Goal: Task Accomplishment & Management: Complete application form

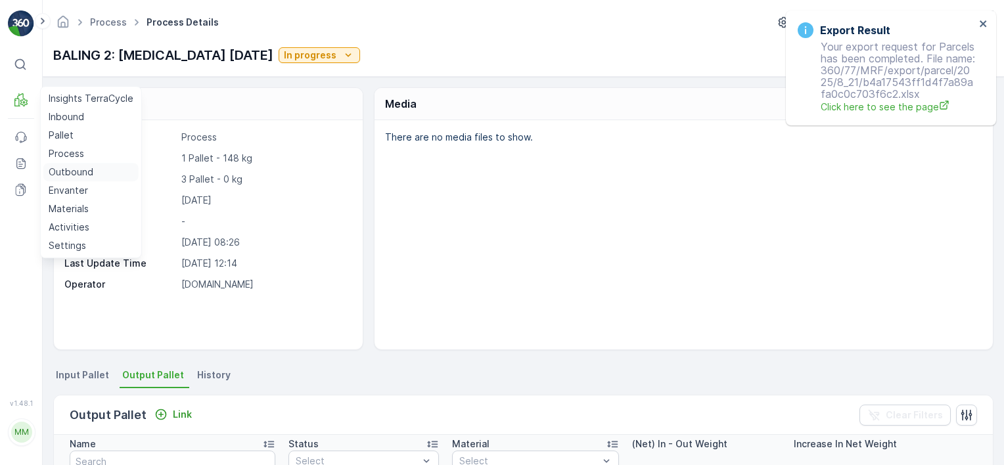
click at [76, 169] on p "Outbound" at bounding box center [71, 172] width 45 height 13
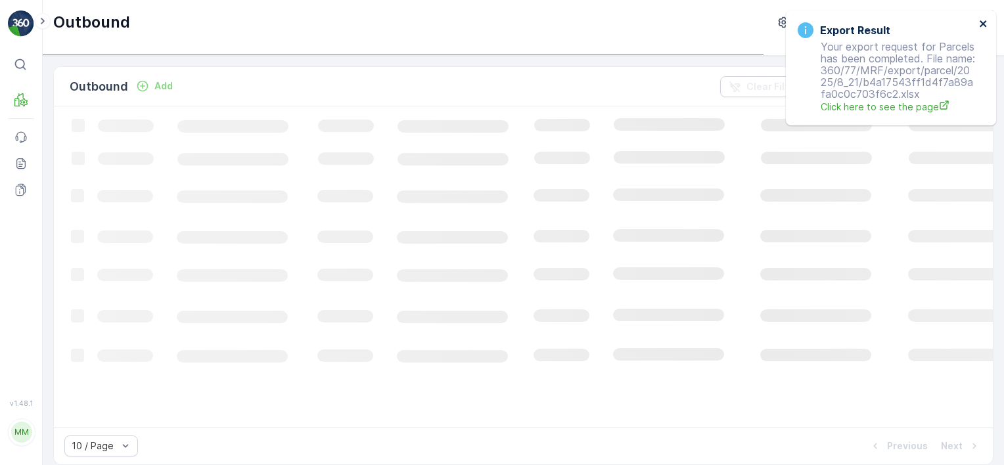
click at [986, 20] on icon "close" at bounding box center [983, 23] width 9 height 11
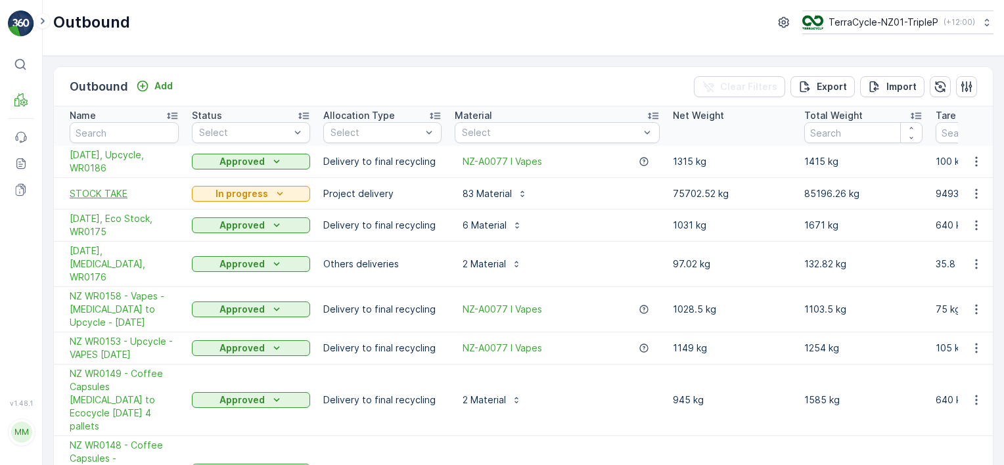
click at [144, 187] on span "STOCK TAKE" at bounding box center [124, 193] width 109 height 13
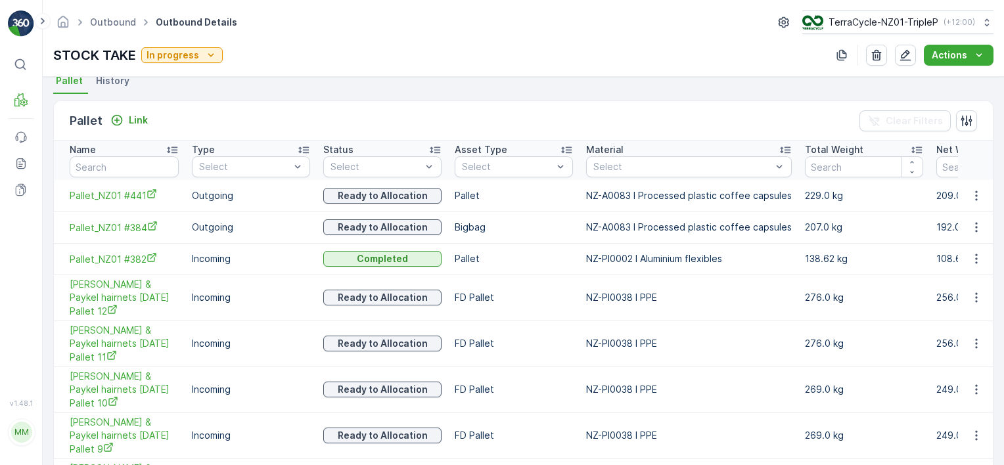
scroll to position [221, 0]
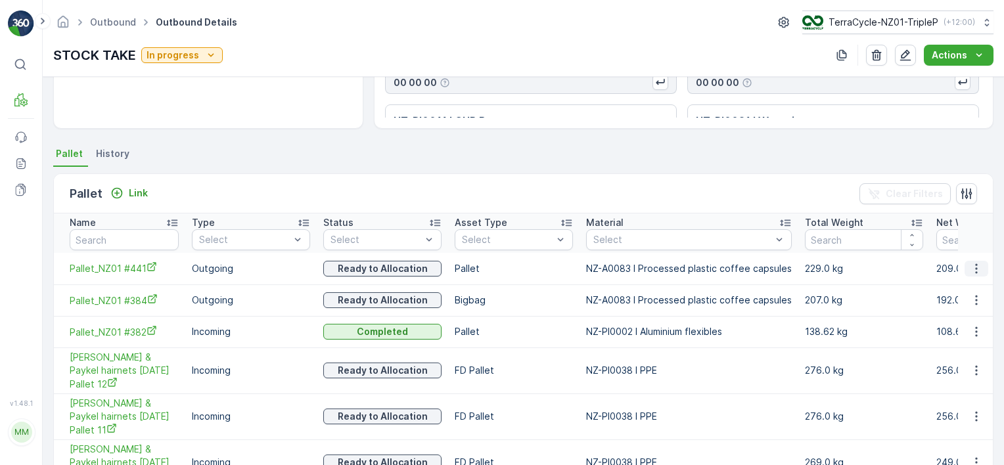
click at [977, 271] on icon "button" at bounding box center [976, 268] width 13 height 13
click at [944, 315] on span "Unlink Pallet" at bounding box center [949, 311] width 53 height 13
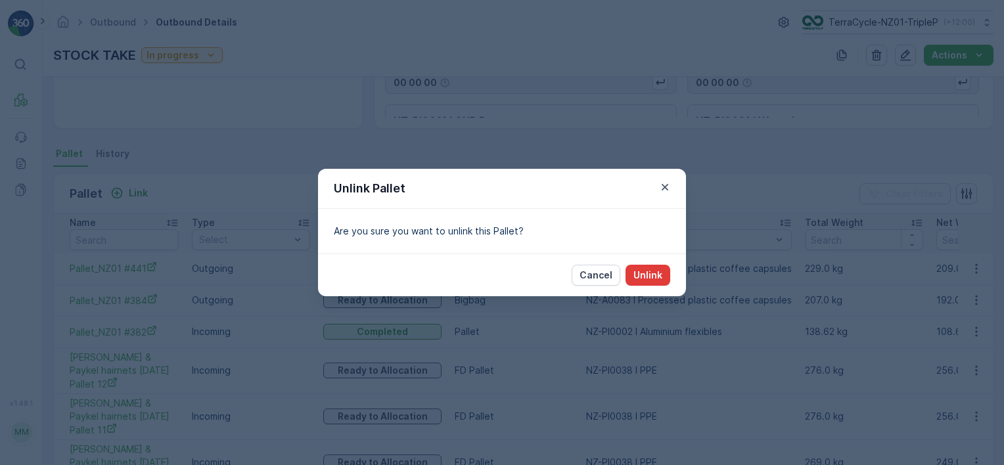
click at [649, 279] on p "Unlink" at bounding box center [648, 275] width 29 height 13
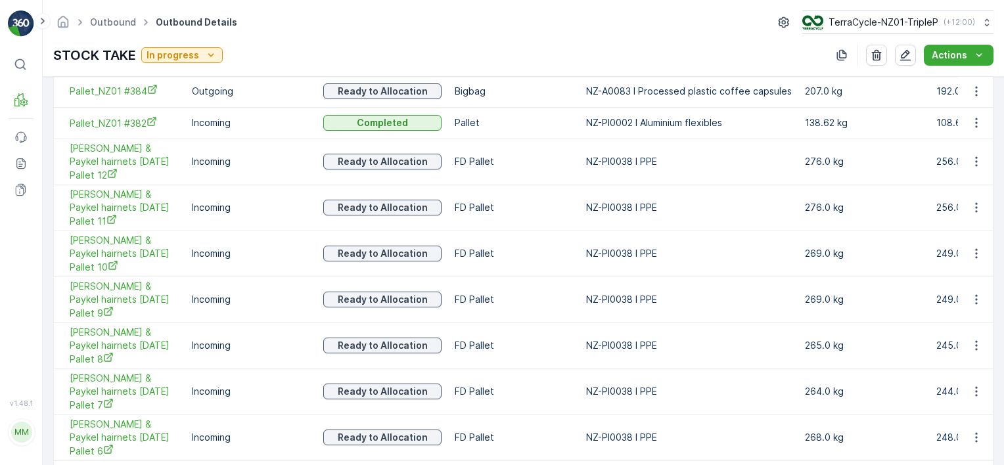
scroll to position [499, 0]
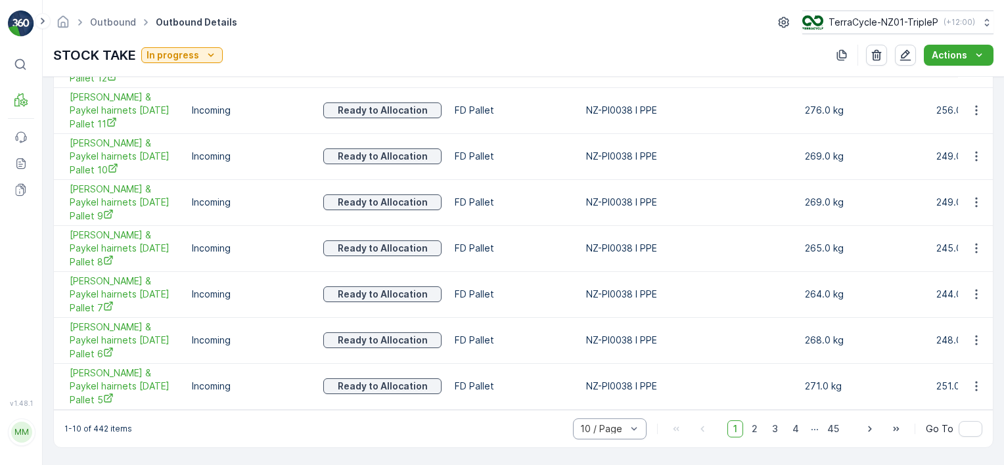
click at [623, 425] on div at bounding box center [603, 429] width 49 height 11
click at [618, 405] on span "50 / Page" at bounding box center [602, 400] width 43 height 11
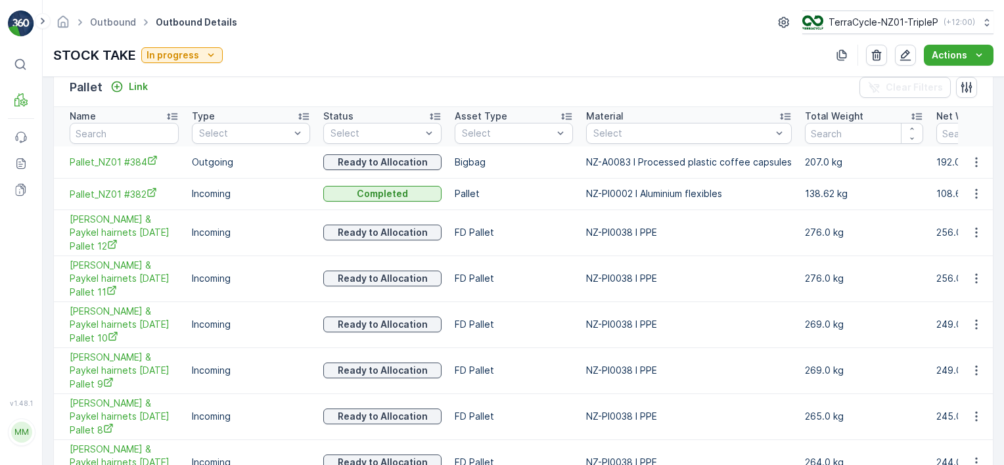
scroll to position [329, 0]
click at [981, 158] on button "button" at bounding box center [977, 162] width 24 height 16
click at [965, 198] on span "Unlink Pallet" at bounding box center [949, 204] width 53 height 13
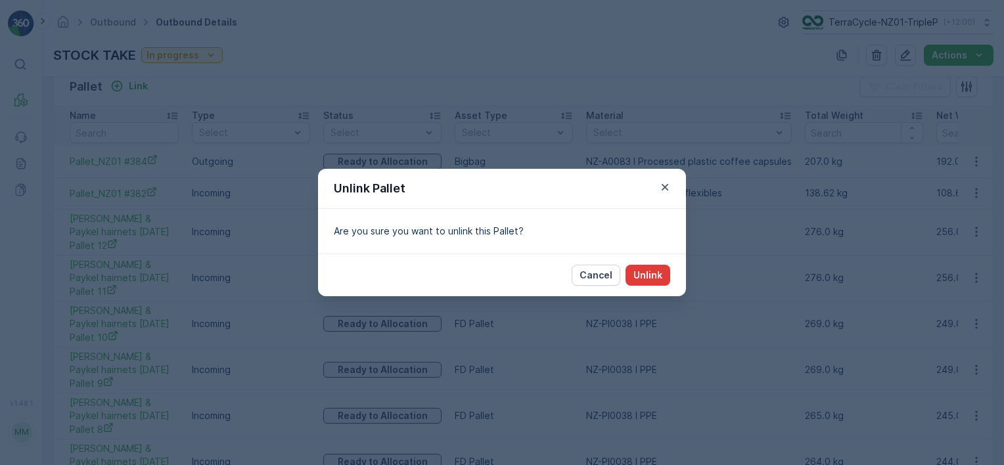
click at [653, 270] on p "Unlink" at bounding box center [648, 275] width 29 height 13
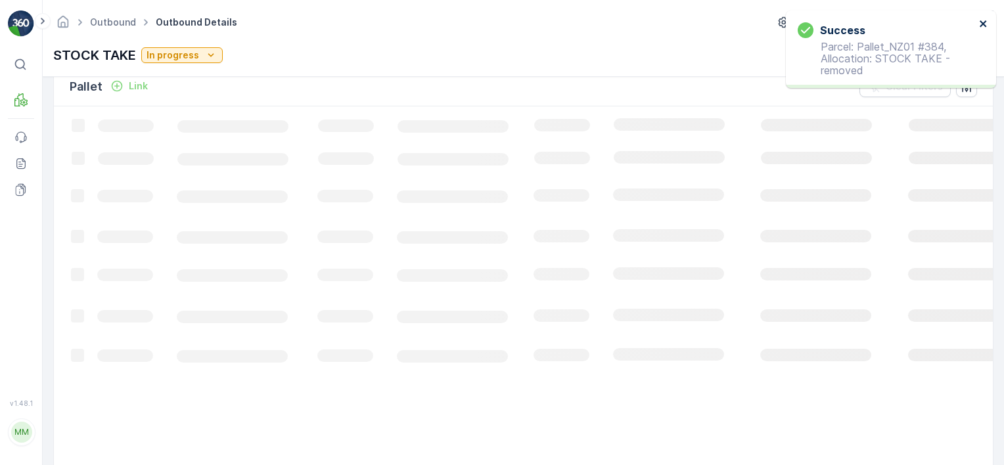
click at [985, 24] on icon "close" at bounding box center [983, 23] width 9 height 11
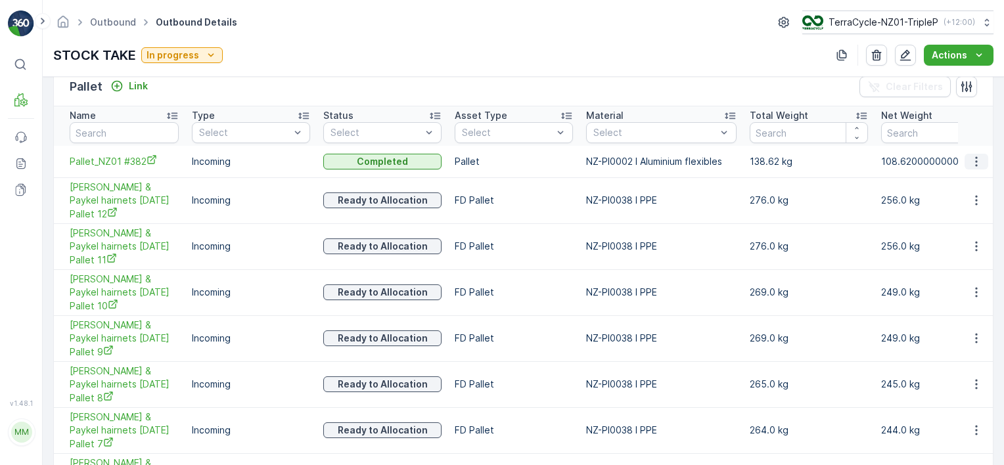
click at [977, 160] on icon "button" at bounding box center [976, 161] width 13 height 13
click at [972, 206] on span "Unlink Pallet" at bounding box center [949, 204] width 53 height 13
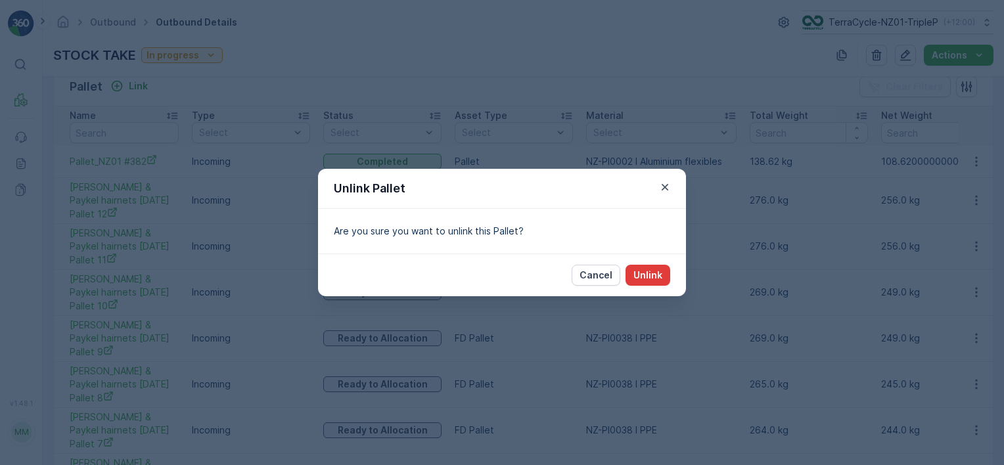
click at [642, 273] on p "Unlink" at bounding box center [648, 275] width 29 height 13
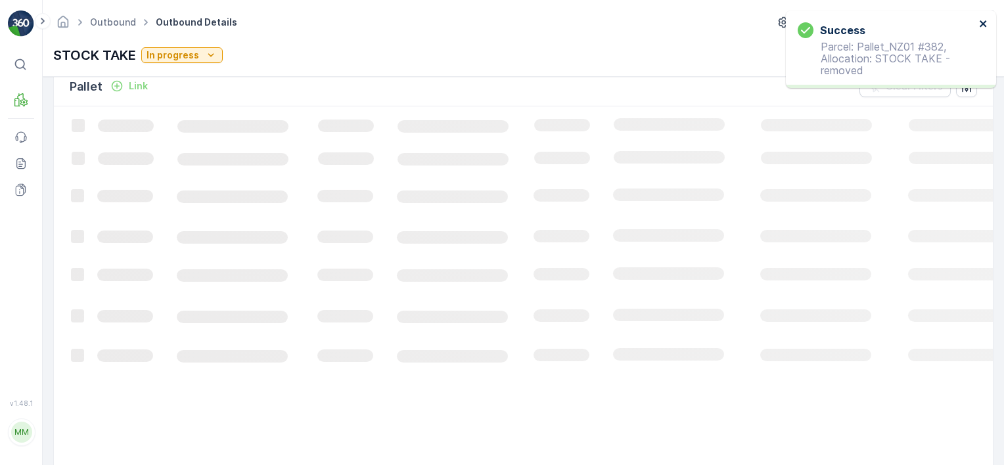
click at [983, 21] on icon "close" at bounding box center [983, 23] width 9 height 11
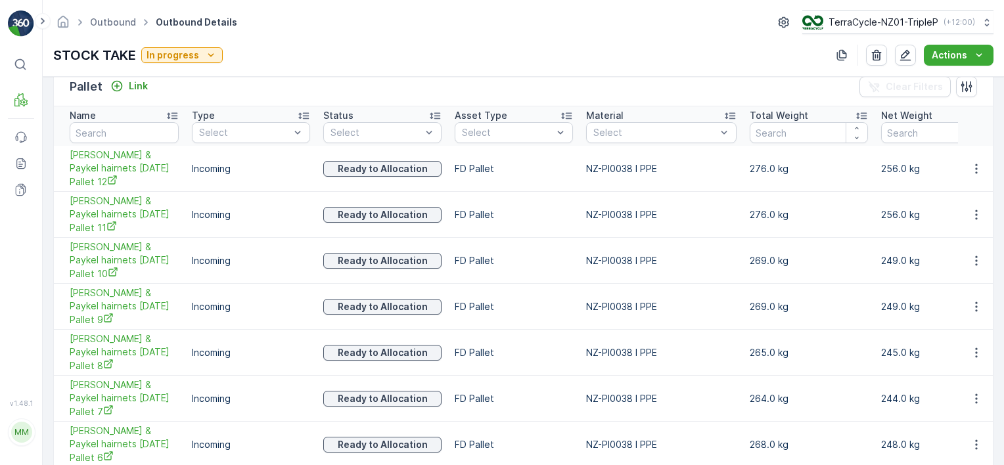
drag, startPoint x: 953, startPoint y: 121, endPoint x: 630, endPoint y: 60, distance: 328.3
click at [630, 60] on div "STOCK TAKE In progress Actions" at bounding box center [523, 55] width 940 height 21
click at [974, 163] on icon "button" at bounding box center [976, 168] width 13 height 13
click at [931, 206] on span "Unlink Pallet" at bounding box center [949, 211] width 53 height 13
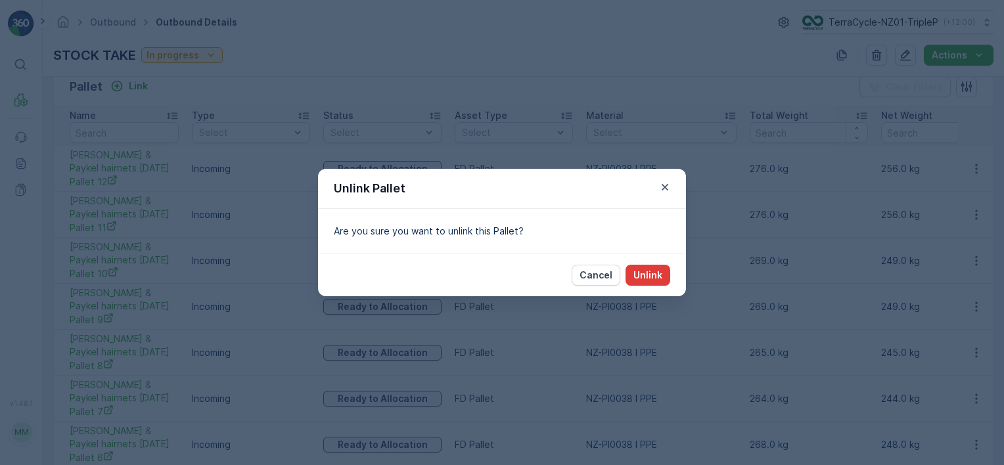
click at [644, 279] on p "Unlink" at bounding box center [648, 275] width 29 height 13
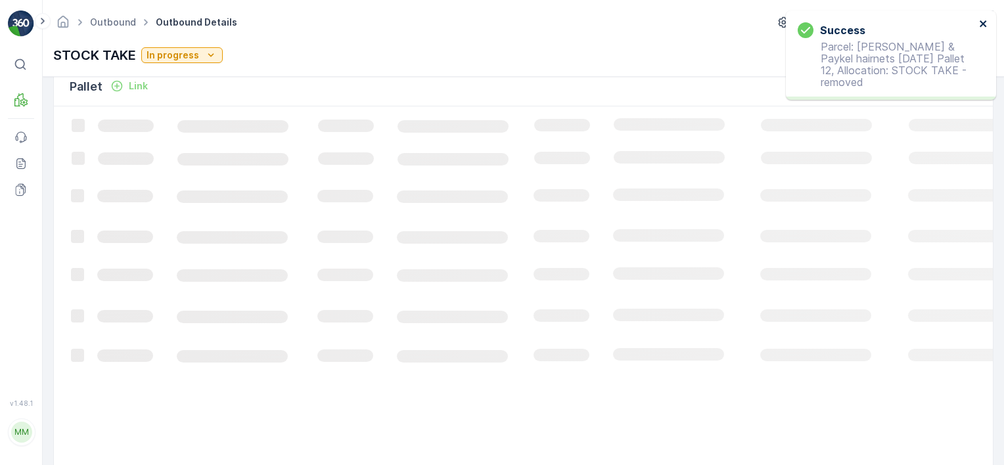
click at [980, 24] on icon "close" at bounding box center [983, 23] width 9 height 11
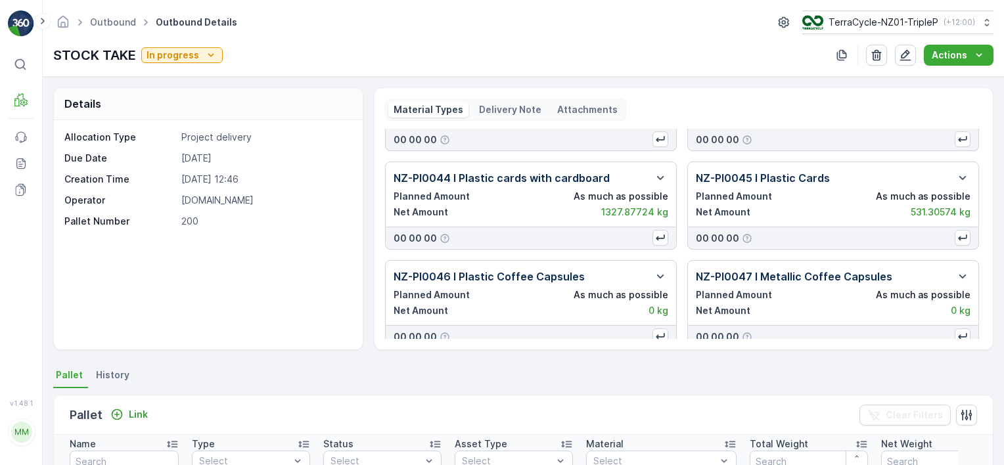
scroll to position [723, 0]
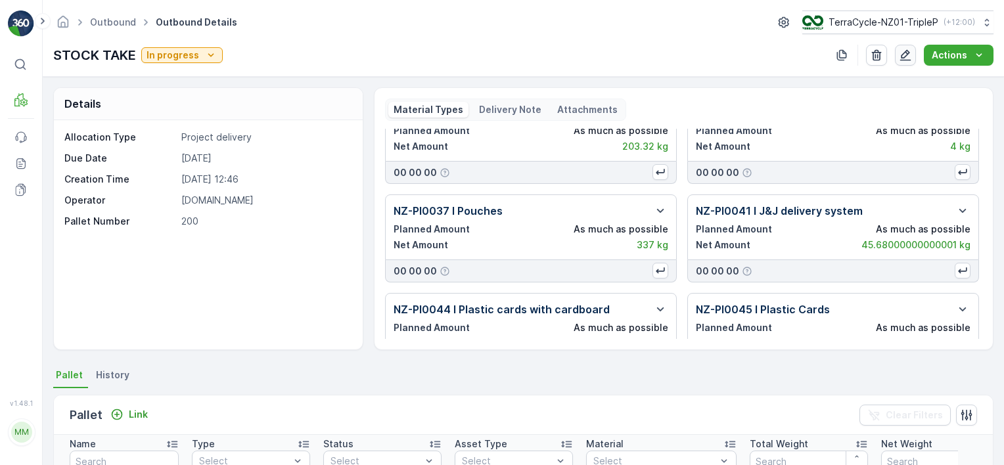
click at [902, 58] on icon "button" at bounding box center [905, 55] width 13 height 13
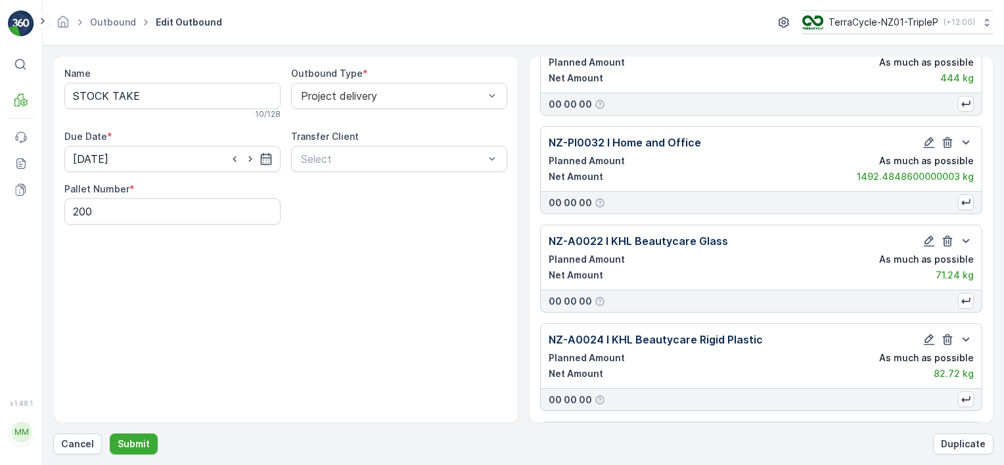
scroll to position [7872, 0]
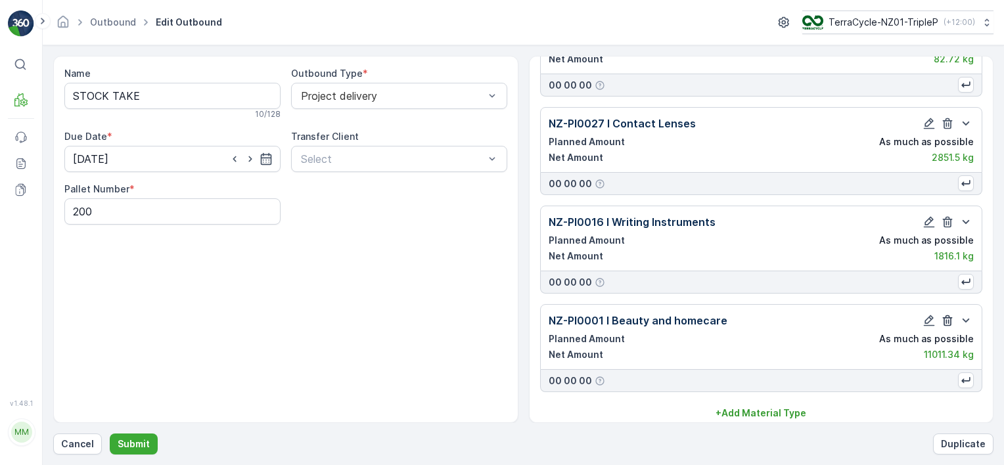
click at [943, 315] on icon "button" at bounding box center [948, 320] width 10 height 11
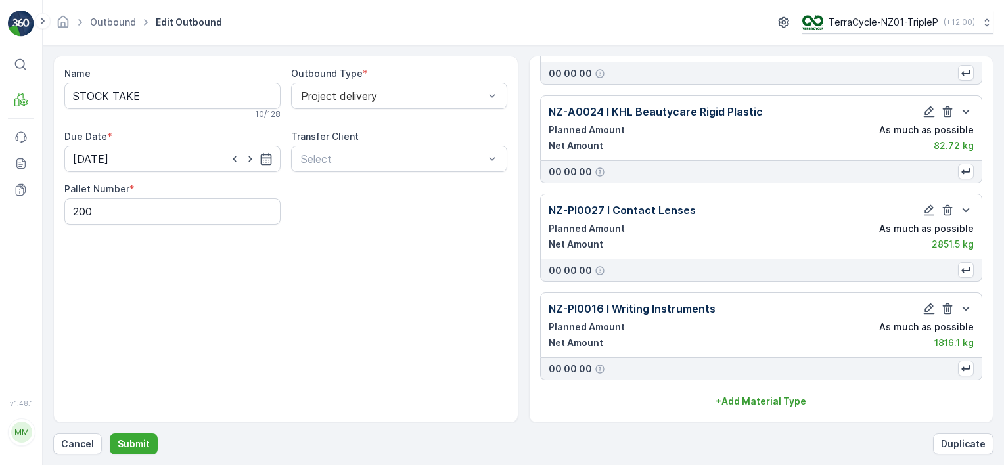
scroll to position [7774, 0]
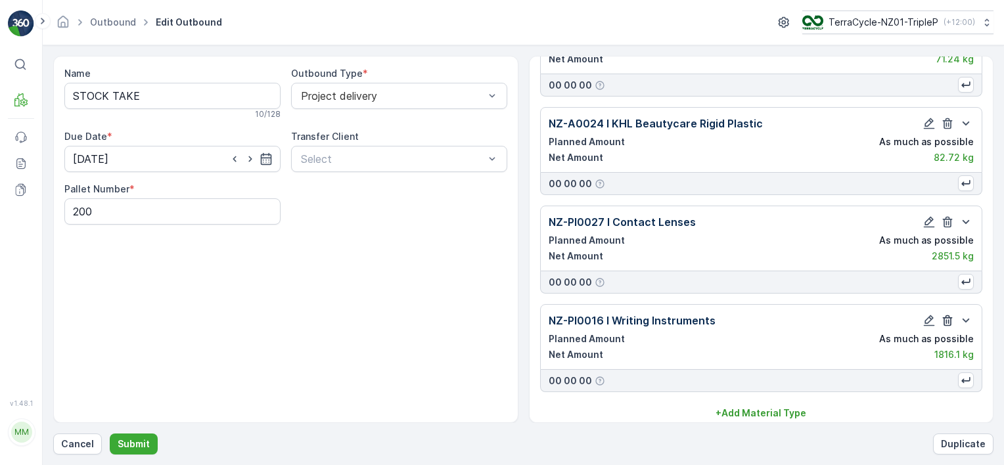
click at [949, 314] on icon "button" at bounding box center [947, 320] width 13 height 13
click at [947, 314] on icon "button" at bounding box center [947, 320] width 13 height 13
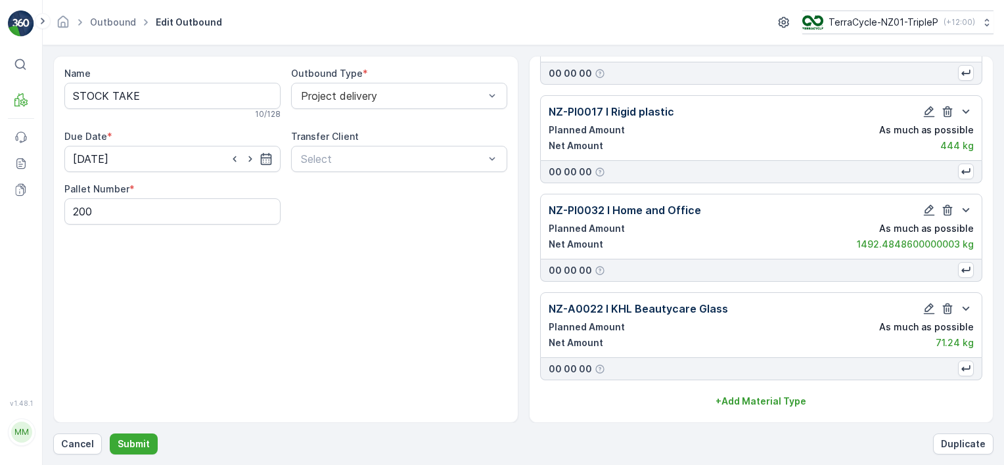
click at [947, 308] on icon "button" at bounding box center [947, 308] width 13 height 13
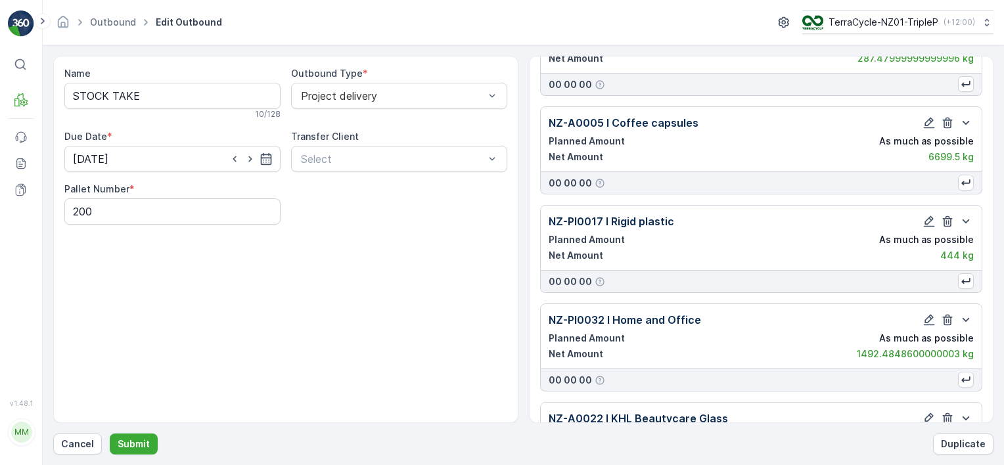
click at [947, 313] on icon "button" at bounding box center [947, 319] width 13 height 13
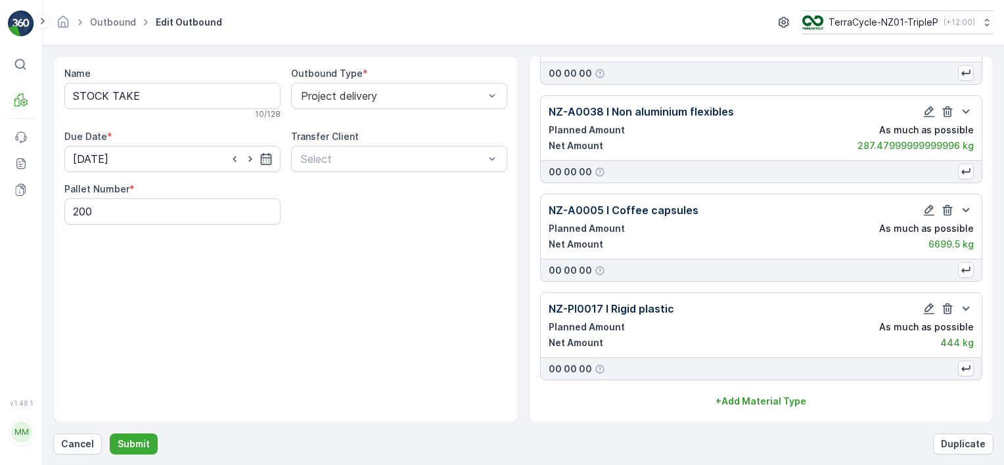
click at [947, 308] on icon "button" at bounding box center [947, 308] width 13 height 13
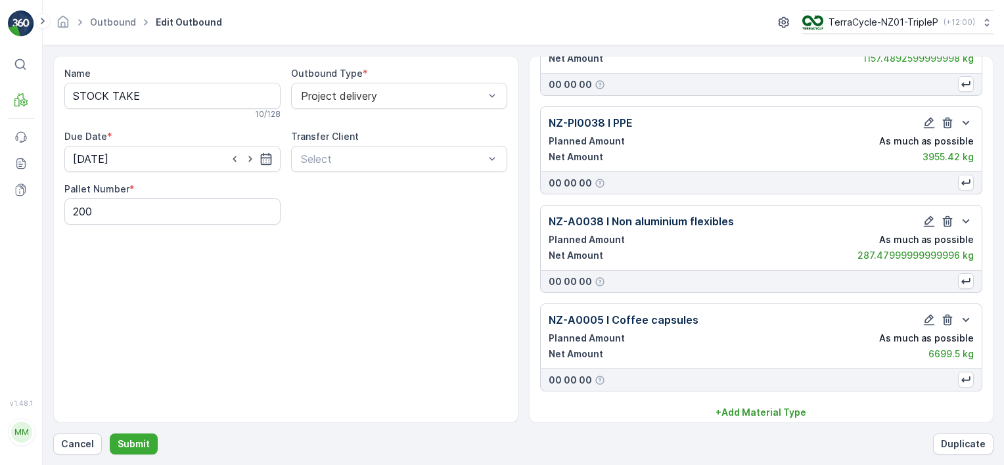
click at [947, 313] on icon "button" at bounding box center [947, 319] width 13 height 13
click at [947, 228] on icon "button" at bounding box center [947, 221] width 13 height 13
click at [947, 313] on icon "button" at bounding box center [947, 319] width 13 height 13
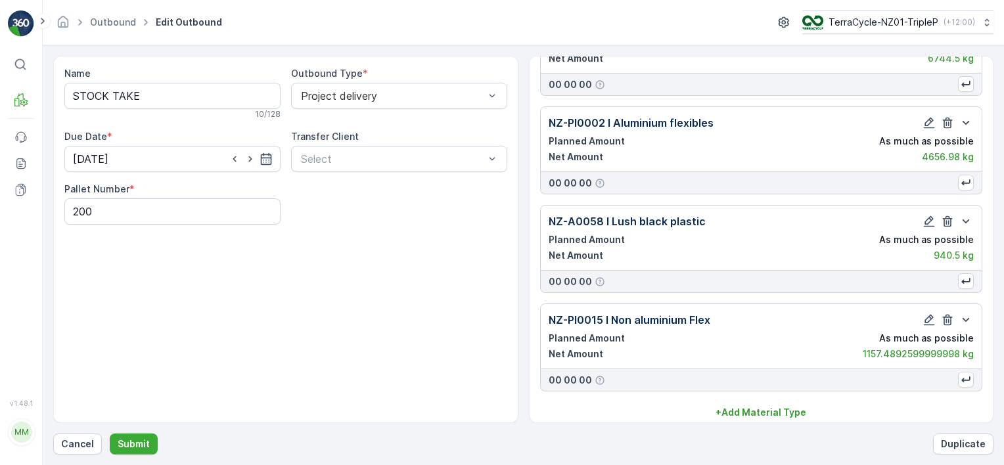
click at [947, 313] on icon "button" at bounding box center [947, 319] width 13 height 13
click at [947, 227] on icon "button" at bounding box center [947, 220] width 13 height 13
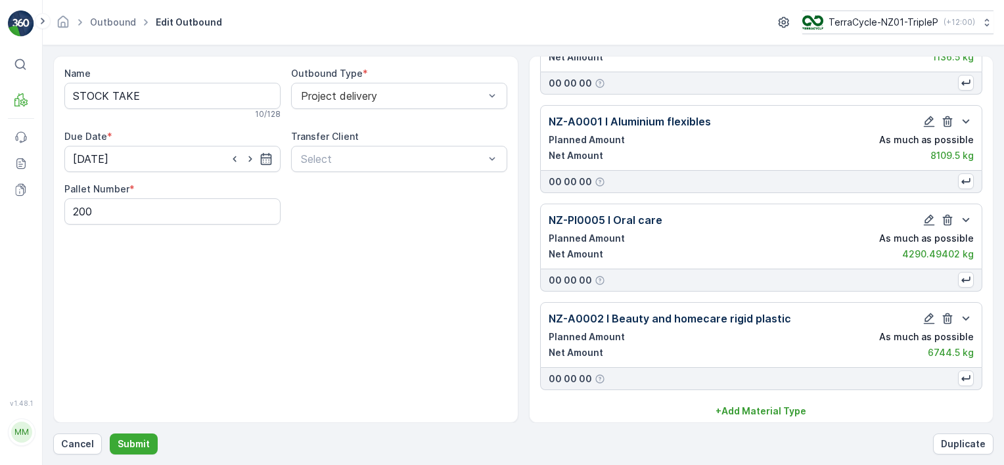
click at [947, 312] on icon "button" at bounding box center [947, 318] width 13 height 13
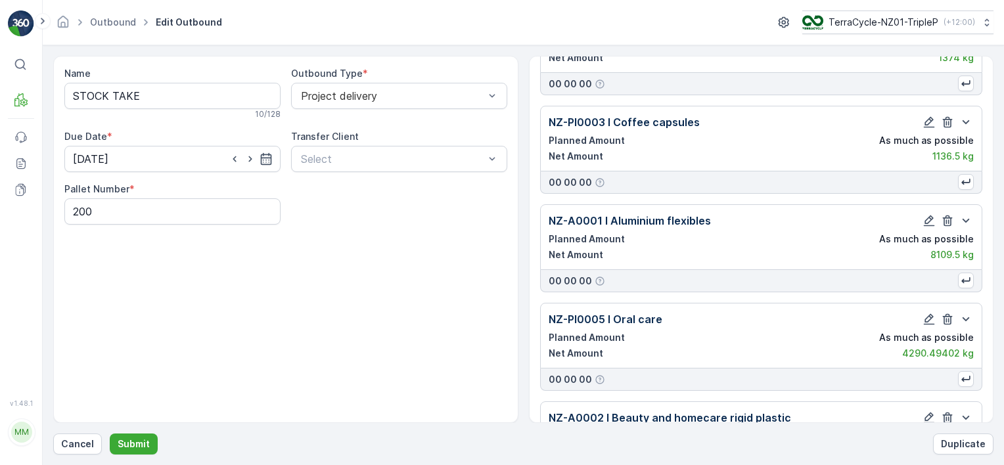
click at [947, 313] on icon "button" at bounding box center [947, 319] width 13 height 13
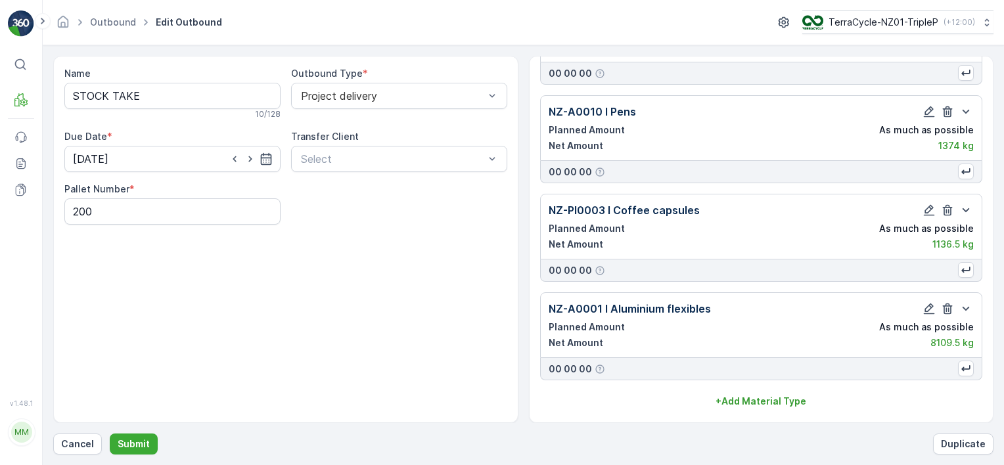
click at [947, 308] on icon "button" at bounding box center [947, 308] width 13 height 13
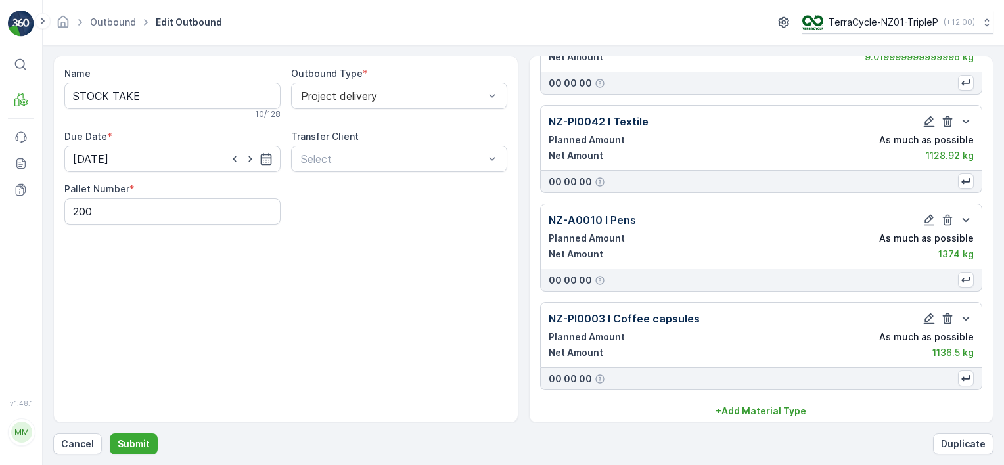
click at [947, 312] on icon "button" at bounding box center [947, 318] width 13 height 13
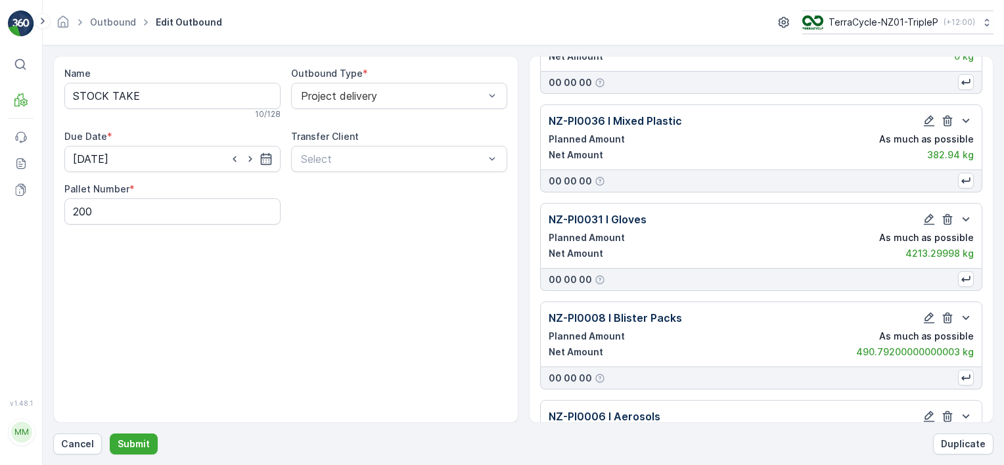
click at [947, 311] on icon "button" at bounding box center [947, 317] width 13 height 13
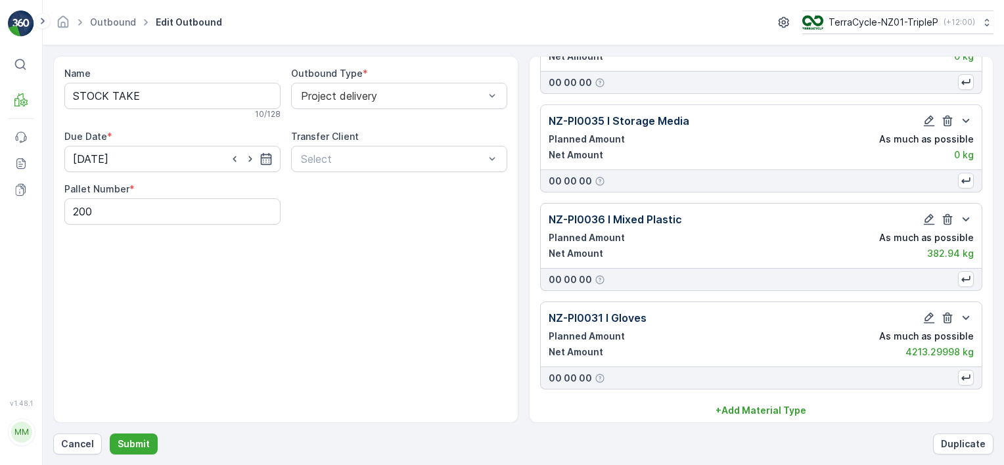
click at [947, 311] on icon "button" at bounding box center [947, 317] width 13 height 13
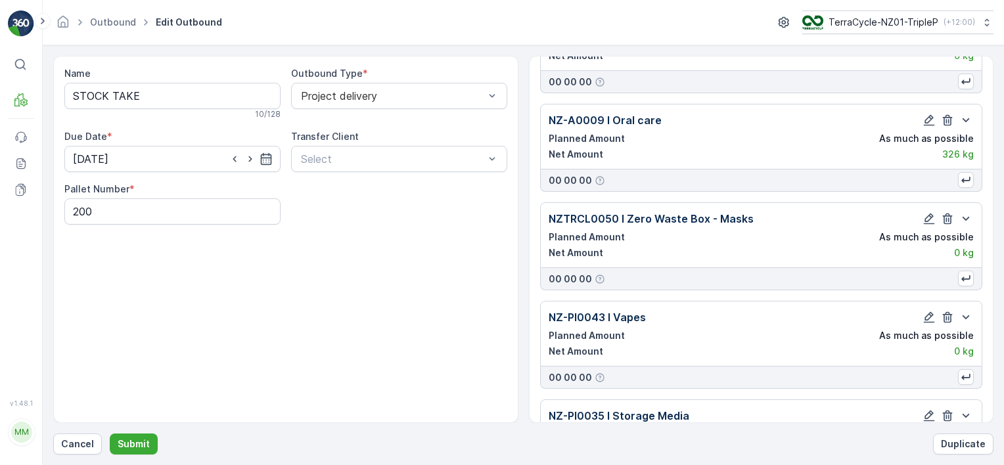
click at [947, 311] on icon "button" at bounding box center [947, 317] width 13 height 13
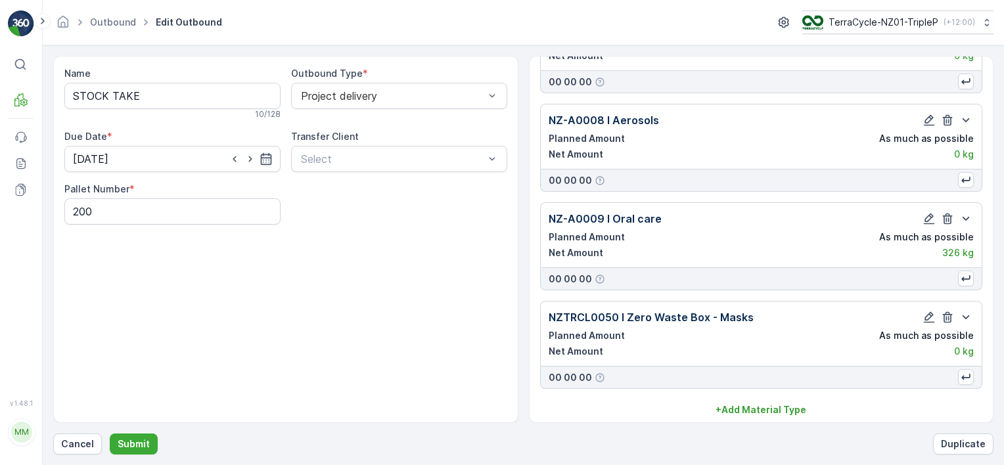
click at [947, 311] on icon "button" at bounding box center [947, 317] width 13 height 13
click at [947, 225] on icon "button" at bounding box center [947, 218] width 13 height 13
click at [947, 311] on icon "button" at bounding box center [947, 317] width 13 height 13
click at [947, 310] on icon "button" at bounding box center [947, 316] width 13 height 13
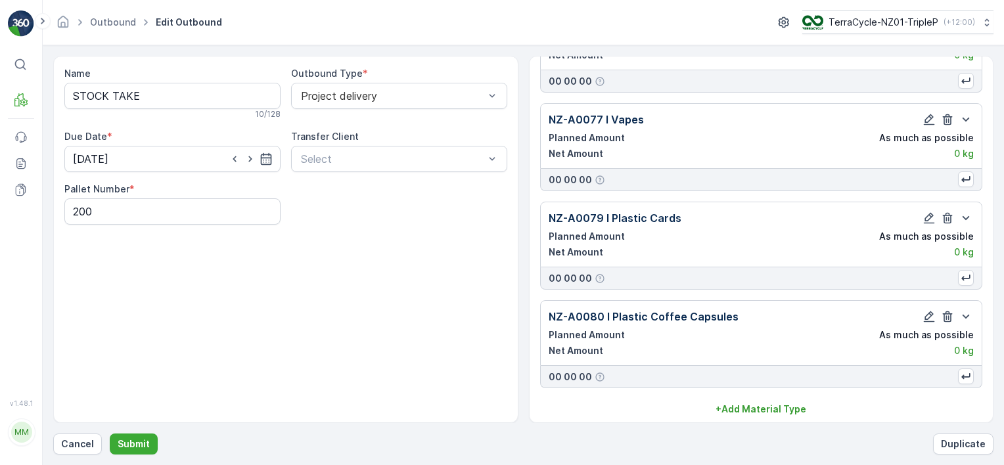
click at [947, 225] on icon "button" at bounding box center [947, 218] width 13 height 13
click at [947, 310] on icon "button" at bounding box center [947, 316] width 13 height 13
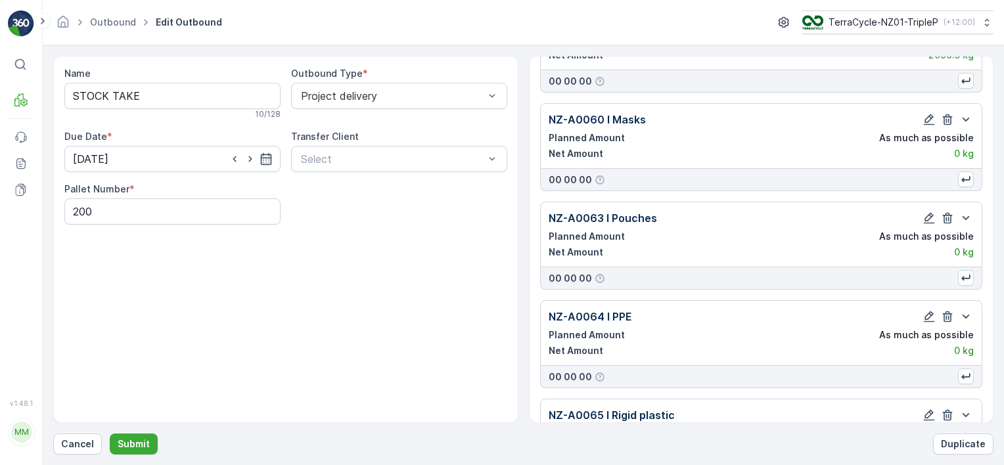
click at [947, 310] on icon "button" at bounding box center [947, 316] width 13 height 13
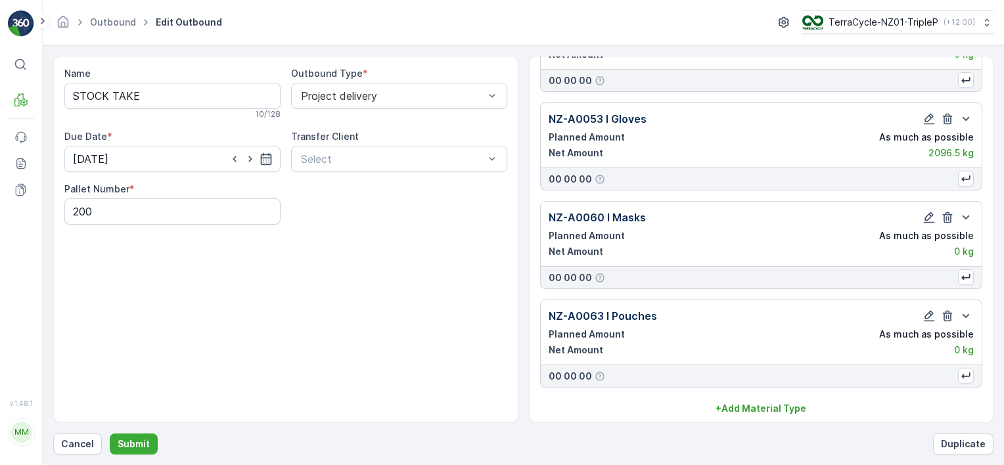
click at [947, 310] on icon "button" at bounding box center [947, 316] width 13 height 13
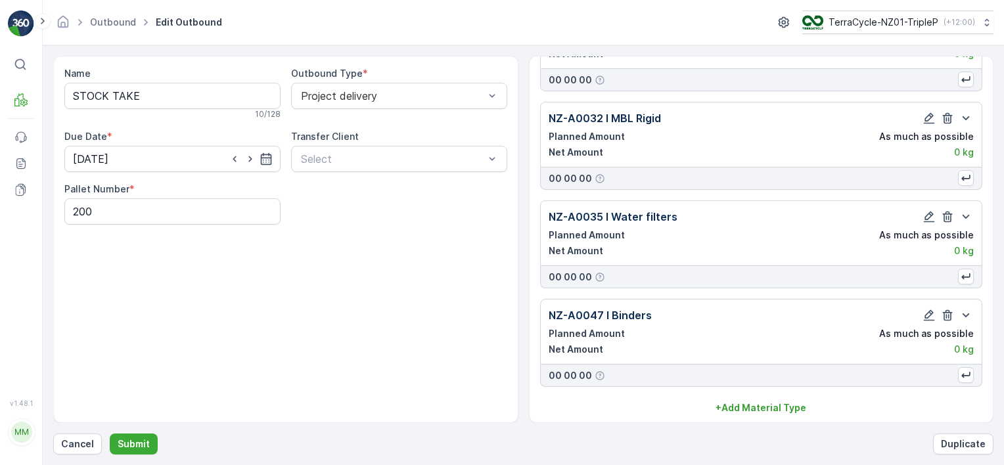
click at [947, 309] on icon "button" at bounding box center [947, 315] width 13 height 13
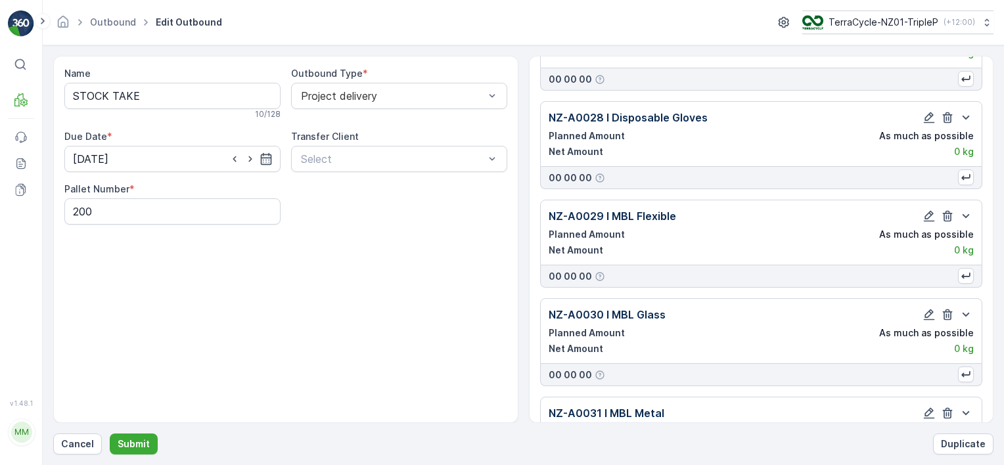
click at [947, 308] on icon "button" at bounding box center [947, 314] width 13 height 13
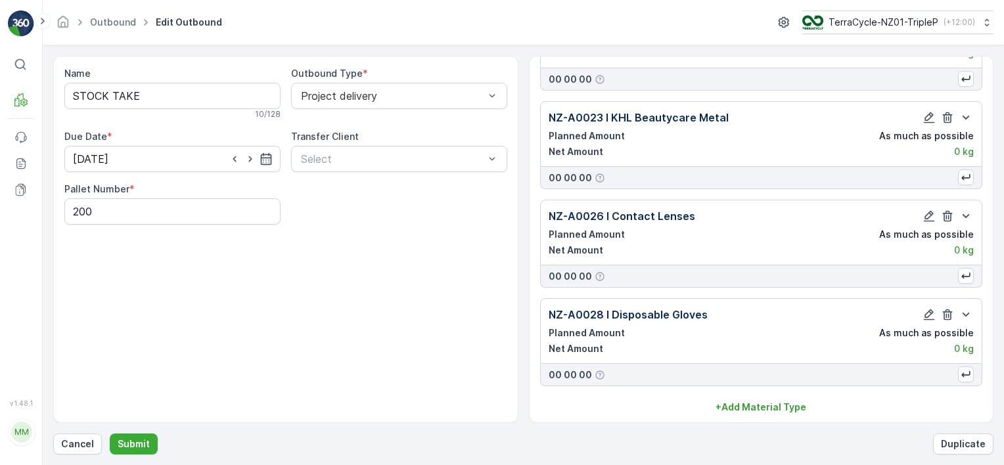
click at [947, 308] on icon "button" at bounding box center [947, 314] width 13 height 13
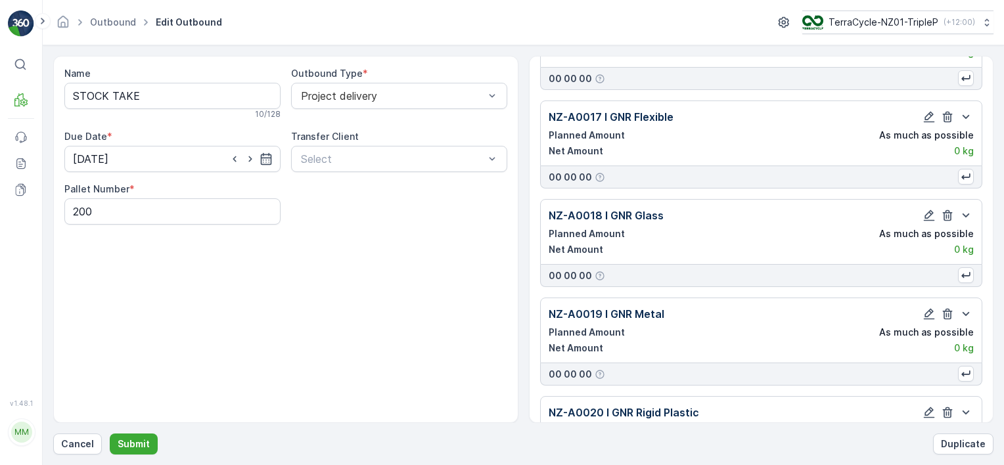
click at [947, 308] on icon "button" at bounding box center [947, 314] width 13 height 13
click at [947, 308] on icon "button" at bounding box center [947, 313] width 13 height 13
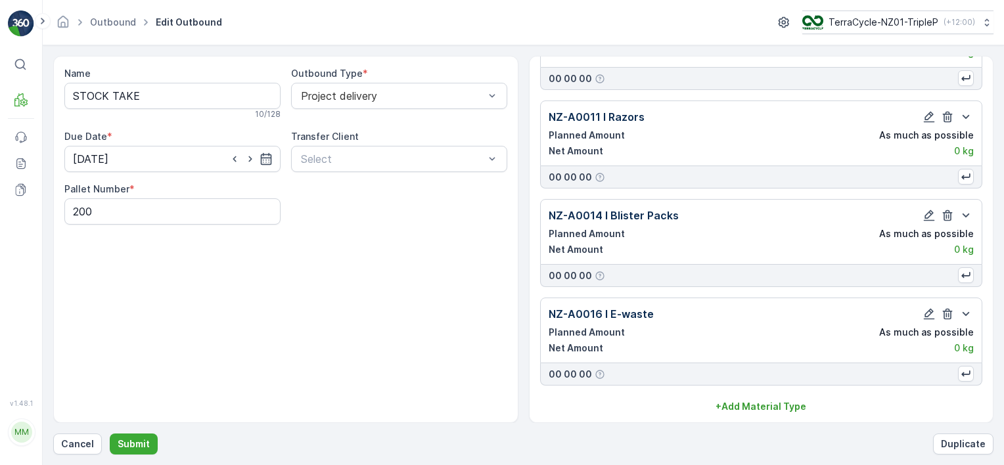
click at [947, 308] on icon "button" at bounding box center [947, 314] width 13 height 13
click at [947, 308] on icon "button" at bounding box center [947, 313] width 13 height 13
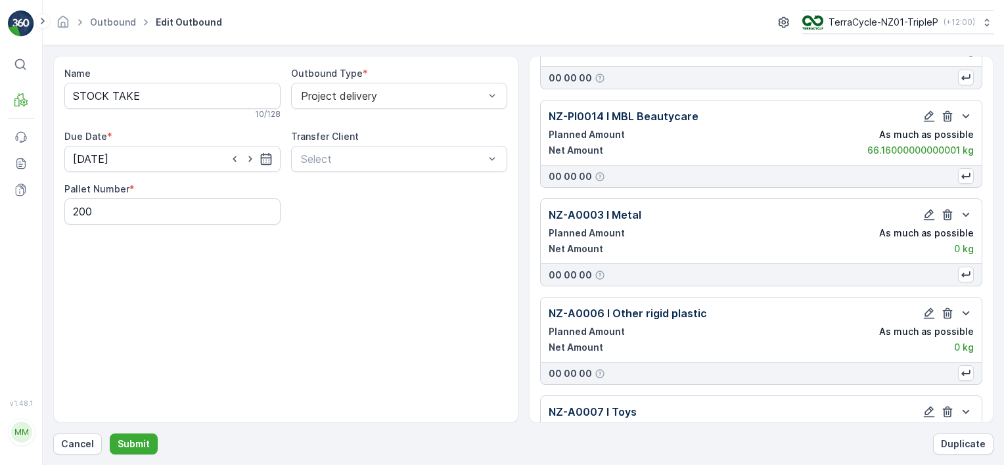
click at [947, 308] on icon "button" at bounding box center [947, 313] width 13 height 13
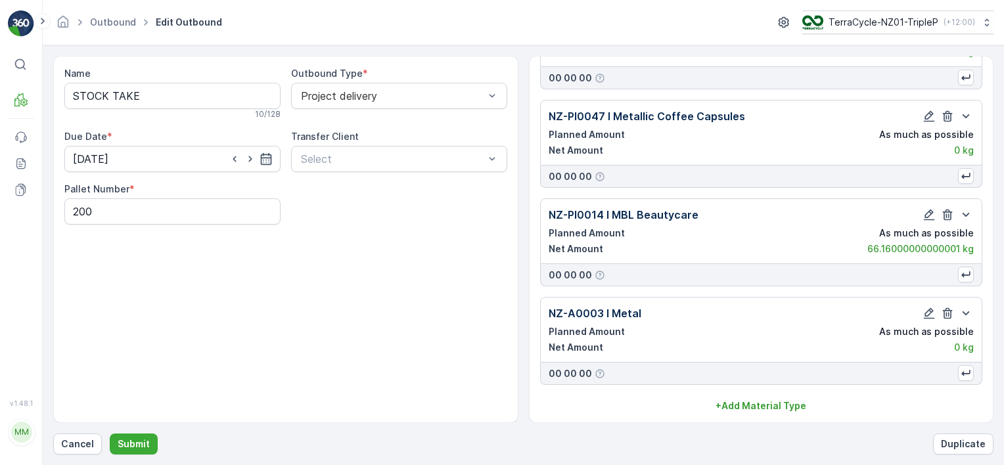
click at [947, 308] on icon "button" at bounding box center [947, 313] width 13 height 13
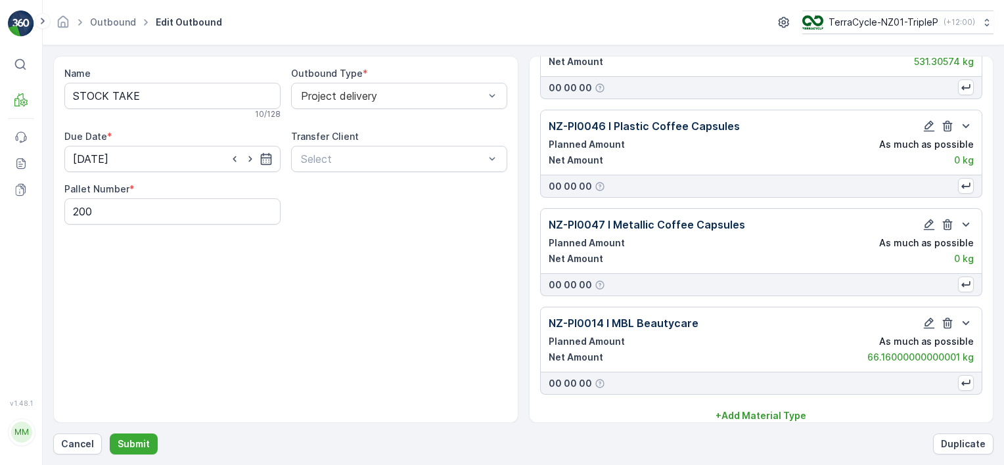
click at [947, 317] on icon "button" at bounding box center [947, 323] width 13 height 13
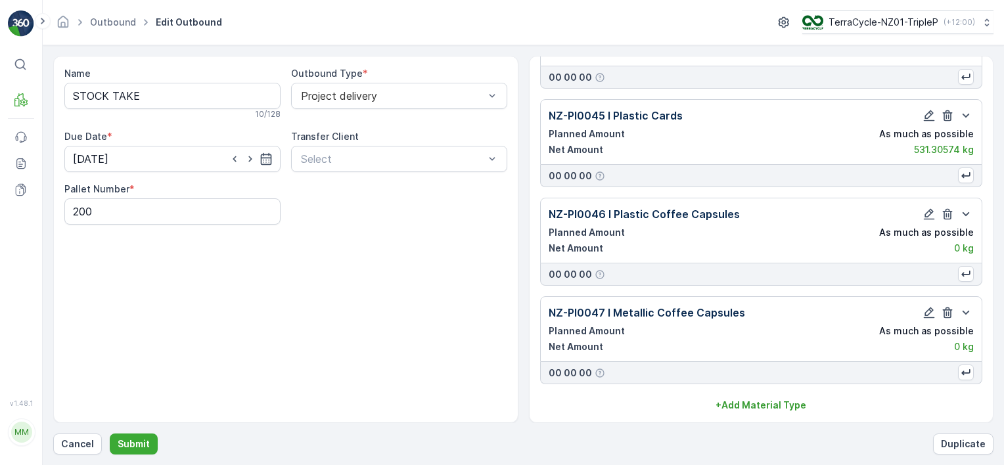
click at [947, 308] on icon "button" at bounding box center [947, 312] width 13 height 13
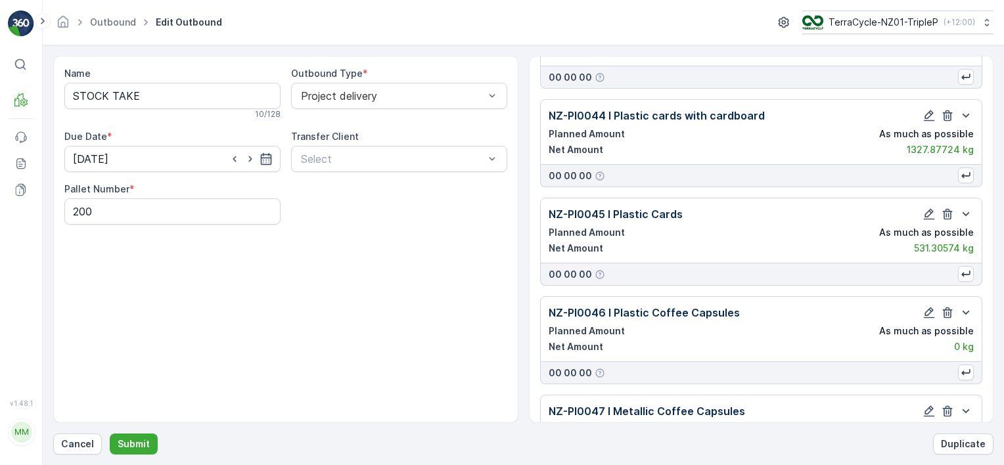
click at [947, 308] on icon "button" at bounding box center [947, 312] width 13 height 13
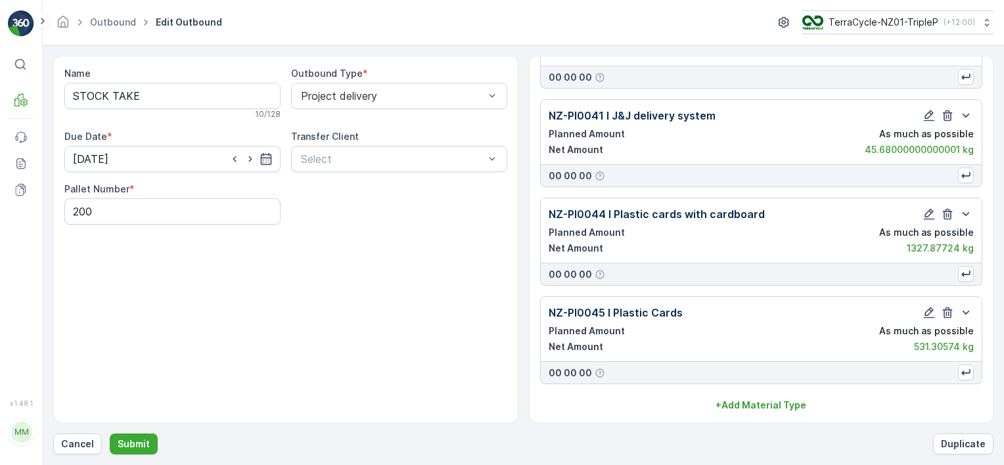
click at [947, 308] on icon "button" at bounding box center [947, 312] width 13 height 13
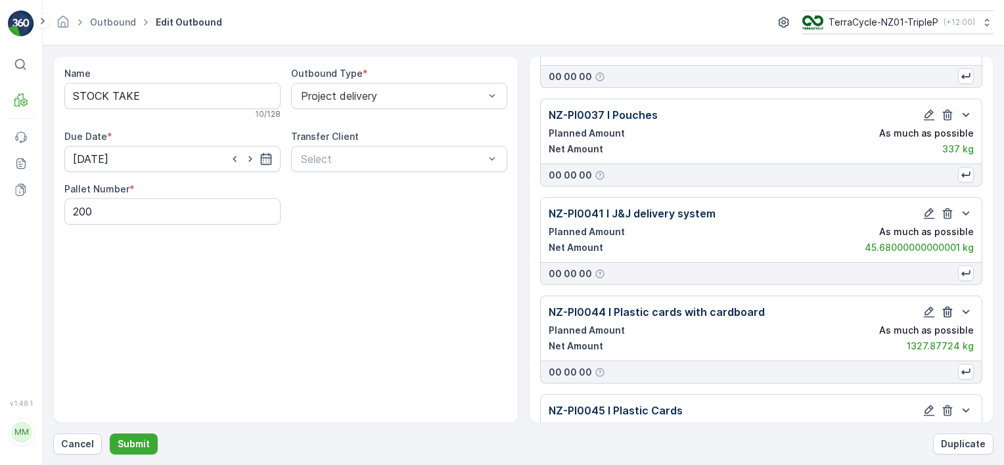
click at [947, 308] on icon "button" at bounding box center [947, 312] width 13 height 13
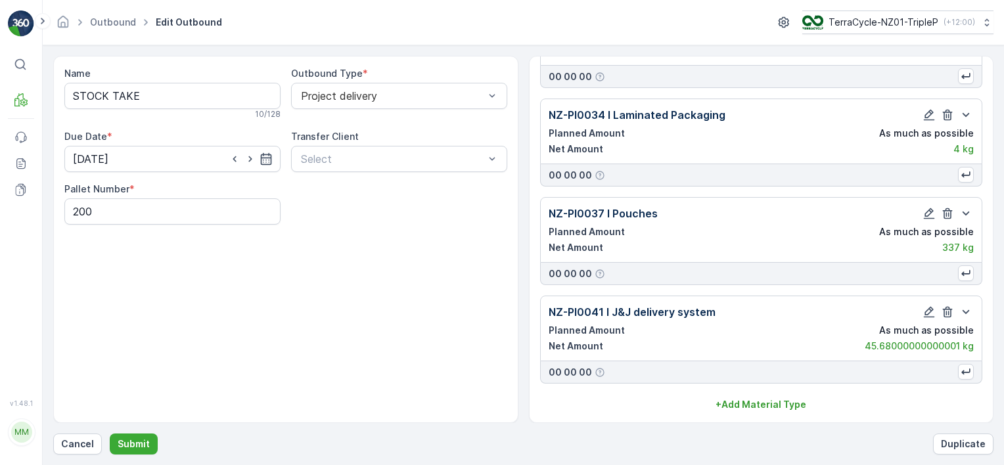
click at [947, 308] on icon "button" at bounding box center [947, 312] width 13 height 13
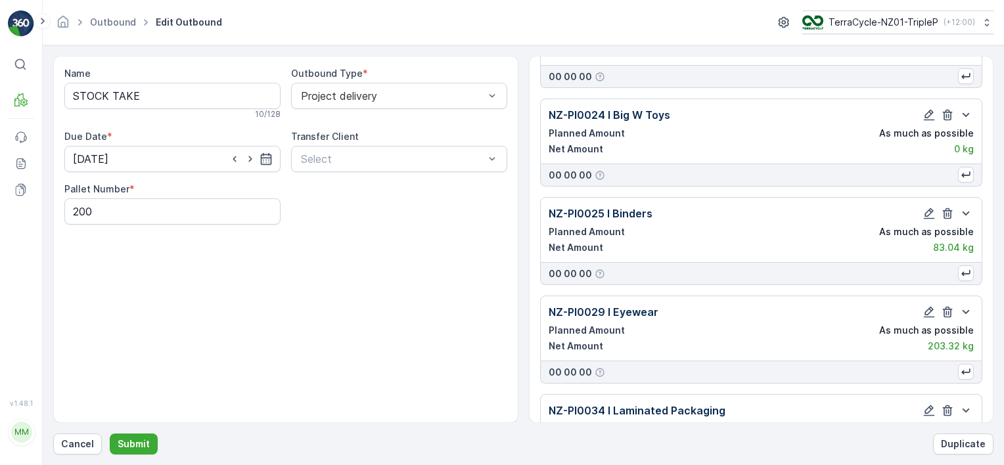
click at [947, 308] on icon "button" at bounding box center [947, 312] width 13 height 13
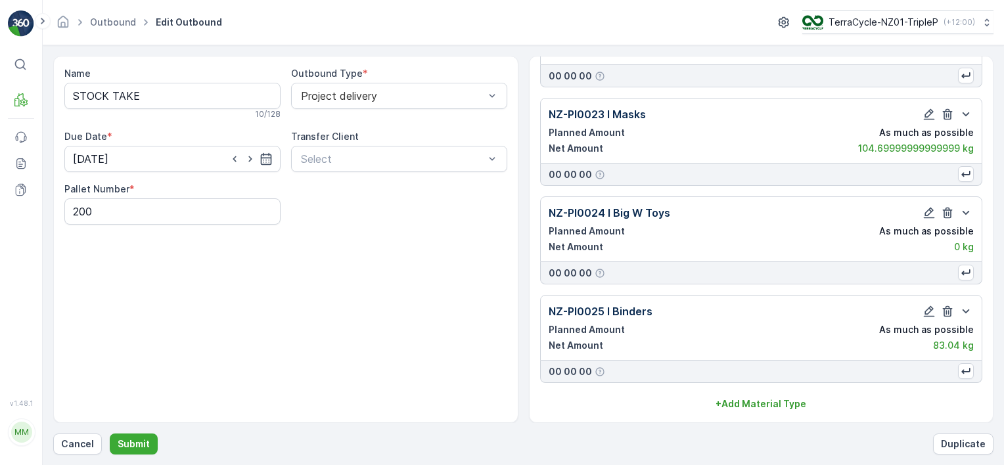
click at [947, 308] on icon "button" at bounding box center [947, 311] width 13 height 13
click at [947, 308] on icon "button" at bounding box center [947, 312] width 13 height 13
click at [947, 308] on icon "button" at bounding box center [947, 311] width 13 height 13
click at [947, 308] on icon "button" at bounding box center [947, 310] width 13 height 13
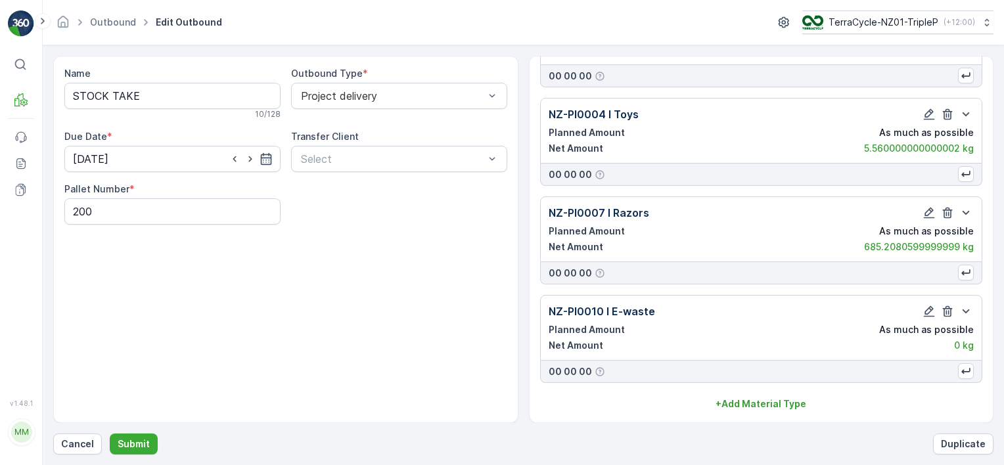
click at [947, 308] on icon "button" at bounding box center [947, 311] width 13 height 13
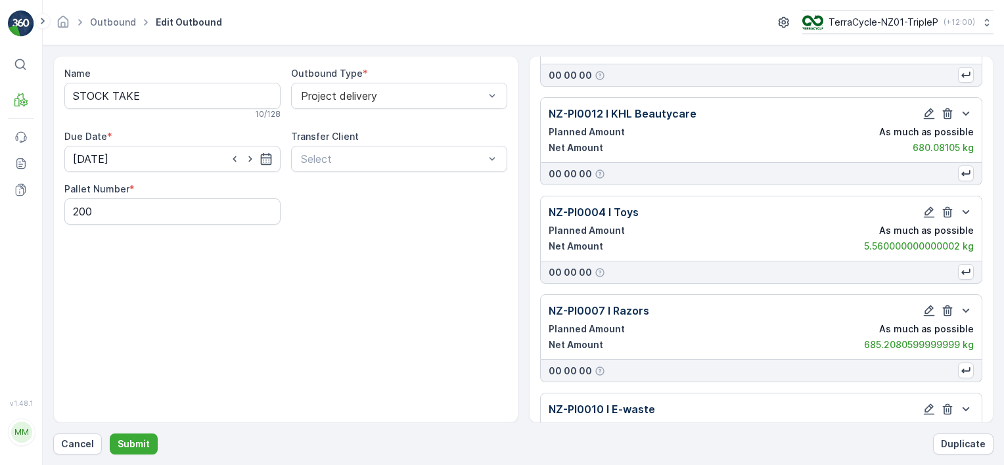
click at [947, 308] on icon "button" at bounding box center [947, 310] width 13 height 13
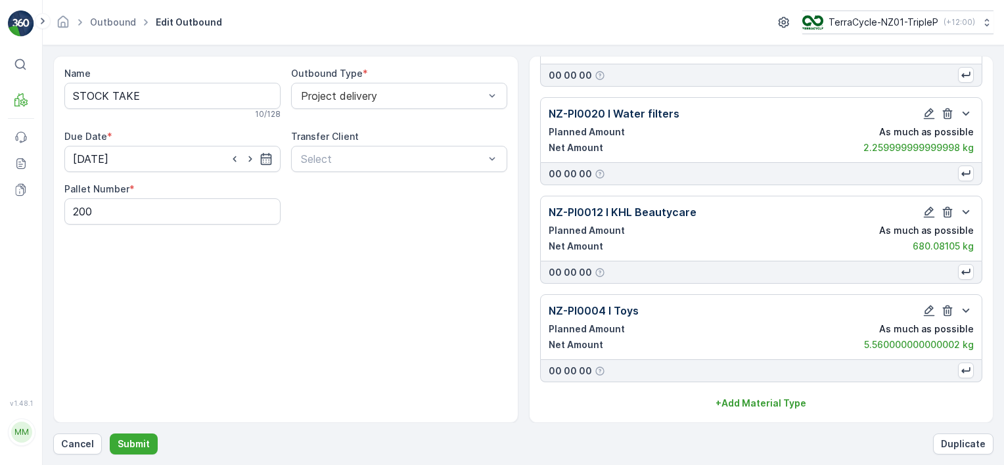
click at [947, 308] on icon "button" at bounding box center [947, 310] width 13 height 13
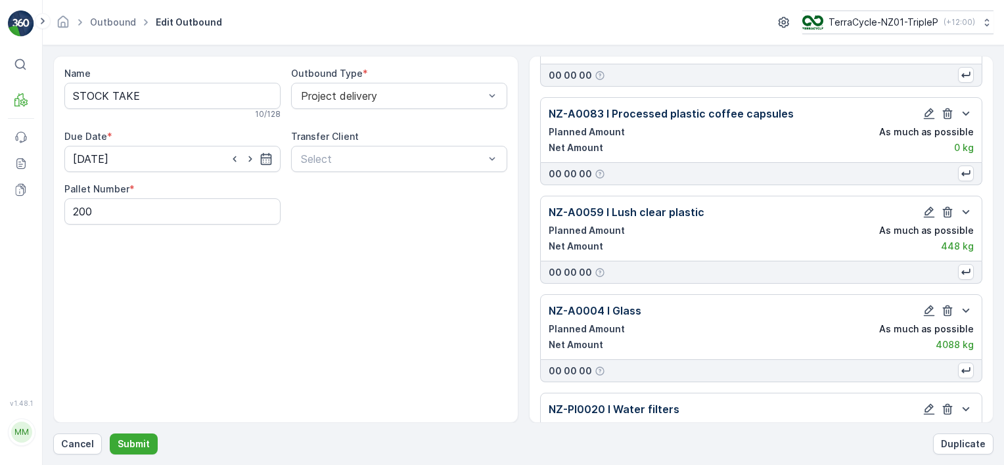
click at [947, 308] on icon "button" at bounding box center [947, 310] width 13 height 13
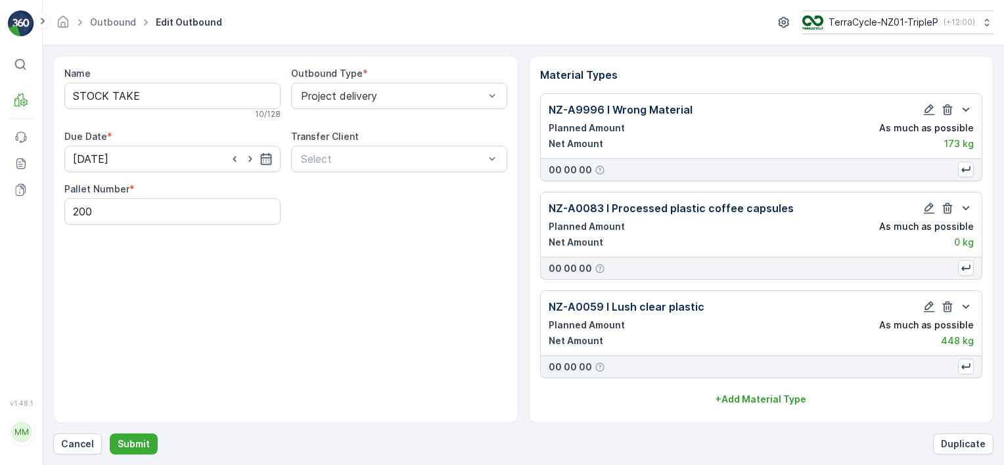
scroll to position [0, 0]
click at [947, 308] on icon "button" at bounding box center [947, 306] width 13 height 13
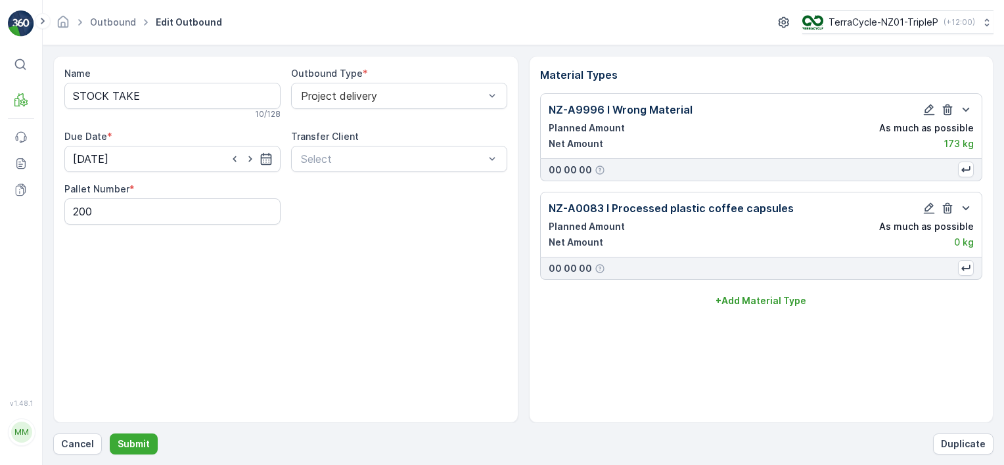
click at [947, 308] on button "+ Add Material Type" at bounding box center [761, 300] width 443 height 21
click at [954, 208] on icon "button" at bounding box center [947, 208] width 13 height 13
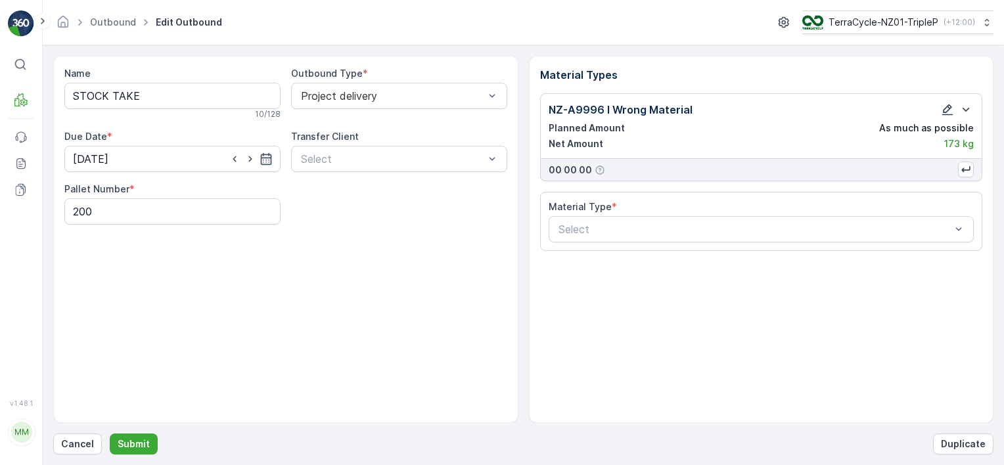
click at [946, 109] on icon "button" at bounding box center [947, 109] width 13 height 13
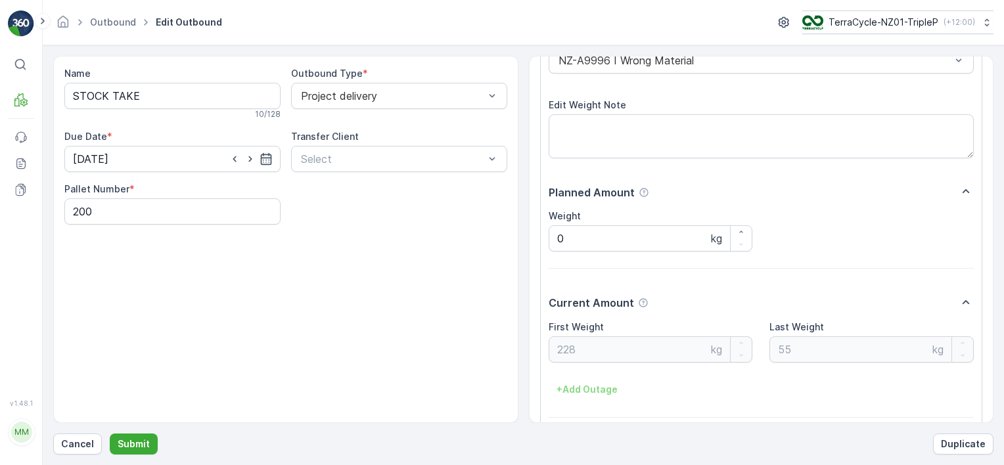
scroll to position [125, 0]
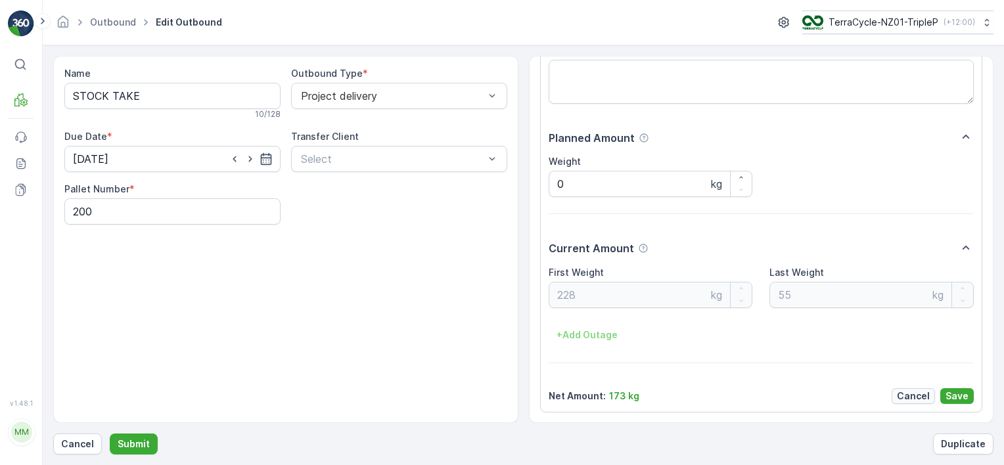
click at [917, 394] on p "Cancel" at bounding box center [913, 396] width 33 height 13
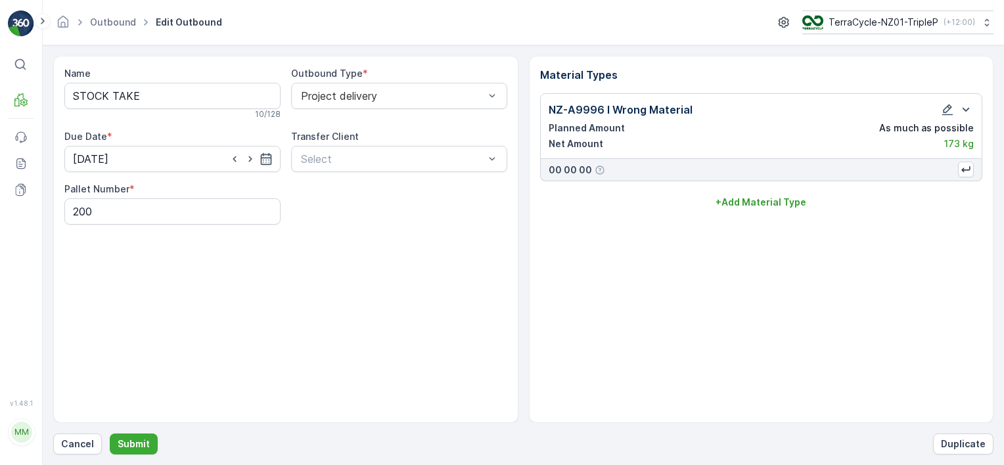
scroll to position [0, 0]
click at [130, 447] on p "Submit" at bounding box center [134, 444] width 32 height 13
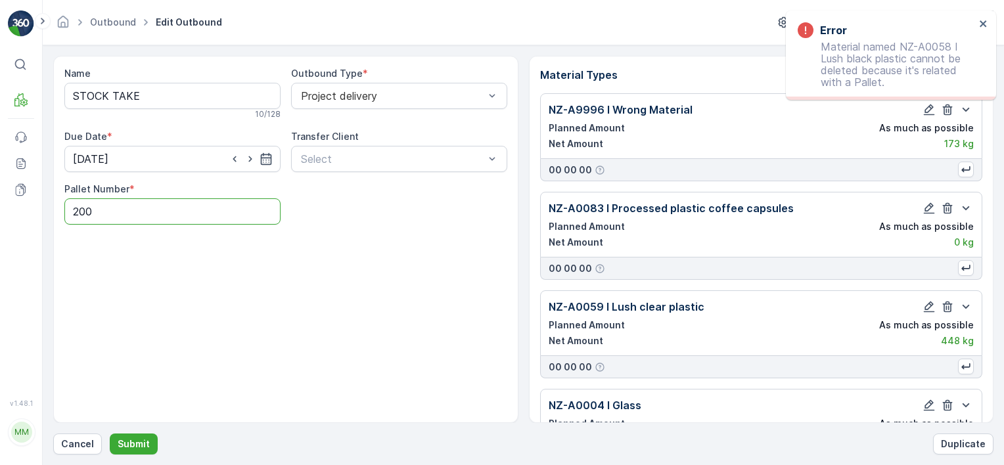
click at [247, 210] on Number "200" at bounding box center [172, 211] width 216 height 26
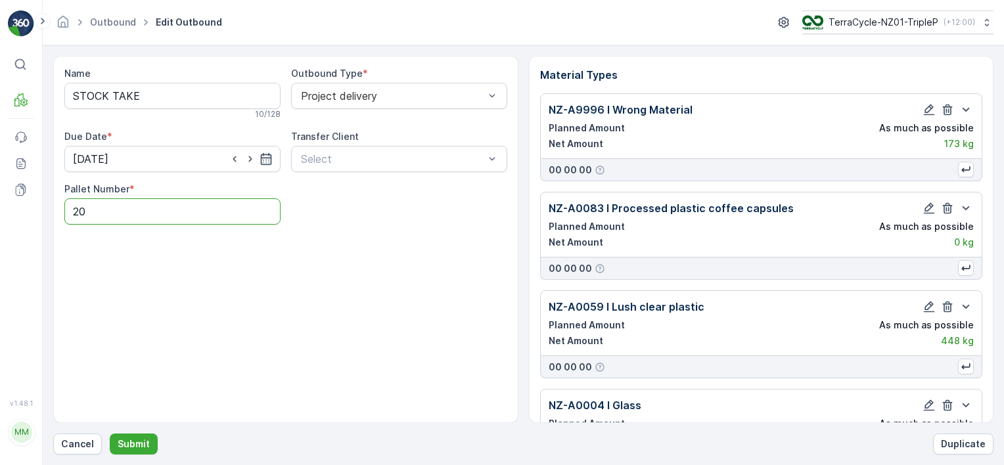
type Number "2"
type Number "0"
click at [946, 106] on icon "button" at bounding box center [948, 109] width 10 height 11
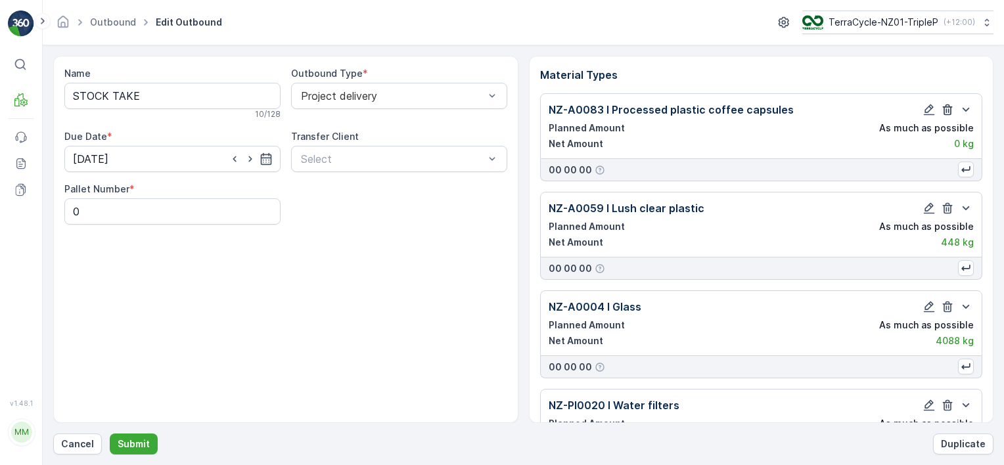
click at [946, 106] on icon "button" at bounding box center [948, 109] width 10 height 11
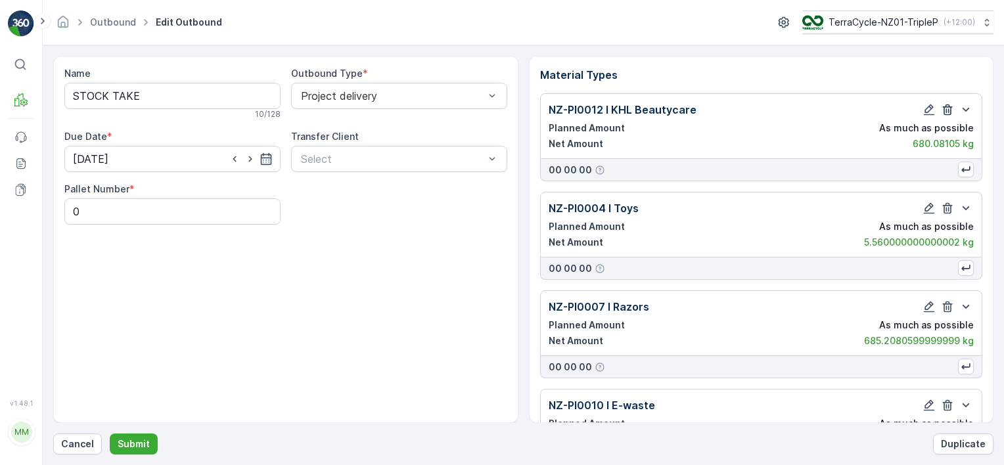
click at [946, 106] on icon "button" at bounding box center [948, 109] width 10 height 11
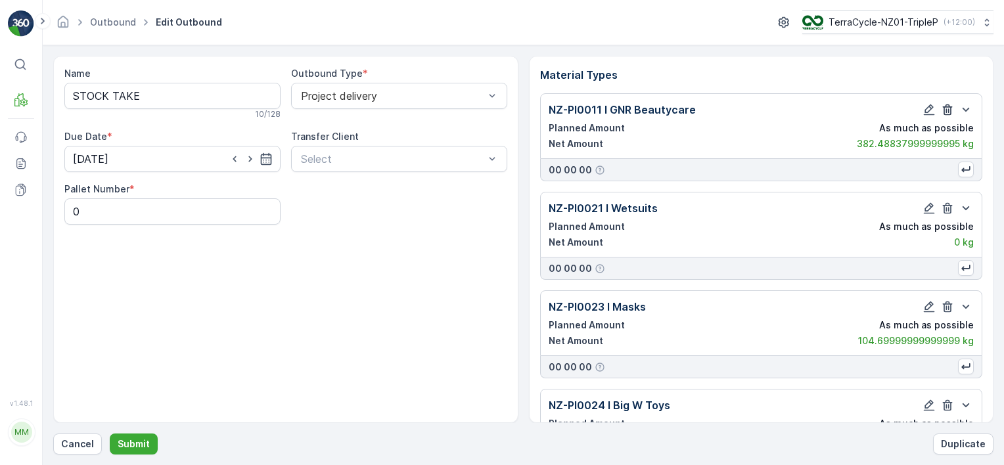
click at [946, 106] on icon "button" at bounding box center [948, 109] width 10 height 11
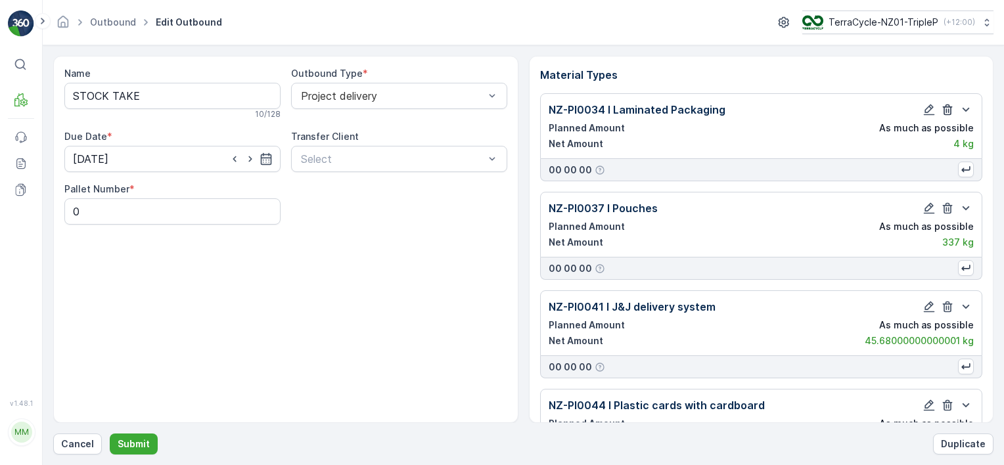
click at [946, 106] on icon "button" at bounding box center [948, 109] width 10 height 11
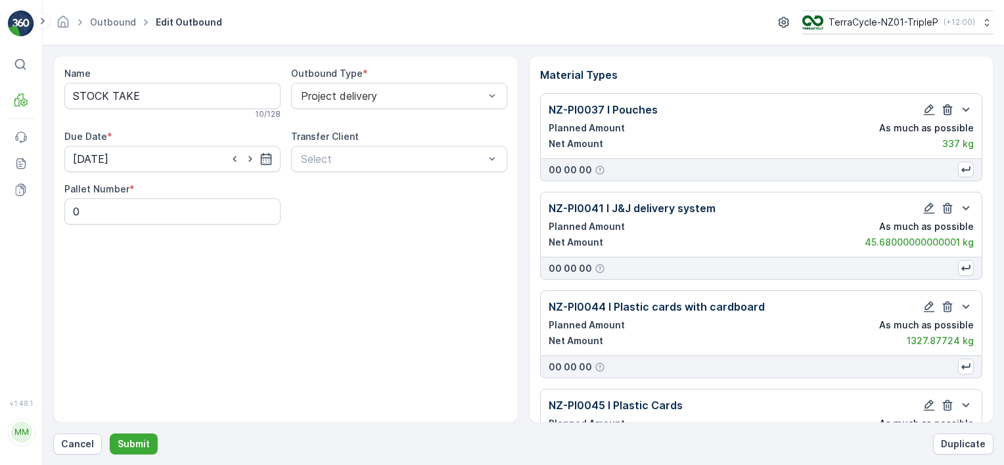
click at [946, 106] on icon "button" at bounding box center [948, 109] width 10 height 11
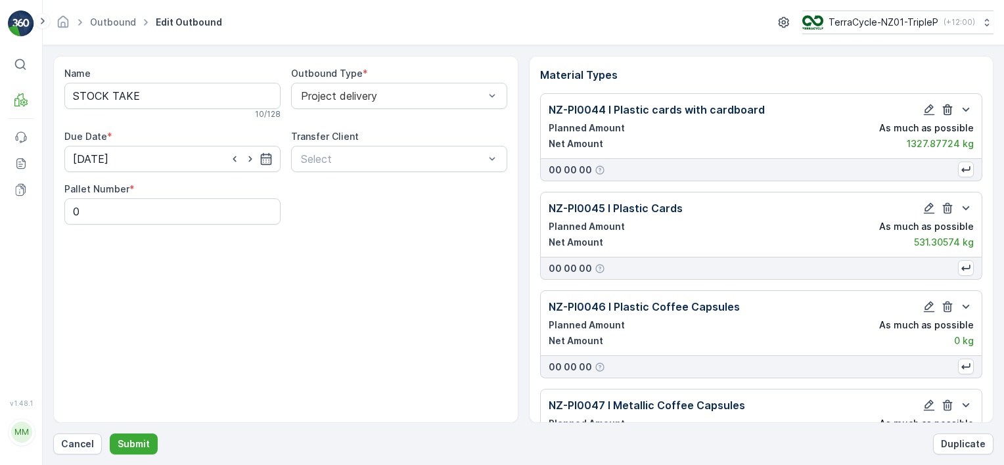
click at [946, 106] on icon "button" at bounding box center [948, 109] width 10 height 11
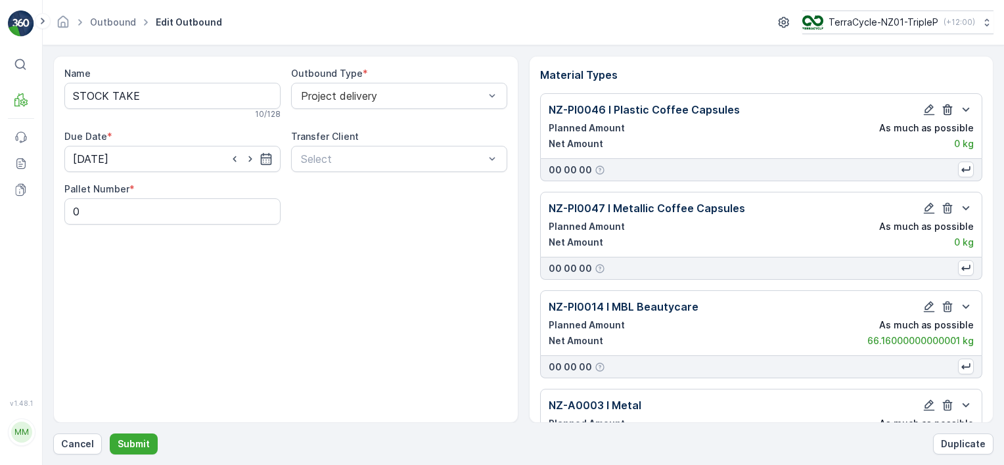
click at [946, 106] on icon "button" at bounding box center [948, 109] width 10 height 11
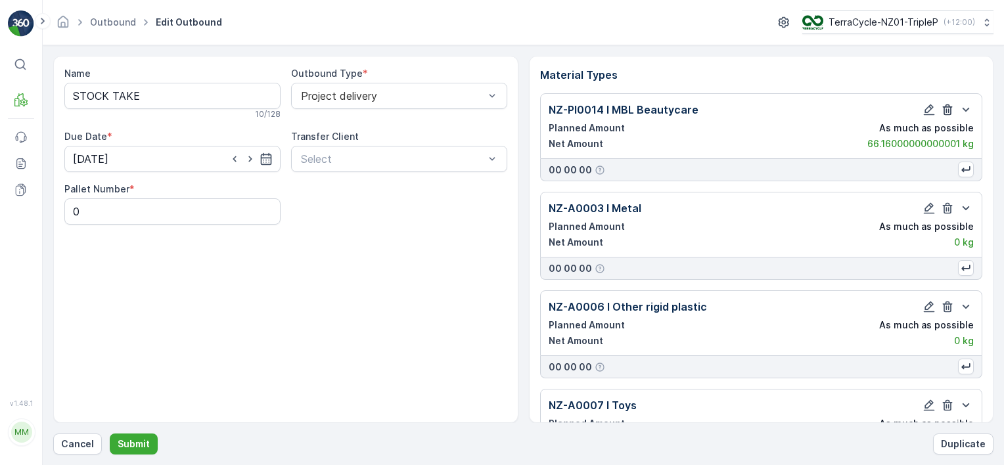
click at [946, 106] on icon "button" at bounding box center [948, 109] width 10 height 11
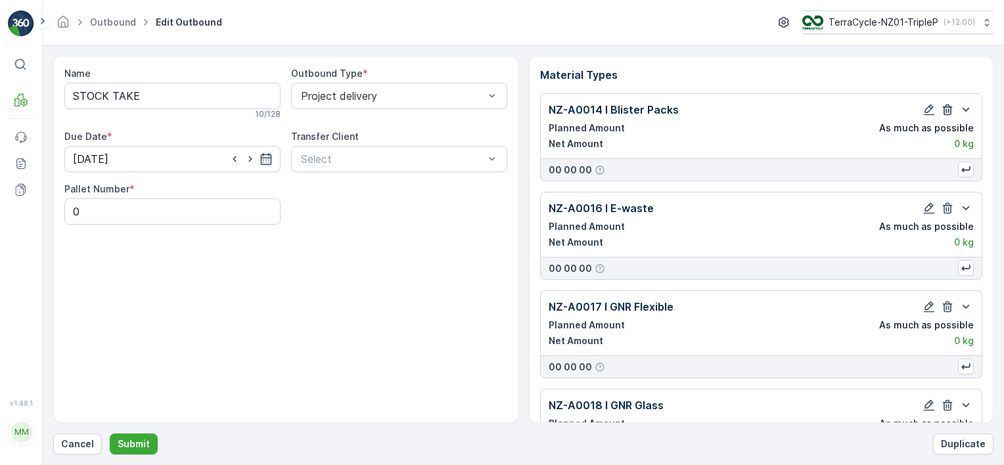
click at [946, 106] on icon "button" at bounding box center [948, 109] width 10 height 11
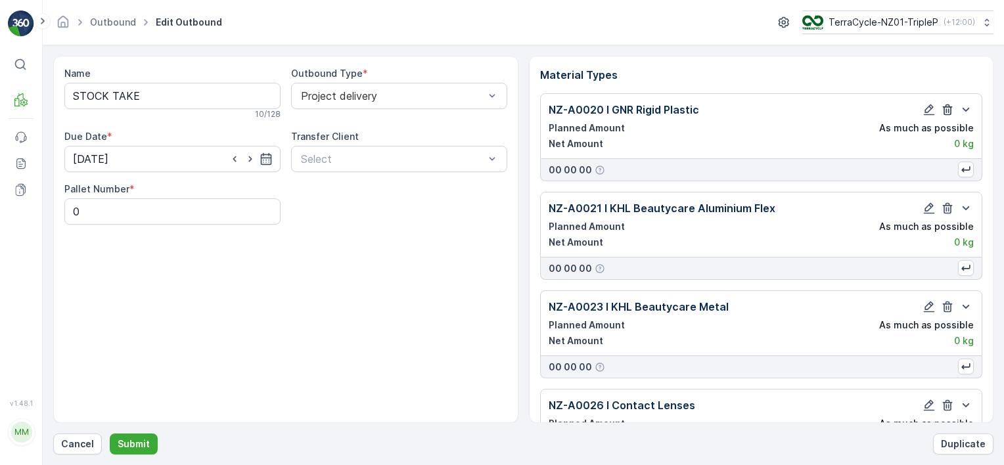
click at [946, 106] on icon "button" at bounding box center [948, 109] width 10 height 11
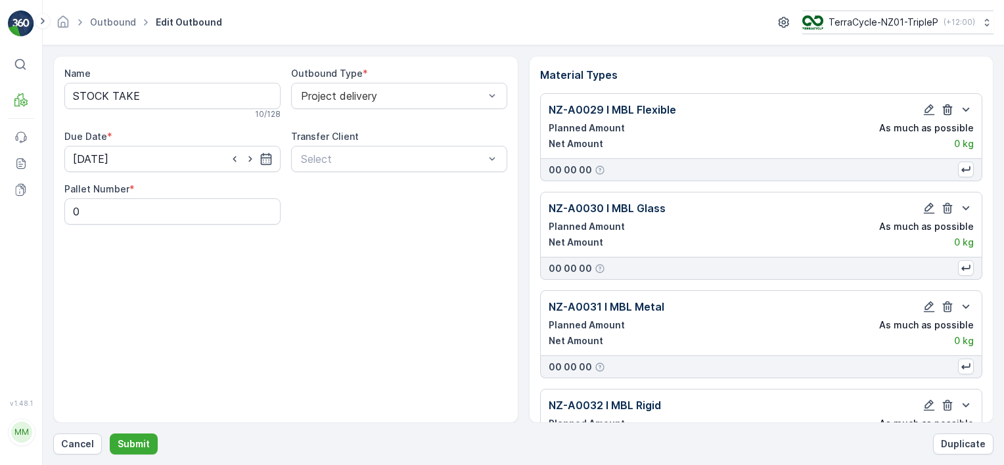
click at [946, 106] on icon "button" at bounding box center [948, 109] width 10 height 11
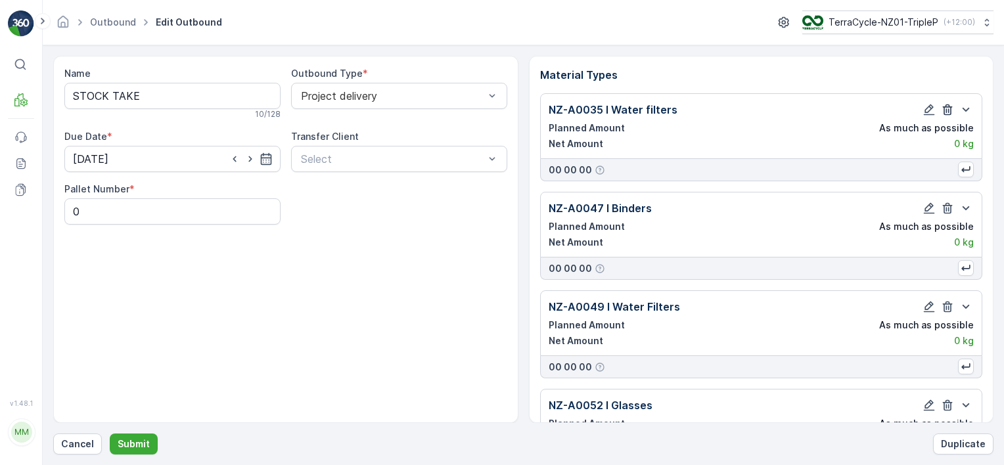
click at [946, 106] on icon "button" at bounding box center [948, 109] width 10 height 11
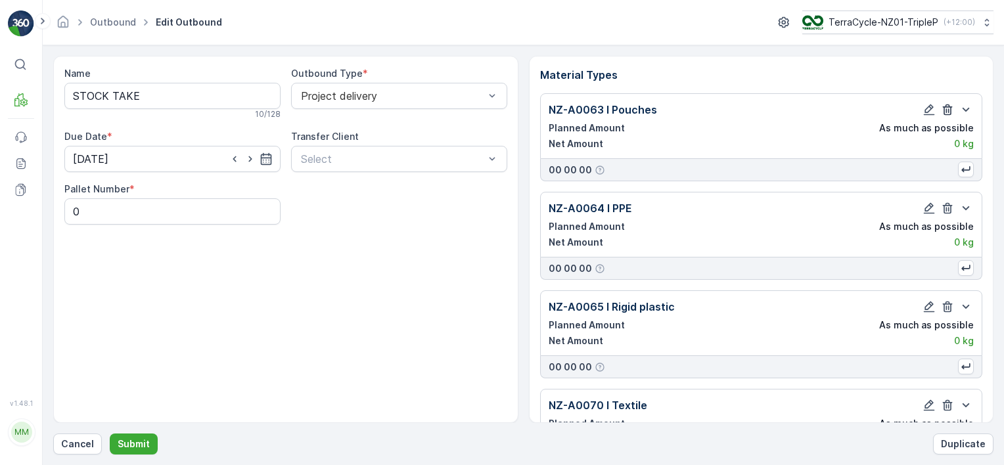
click at [946, 106] on icon "button" at bounding box center [948, 109] width 10 height 11
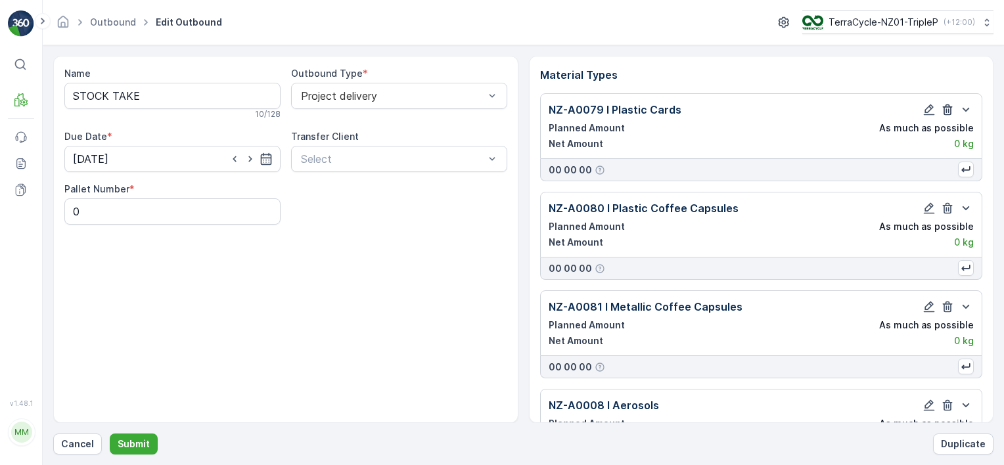
click at [946, 106] on icon "button" at bounding box center [948, 109] width 10 height 11
click at [946, 107] on icon "button" at bounding box center [947, 109] width 13 height 13
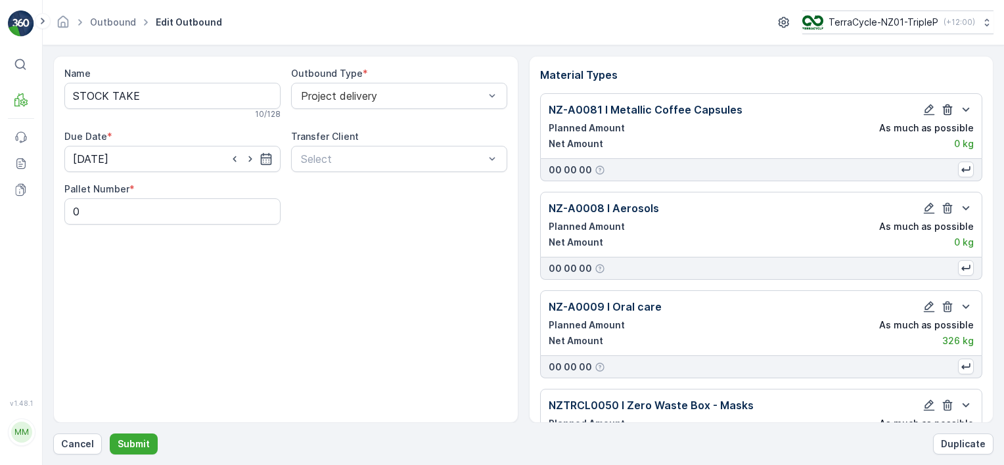
click at [946, 107] on icon "button" at bounding box center [947, 109] width 13 height 13
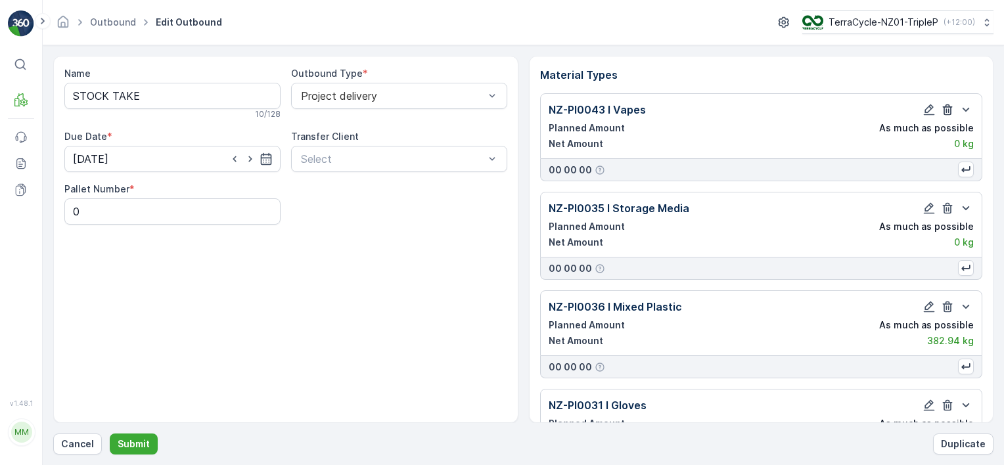
click at [946, 107] on icon "button" at bounding box center [947, 109] width 13 height 13
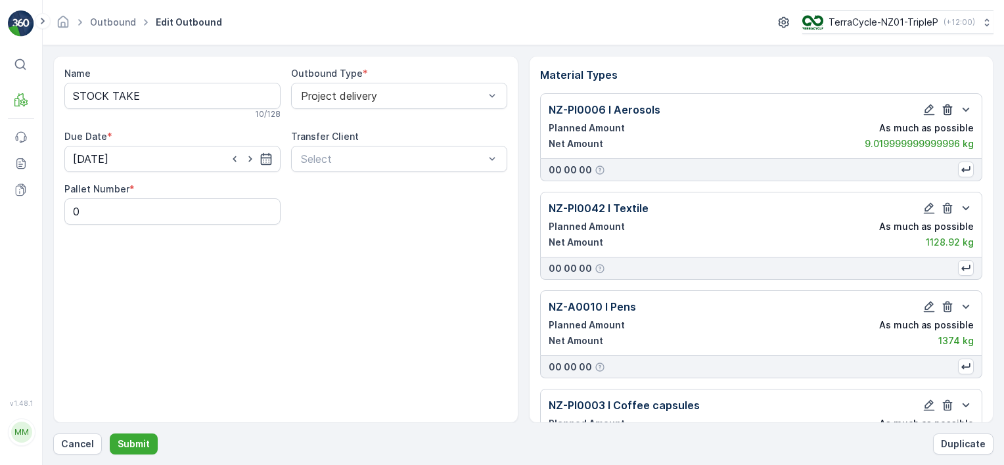
click at [946, 107] on icon "button" at bounding box center [947, 109] width 13 height 13
click at [946, 106] on icon "button" at bounding box center [947, 109] width 13 height 13
click at [946, 106] on icon "button" at bounding box center [948, 109] width 10 height 11
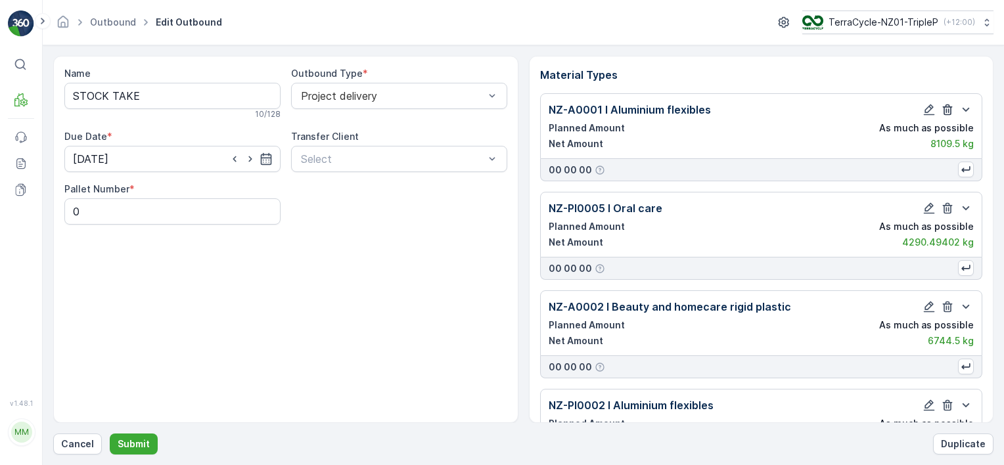
click at [946, 106] on icon "button" at bounding box center [948, 109] width 10 height 11
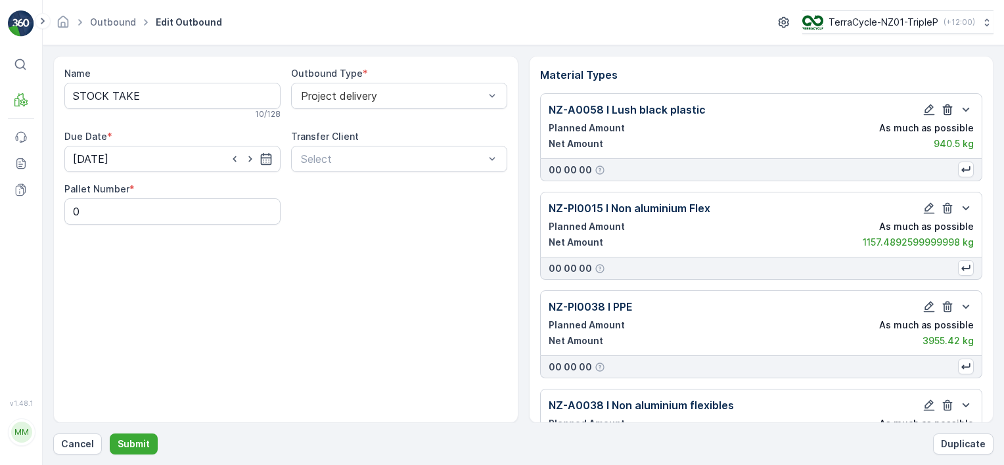
click at [946, 106] on icon "button" at bounding box center [948, 109] width 10 height 11
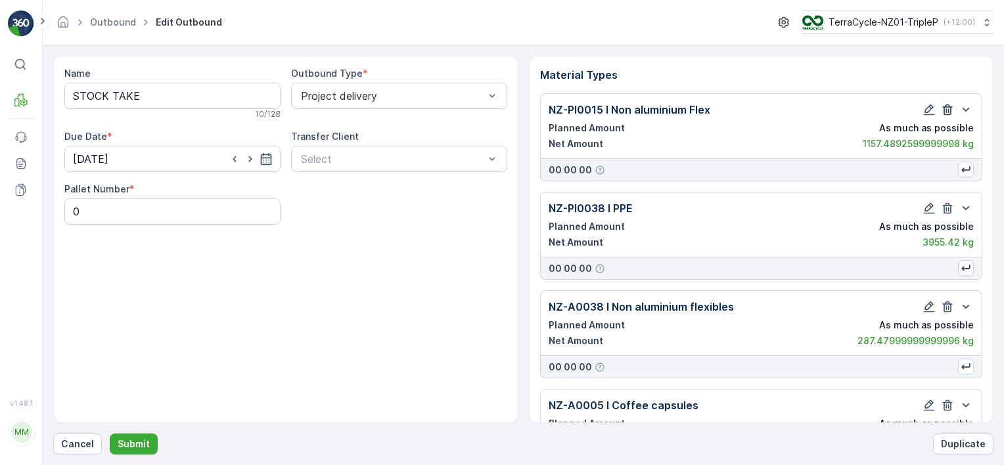
click at [946, 106] on icon "button" at bounding box center [948, 109] width 10 height 11
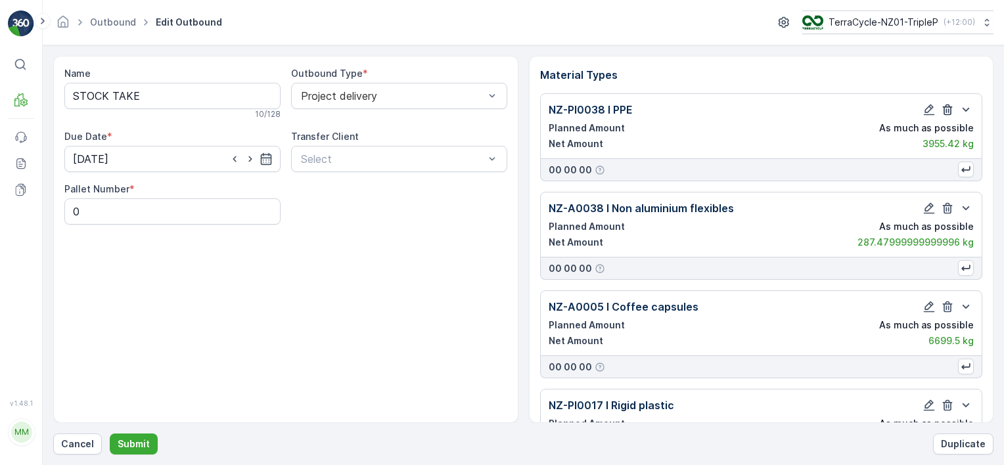
click at [946, 106] on icon "button" at bounding box center [948, 109] width 10 height 11
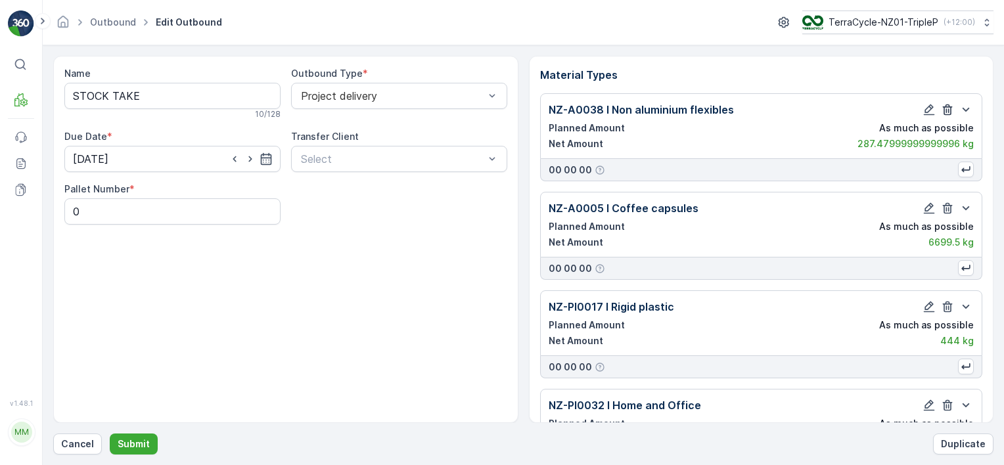
click at [946, 106] on icon "button" at bounding box center [948, 109] width 10 height 11
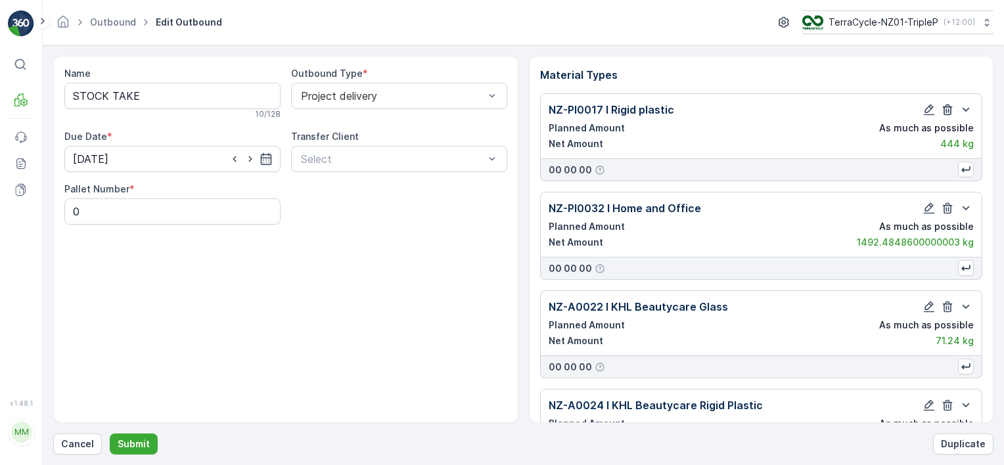
click at [946, 106] on icon "button" at bounding box center [948, 109] width 10 height 11
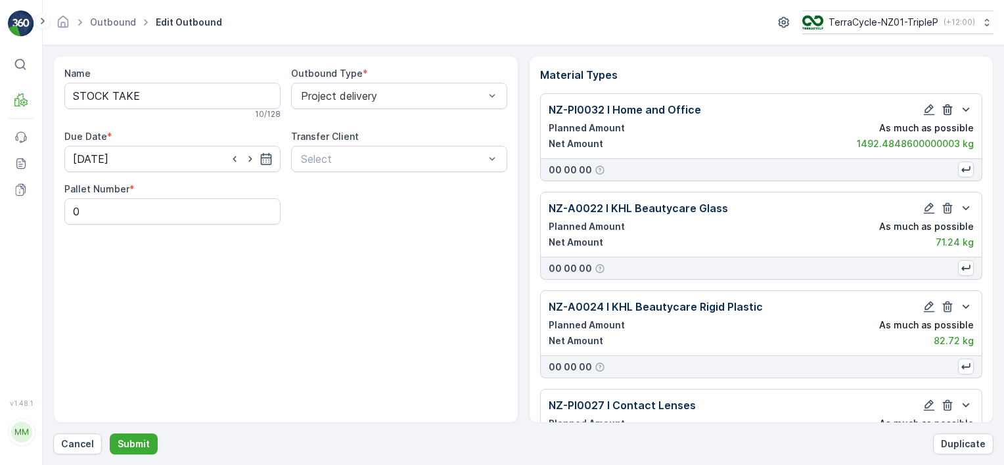
click at [946, 106] on icon "button" at bounding box center [948, 109] width 10 height 11
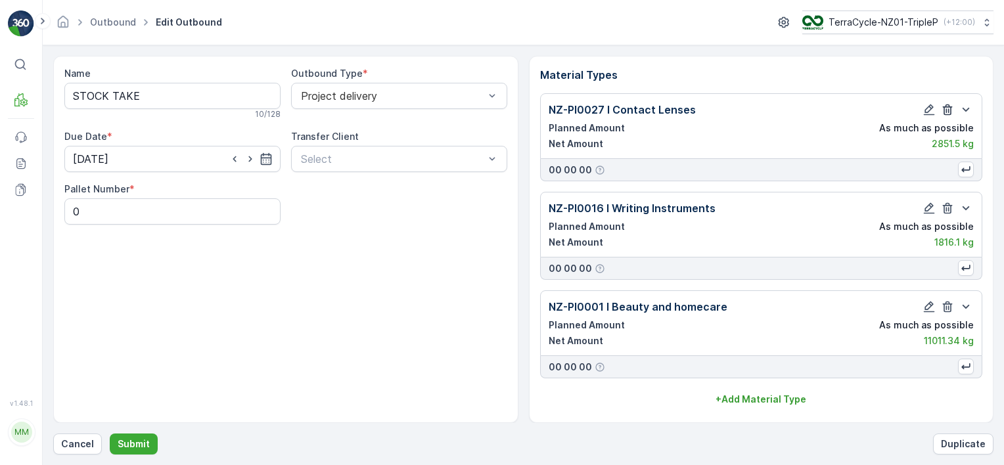
click at [946, 106] on icon "button" at bounding box center [948, 109] width 10 height 11
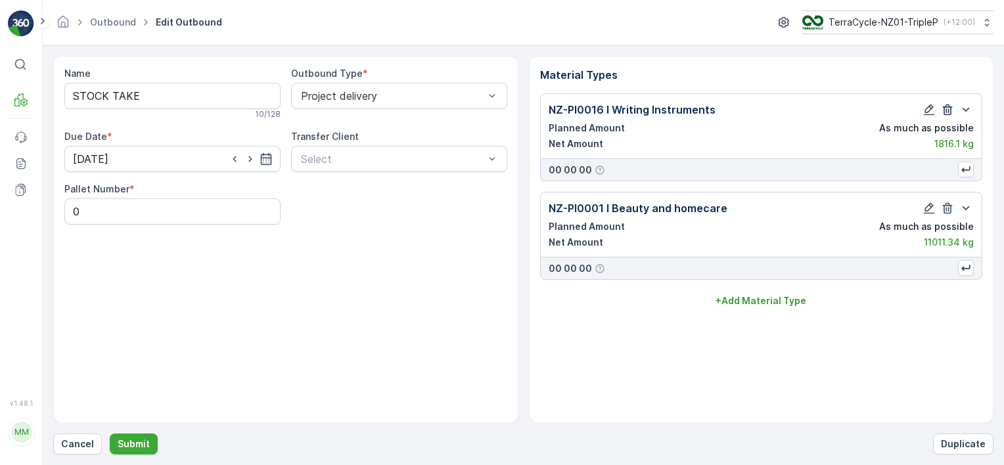
click at [946, 106] on icon "button" at bounding box center [948, 109] width 10 height 11
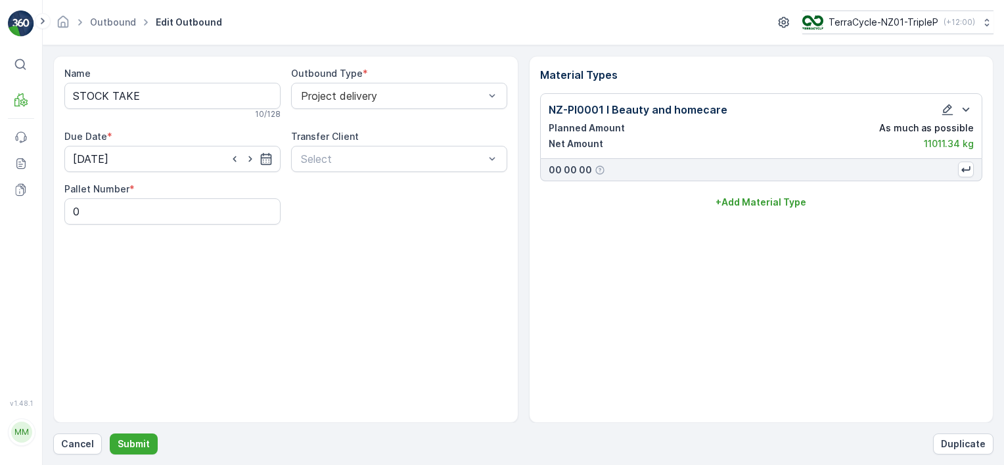
click at [946, 106] on icon "button" at bounding box center [947, 109] width 11 height 11
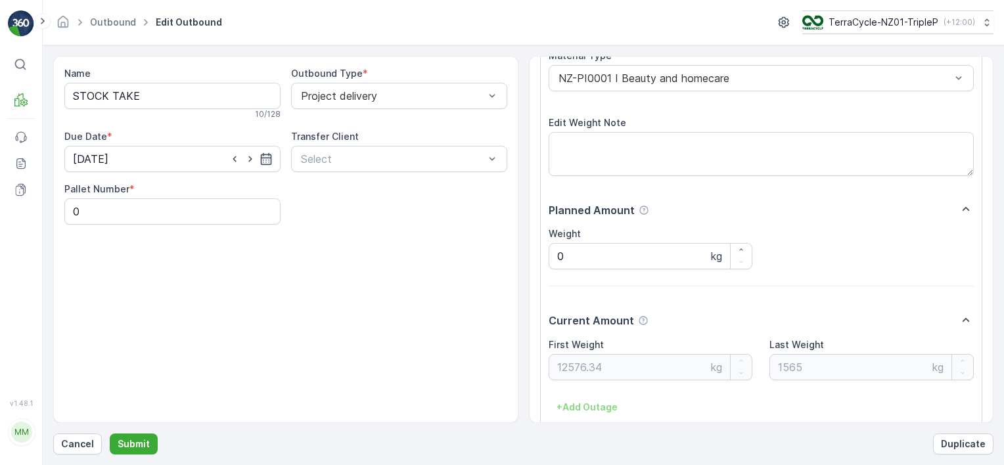
scroll to position [125, 0]
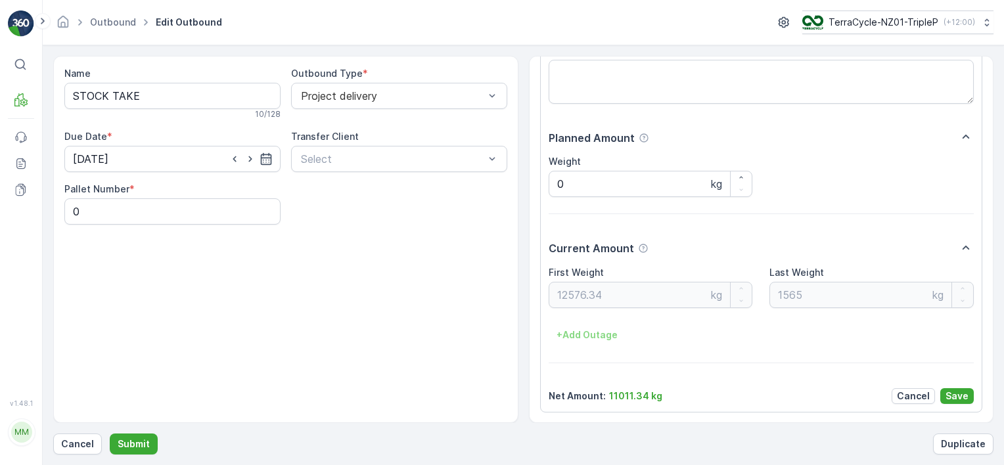
click at [919, 391] on p "Cancel" at bounding box center [913, 396] width 33 height 13
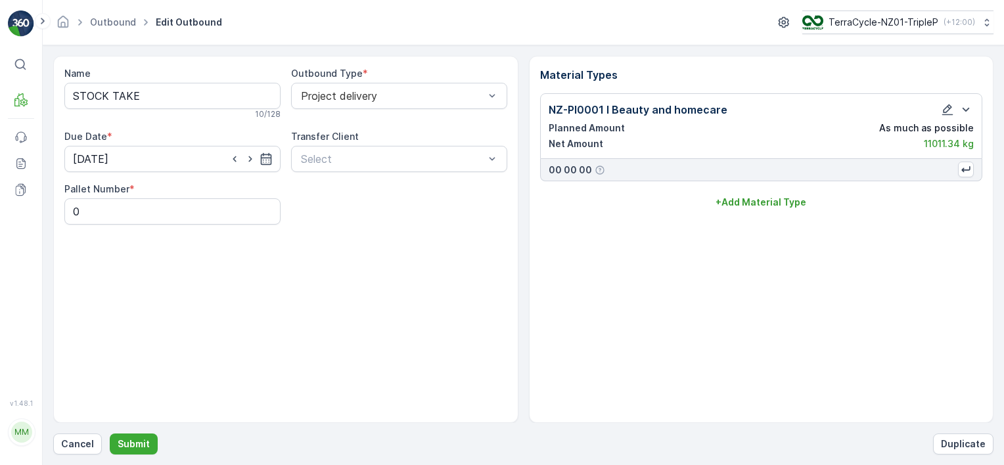
scroll to position [0, 0]
click at [126, 438] on p "Submit" at bounding box center [134, 444] width 32 height 13
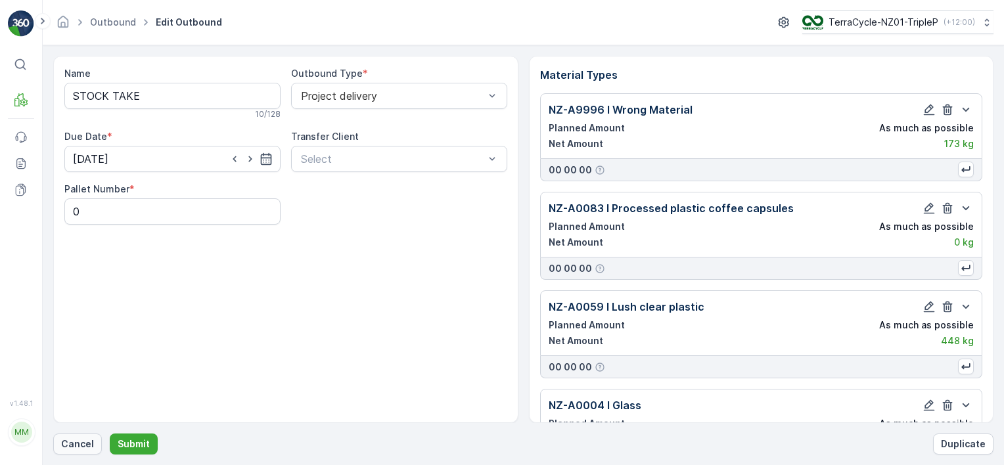
click at [79, 444] on p "Cancel" at bounding box center [77, 444] width 33 height 13
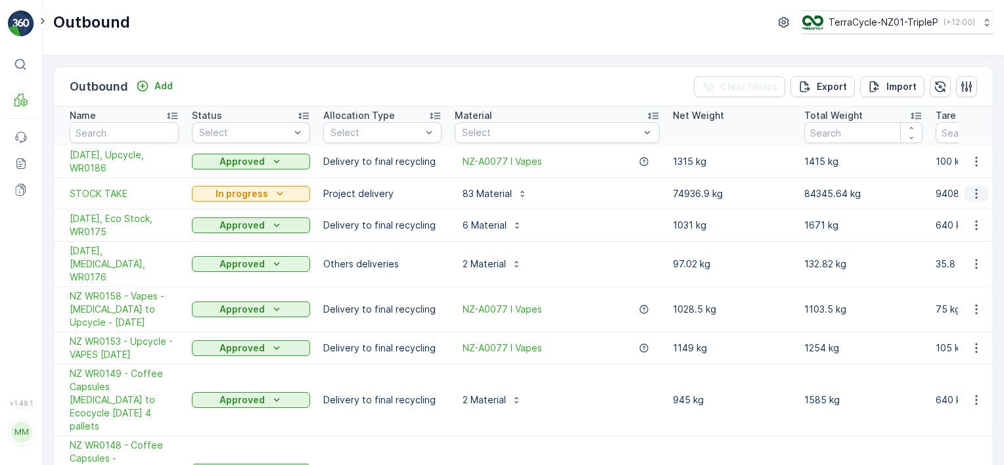
click at [974, 187] on icon "button" at bounding box center [976, 193] width 13 height 13
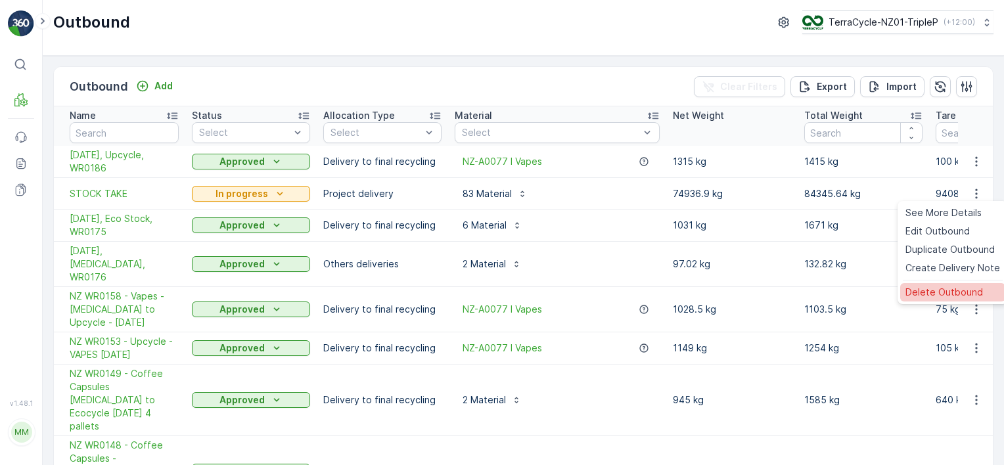
click at [956, 293] on span "Delete Outbound" at bounding box center [945, 292] width 78 height 13
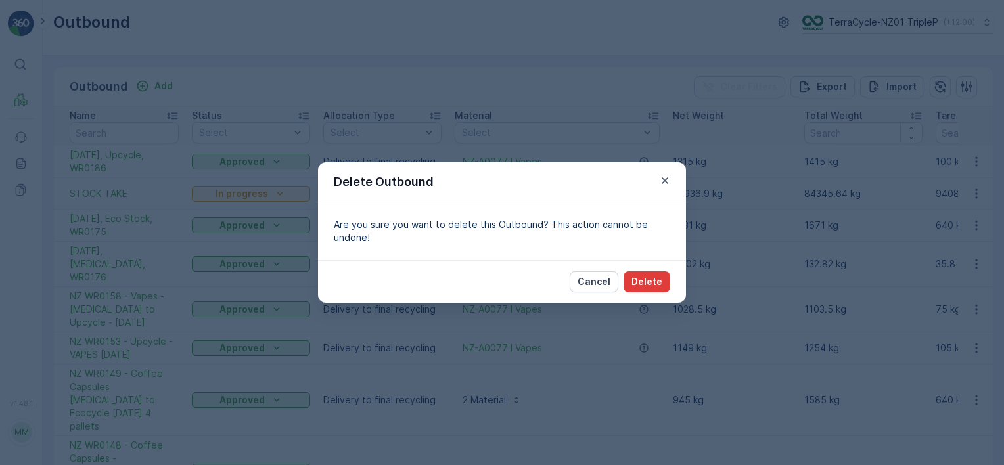
click at [639, 276] on p "Delete" at bounding box center [647, 281] width 31 height 13
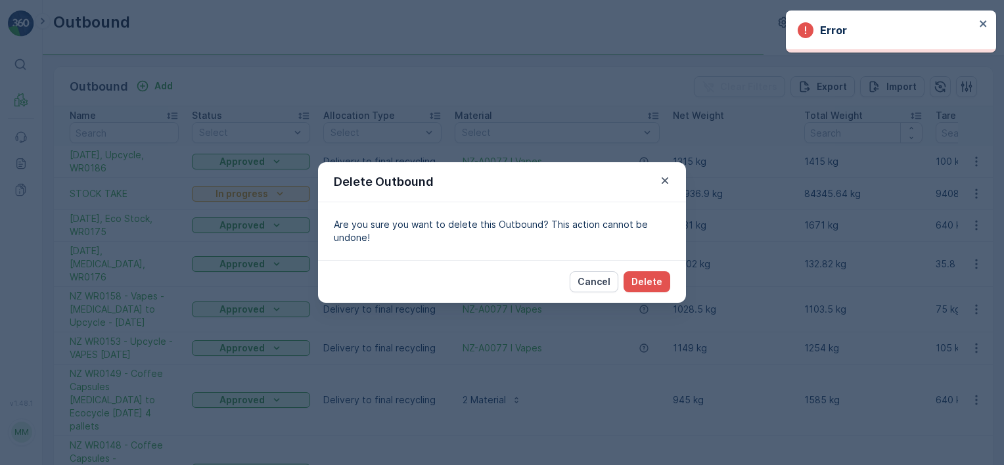
click at [783, 114] on div "Delete Outbound Are you sure you want to delete this Outbound? This action cann…" at bounding box center [502, 232] width 1004 height 465
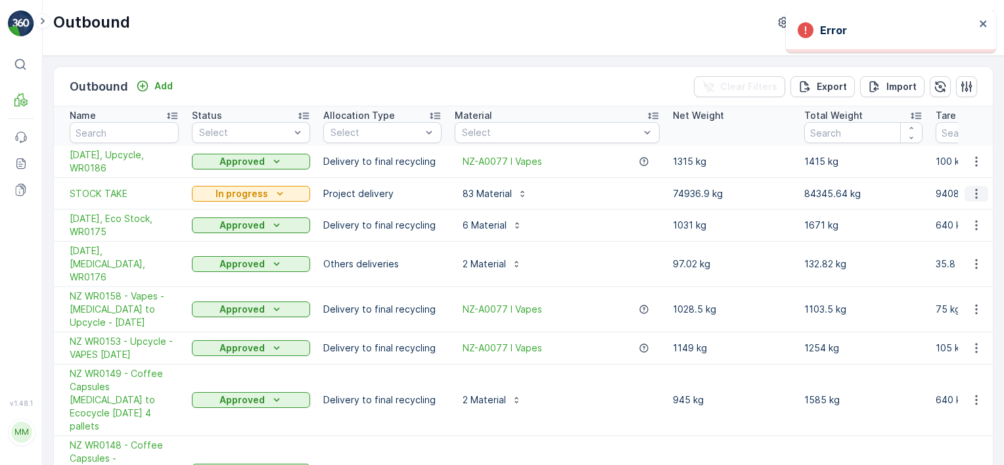
click at [970, 193] on icon "button" at bounding box center [976, 193] width 13 height 13
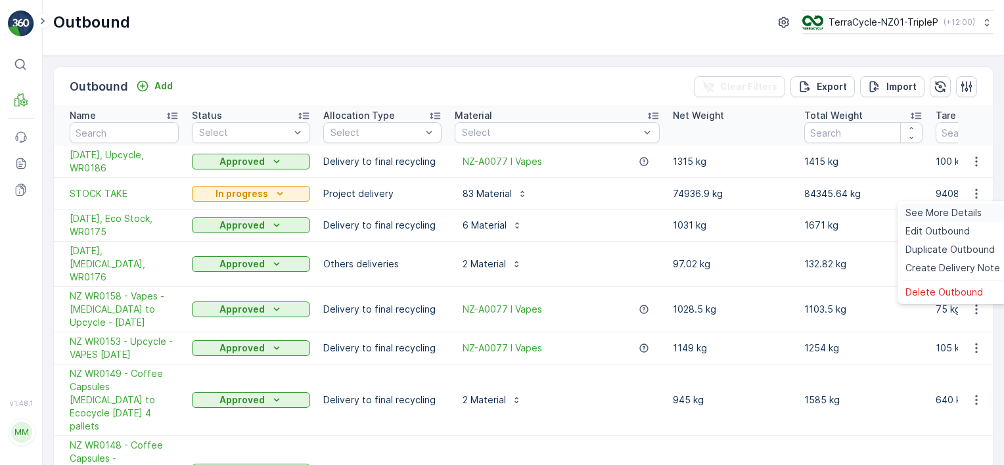
click at [954, 210] on span "See More Details" at bounding box center [944, 212] width 76 height 13
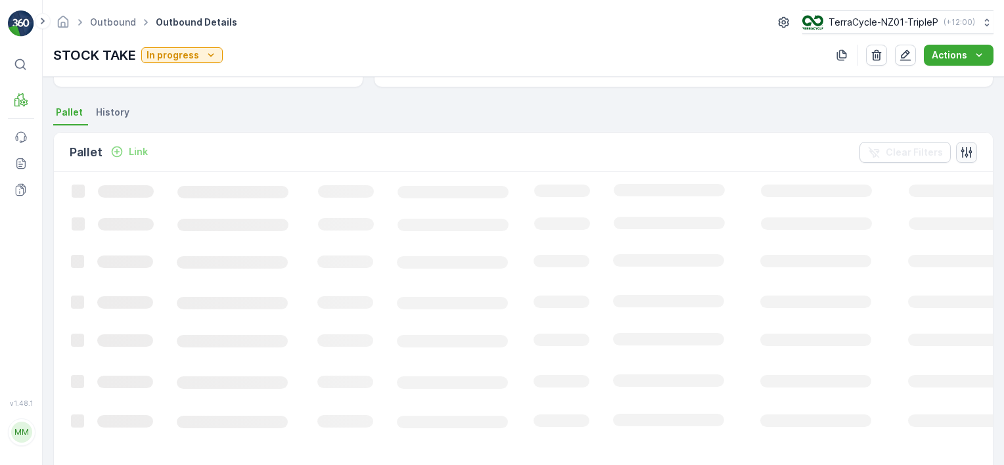
scroll to position [263, 0]
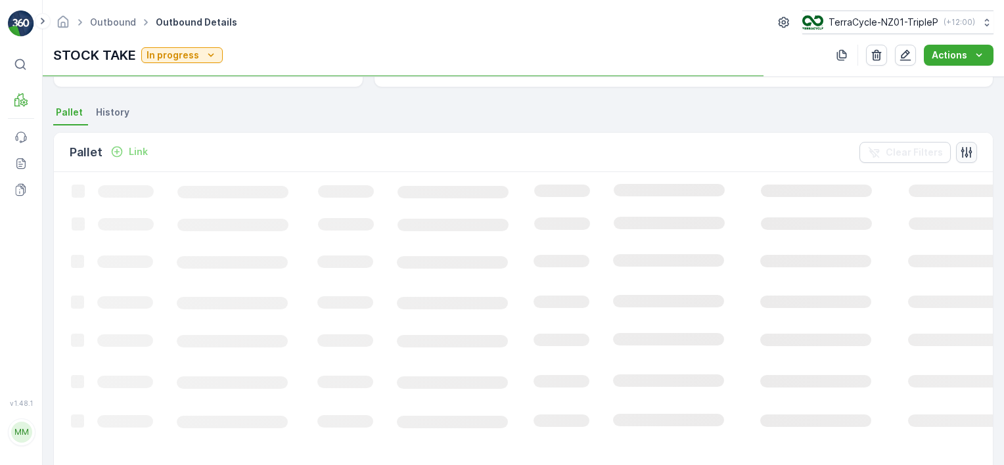
click at [961, 155] on icon "button" at bounding box center [966, 152] width 13 height 13
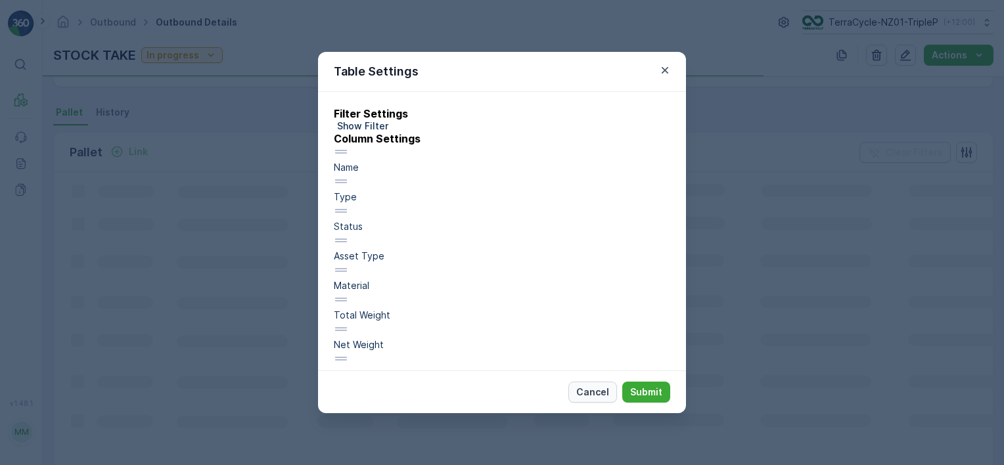
click at [584, 401] on button "Cancel" at bounding box center [592, 392] width 49 height 21
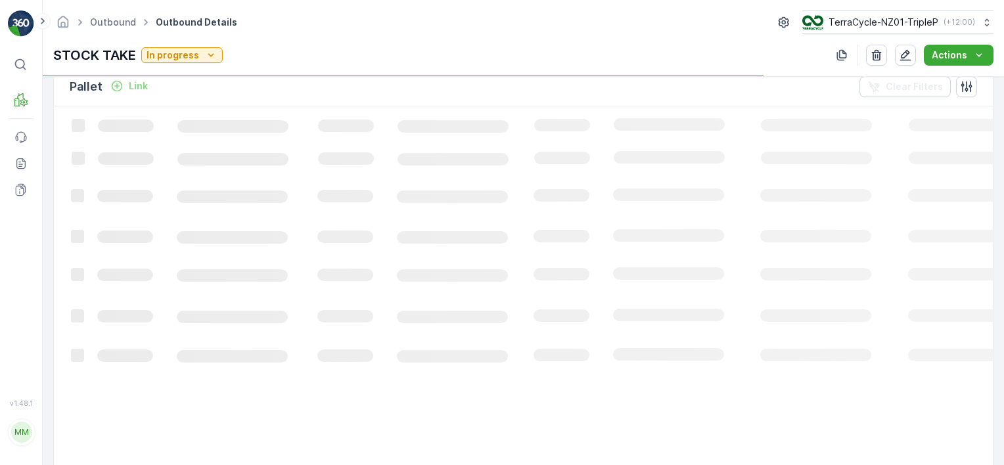
scroll to position [329, 0]
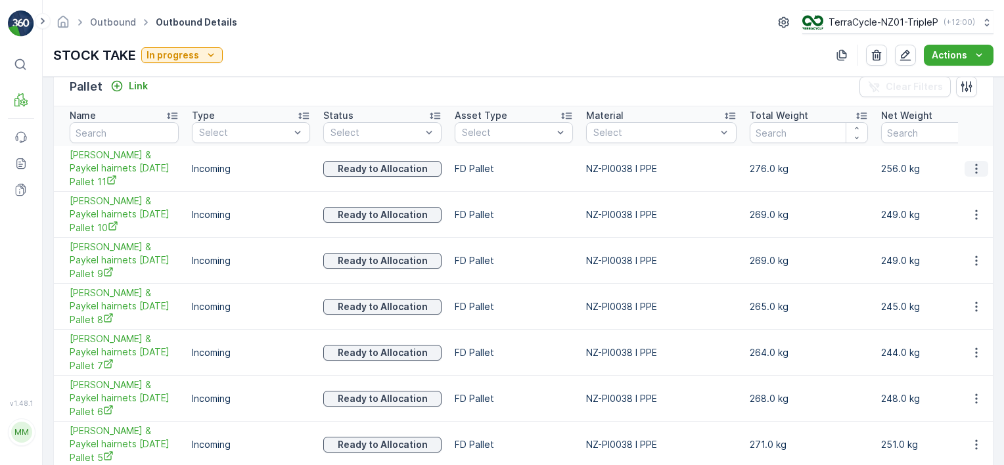
click at [975, 168] on icon "button" at bounding box center [976, 169] width 2 height 10
click at [965, 213] on span "Unlink Pallet" at bounding box center [949, 211] width 53 height 13
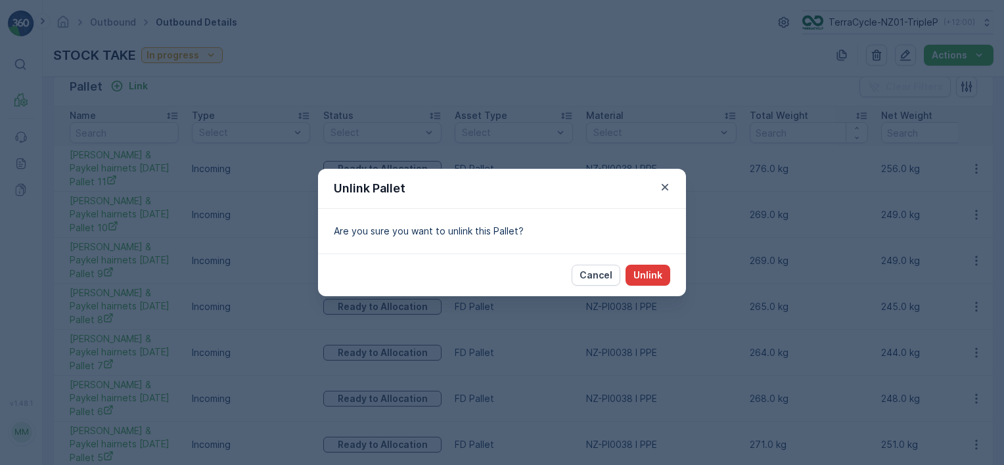
click at [665, 274] on button "Unlink" at bounding box center [648, 275] width 45 height 21
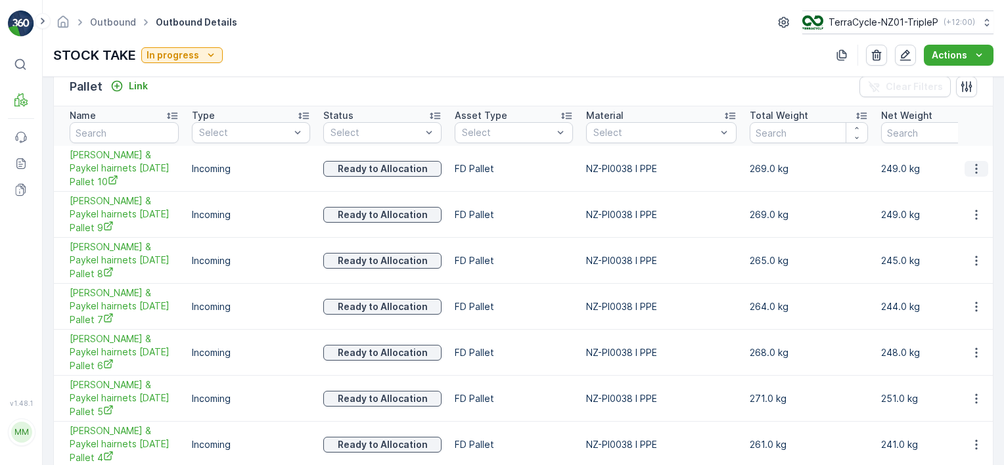
click at [970, 172] on icon "button" at bounding box center [976, 168] width 13 height 13
click at [961, 209] on span "Unlink Pallet" at bounding box center [949, 211] width 53 height 13
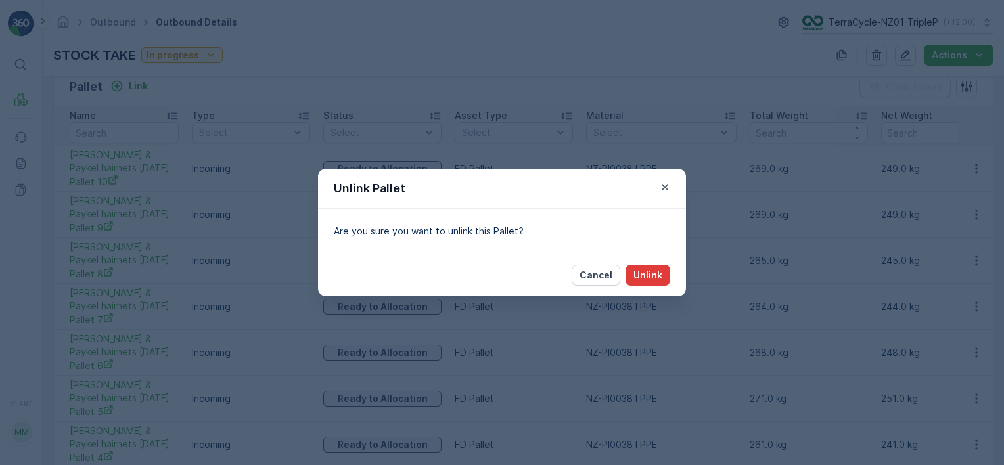
click at [657, 279] on p "Unlink" at bounding box center [648, 275] width 29 height 13
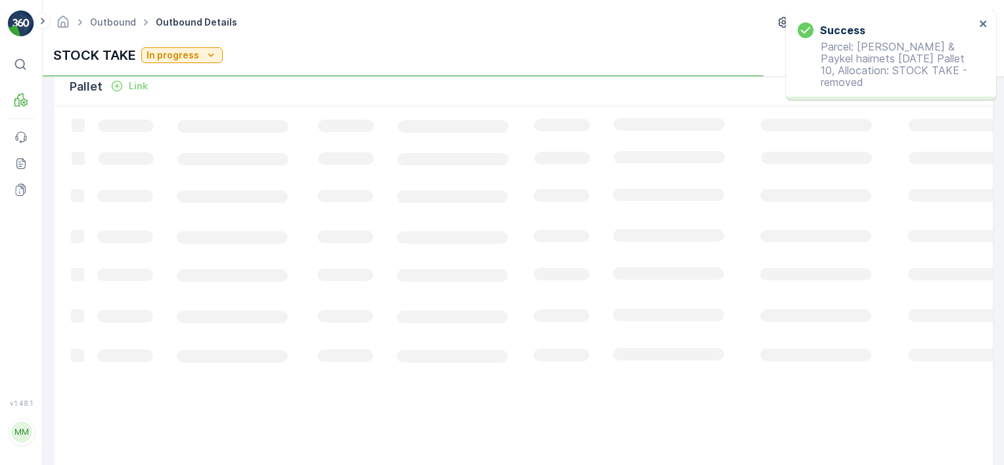
click at [986, 18] on div "Success Parcel: [PERSON_NAME] & Paykel hairnets [DATE] Pallet 10, Allocation: S…" at bounding box center [891, 55] width 210 height 89
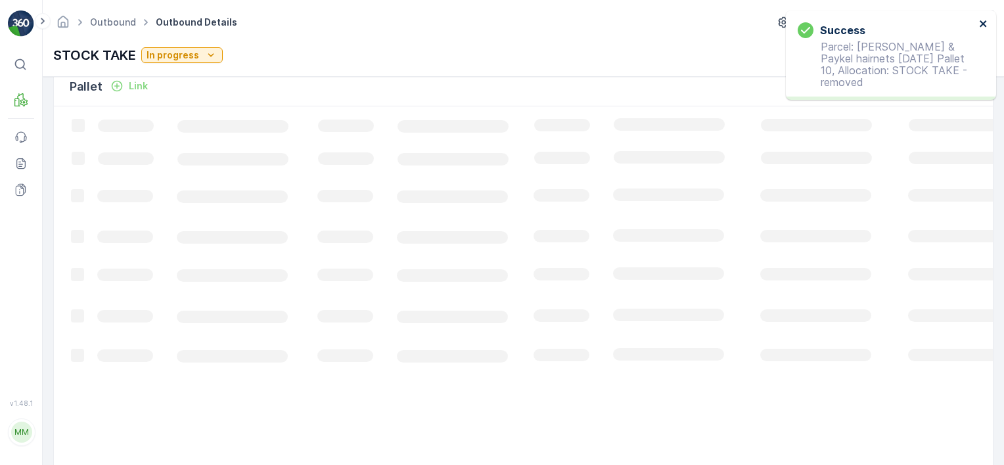
click at [985, 25] on icon "close" at bounding box center [983, 23] width 7 height 7
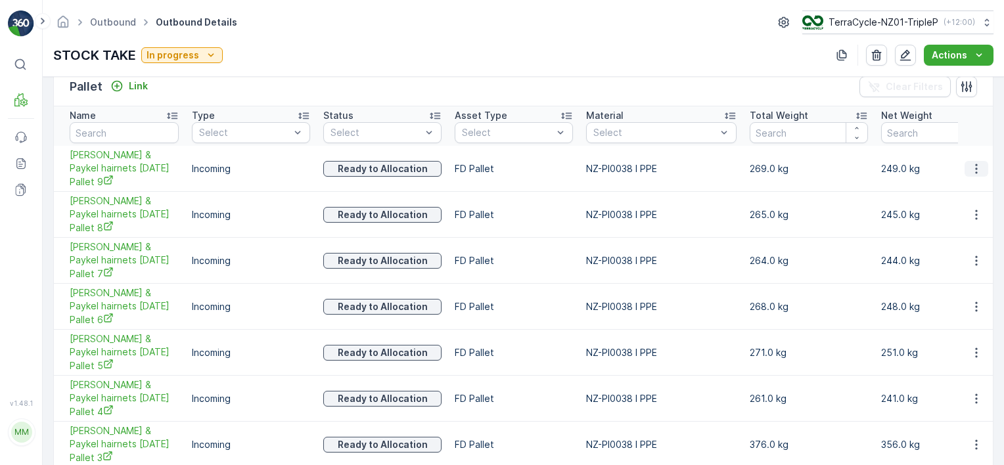
click at [970, 169] on icon "button" at bounding box center [976, 168] width 13 height 13
click at [959, 214] on span "Unlink Pallet" at bounding box center [949, 211] width 53 height 13
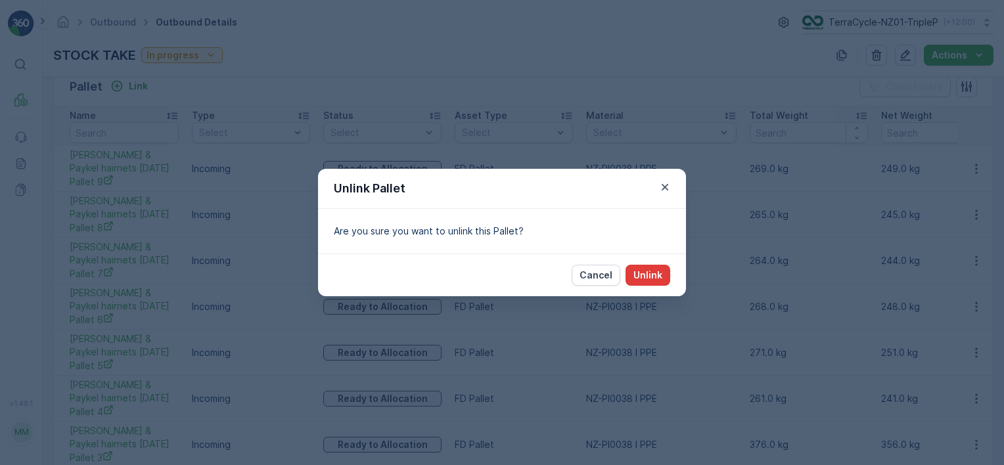
click at [666, 273] on button "Unlink" at bounding box center [648, 275] width 45 height 21
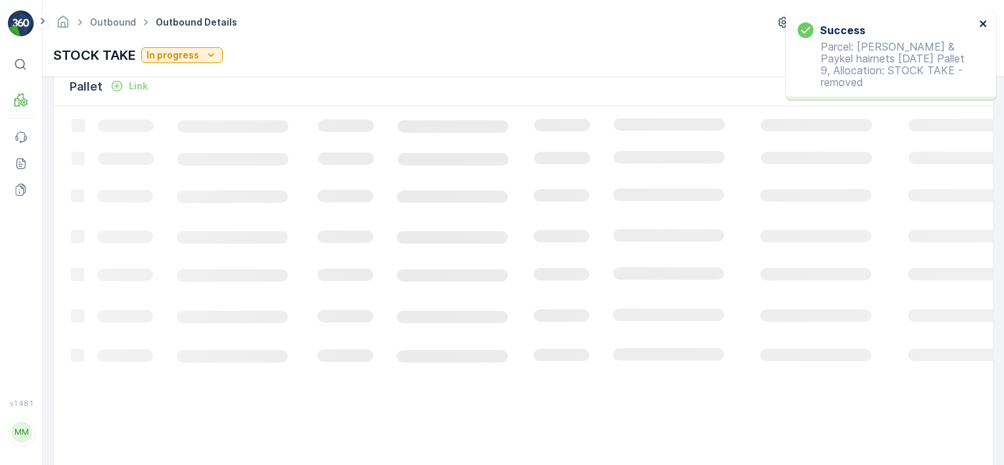
click at [982, 28] on icon "close" at bounding box center [983, 23] width 9 height 11
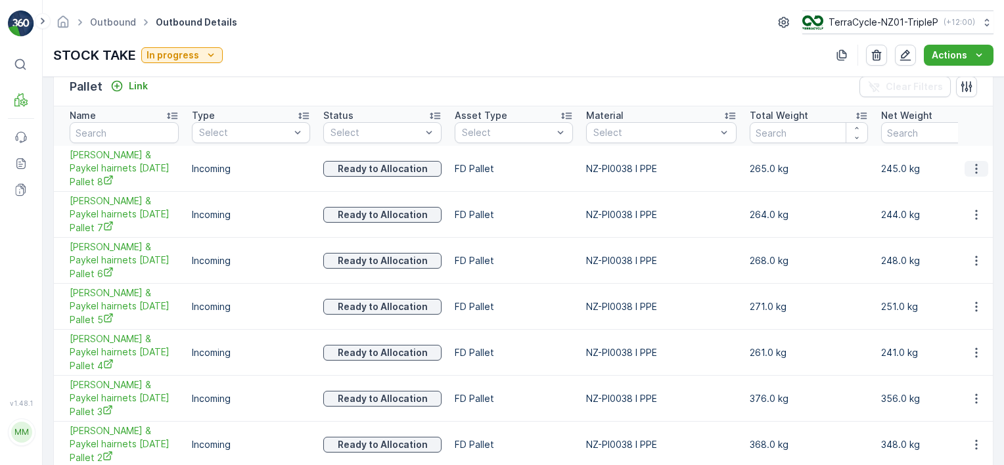
click at [975, 170] on icon "button" at bounding box center [976, 168] width 13 height 13
click at [952, 214] on span "Unlink Pallet" at bounding box center [949, 211] width 53 height 13
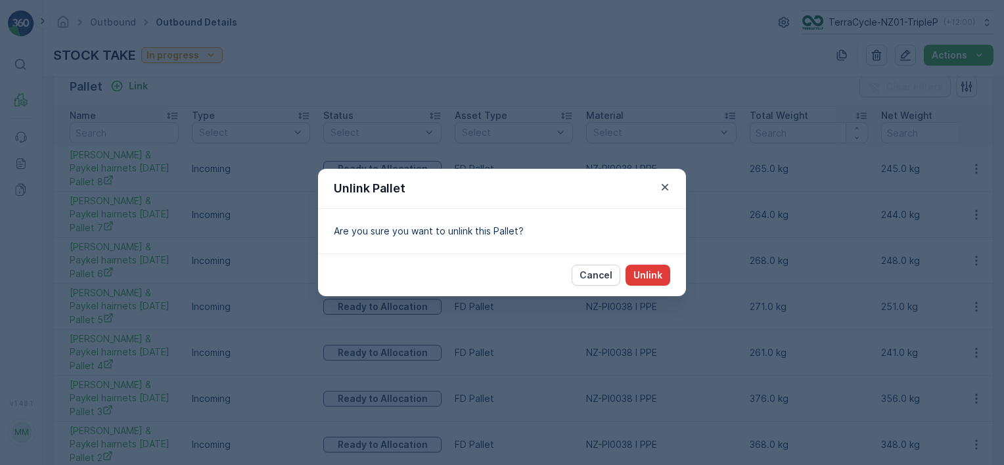
click at [645, 273] on p "Unlink" at bounding box center [648, 275] width 29 height 13
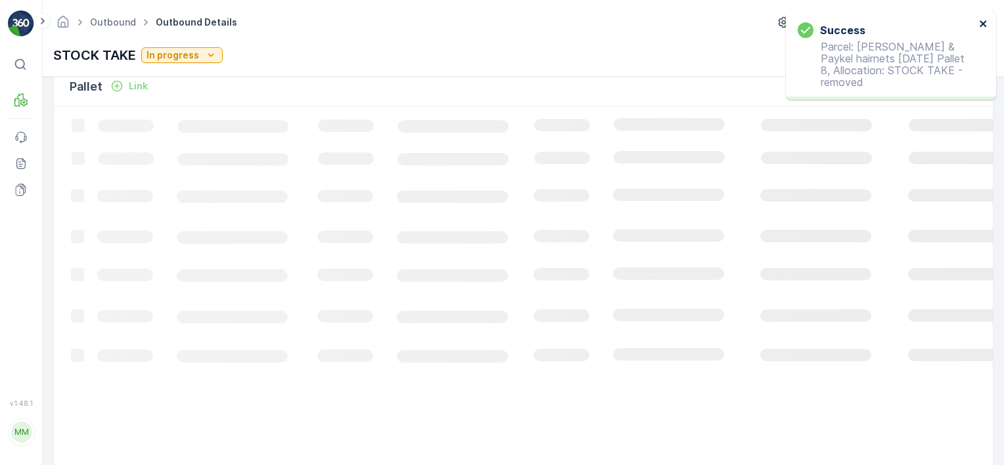
click at [986, 20] on icon "close" at bounding box center [983, 23] width 9 height 11
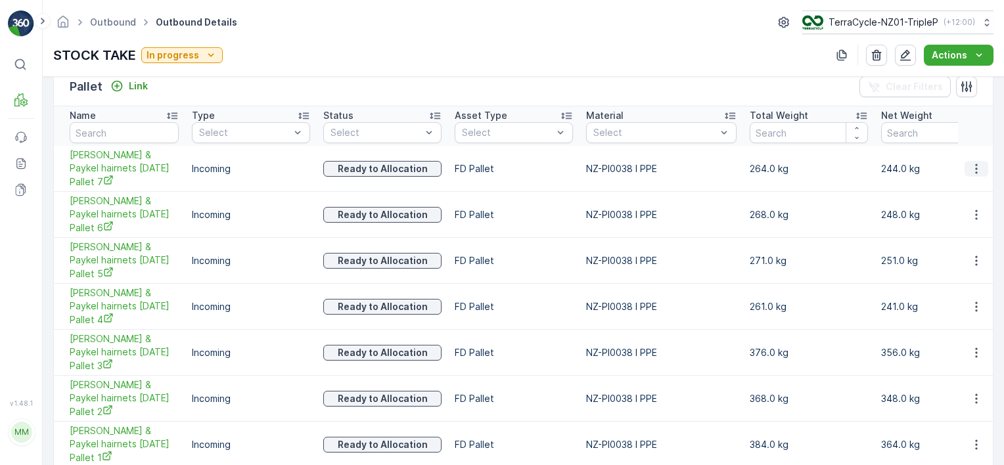
click at [970, 173] on icon "button" at bounding box center [976, 168] width 13 height 13
click at [962, 208] on span "Unlink Pallet" at bounding box center [949, 211] width 53 height 13
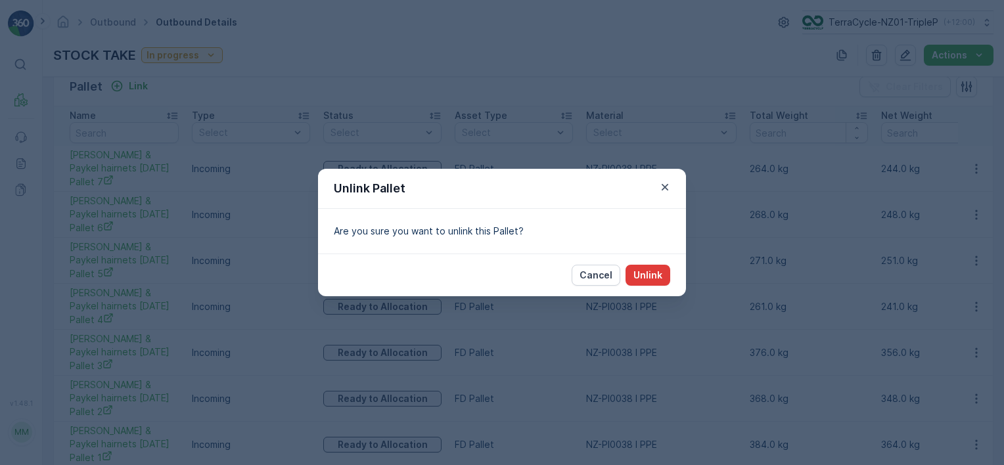
click at [660, 271] on p "Unlink" at bounding box center [648, 275] width 29 height 13
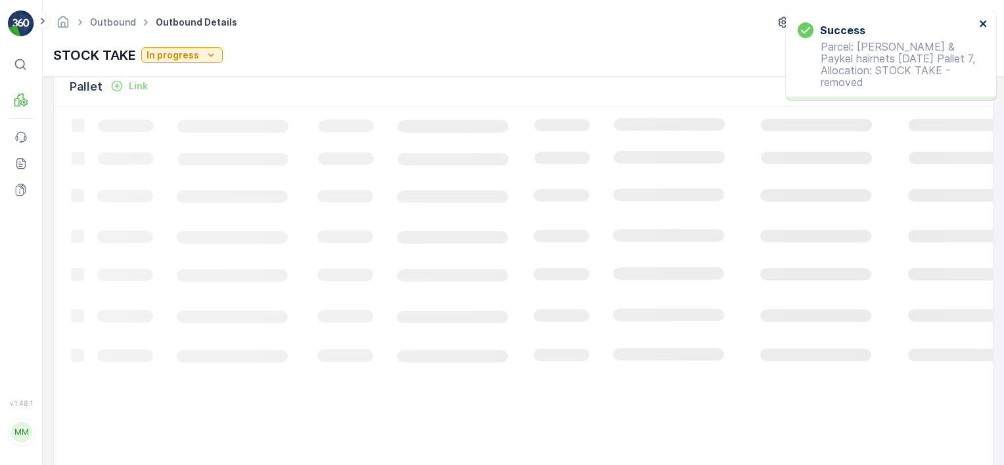
click at [983, 23] on icon "close" at bounding box center [983, 23] width 7 height 7
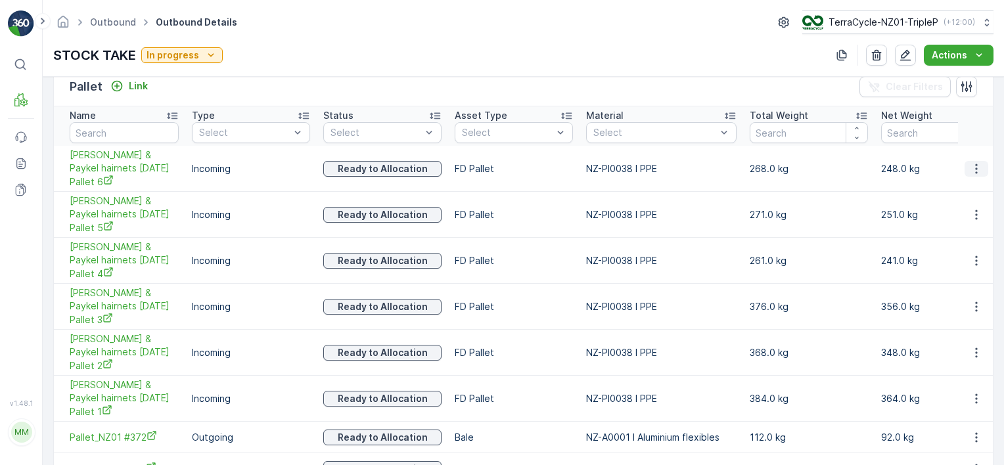
click at [968, 174] on button "button" at bounding box center [977, 169] width 24 height 16
click at [941, 218] on div "Unlink Pallet" at bounding box center [960, 211] width 87 height 18
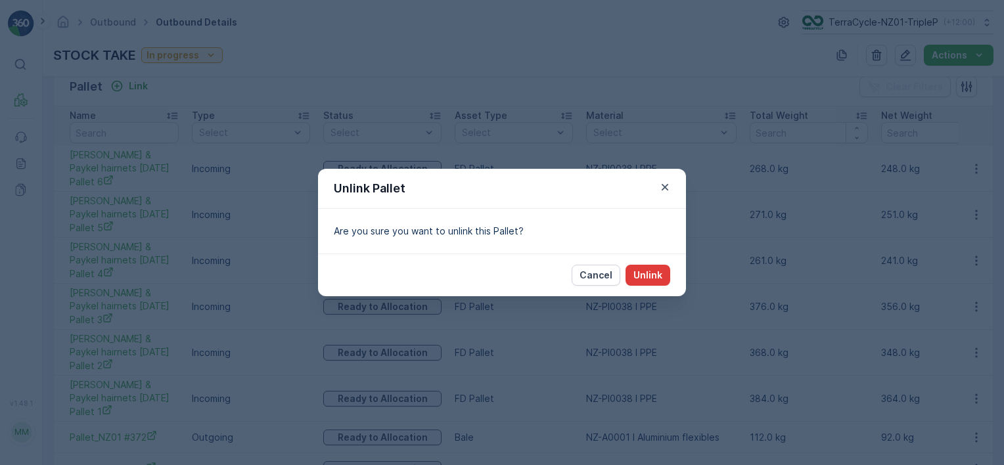
click at [658, 281] on p "Unlink" at bounding box center [648, 275] width 29 height 13
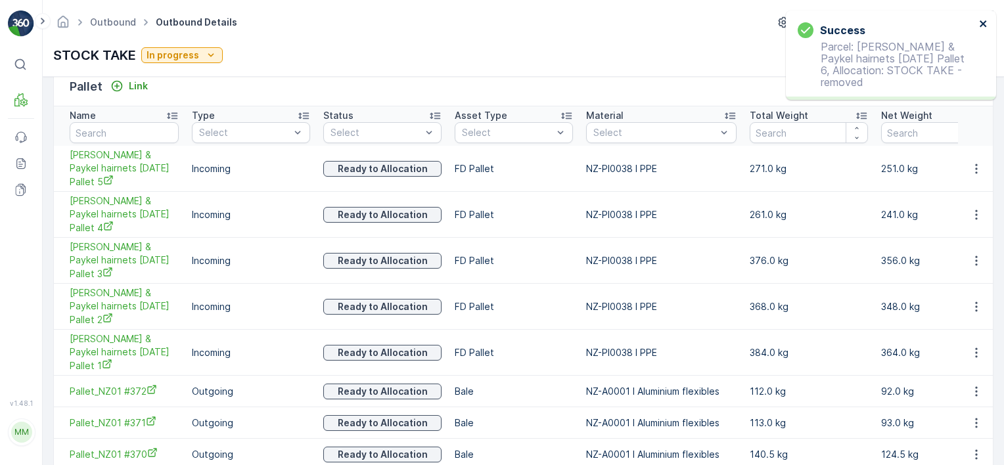
click at [980, 26] on icon "close" at bounding box center [983, 23] width 7 height 7
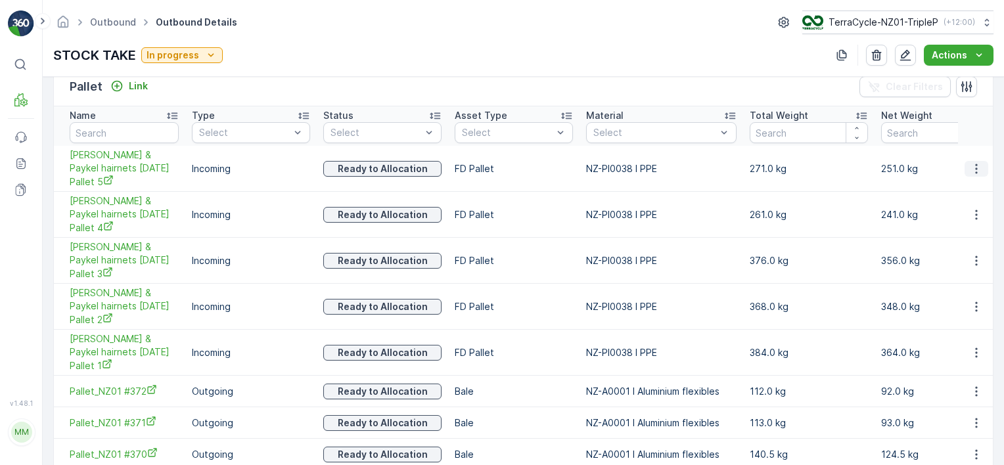
click at [970, 173] on icon "button" at bounding box center [976, 168] width 13 height 13
click at [956, 217] on span "Unlink Pallet" at bounding box center [949, 211] width 53 height 13
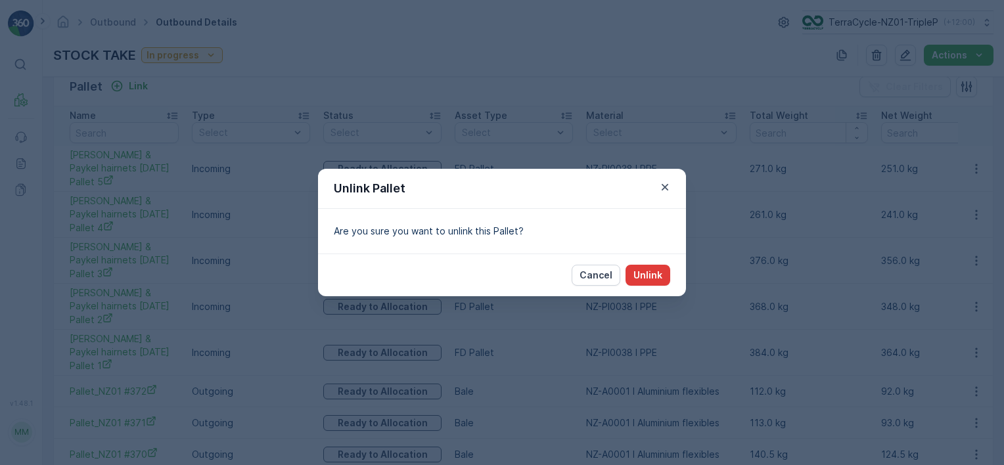
click at [653, 267] on button "Unlink" at bounding box center [648, 275] width 45 height 21
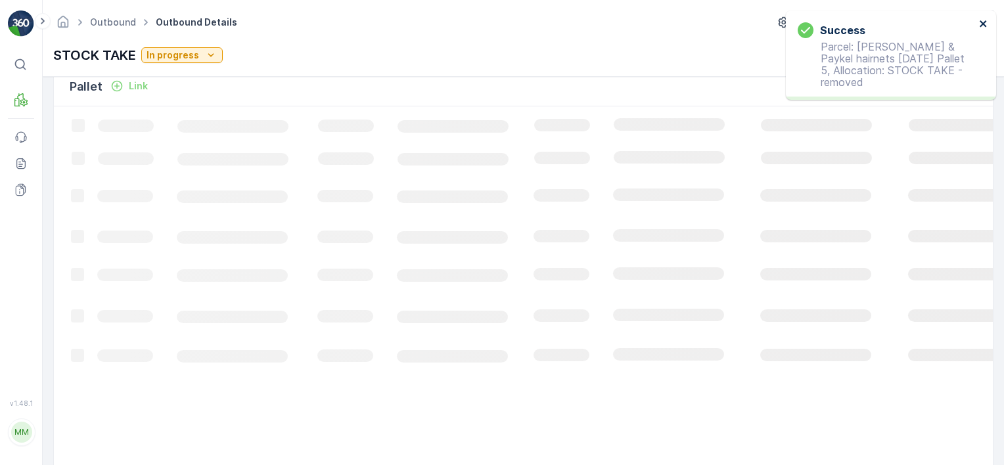
click at [979, 24] on icon "close" at bounding box center [983, 23] width 9 height 11
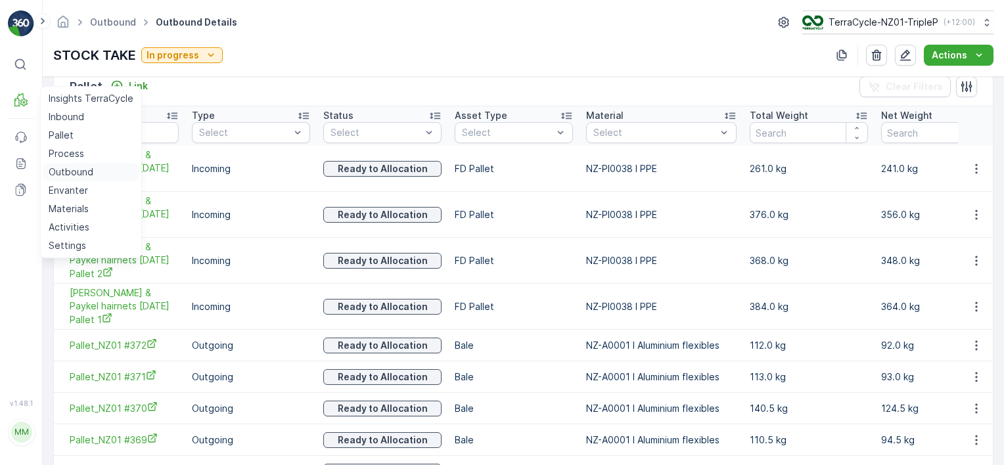
click at [84, 173] on p "Outbound" at bounding box center [71, 172] width 45 height 13
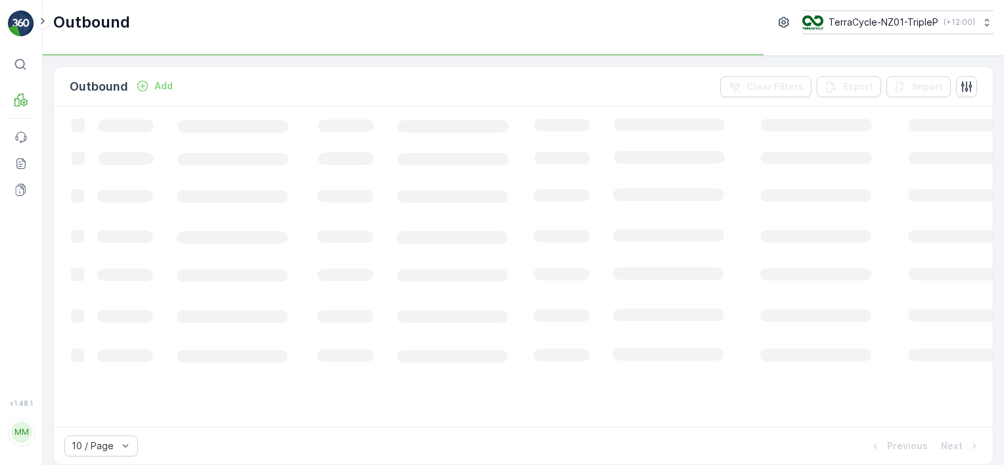
click at [269, 64] on div "Outbound Add Clear Filters Export Import Loading... 10 / Page Previous Next" at bounding box center [523, 260] width 961 height 409
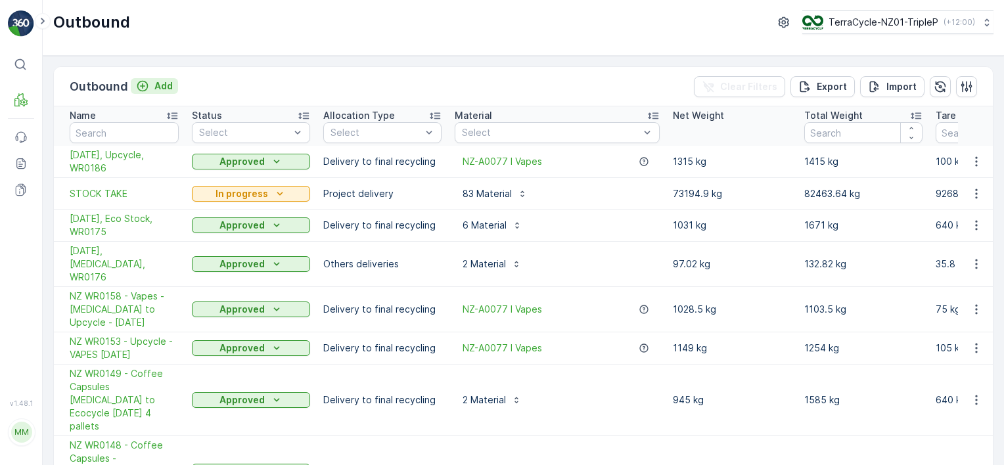
click at [147, 89] on icon "Add" at bounding box center [142, 86] width 13 height 13
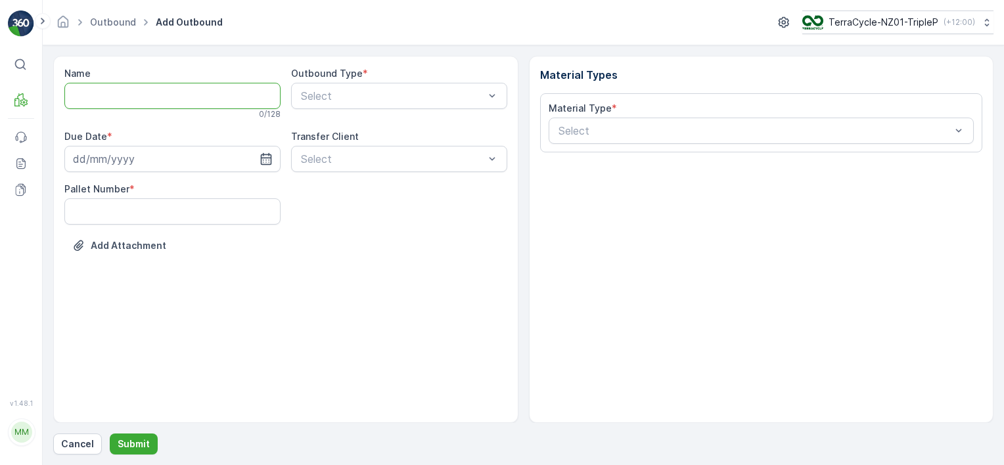
click at [187, 99] on input "Name" at bounding box center [172, 96] width 216 height 26
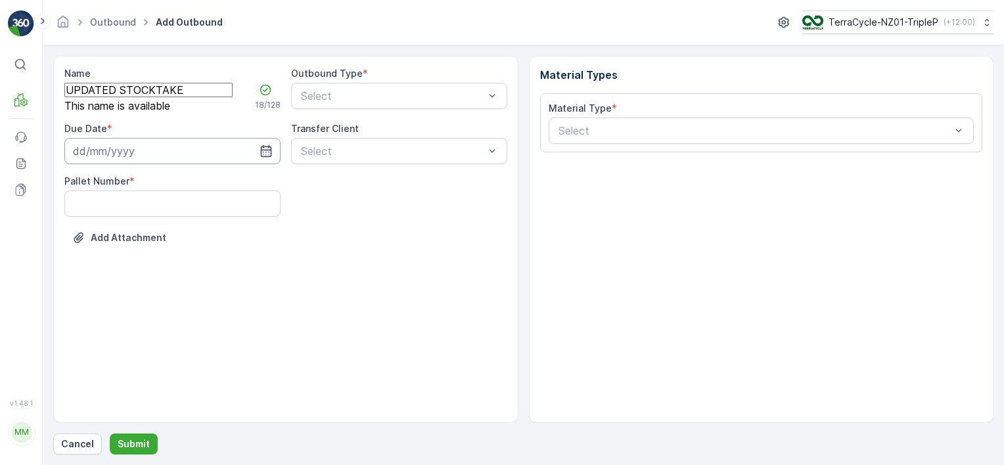
type input "UPDATED STOCKTAKE"
click at [164, 164] on input at bounding box center [172, 151] width 216 height 26
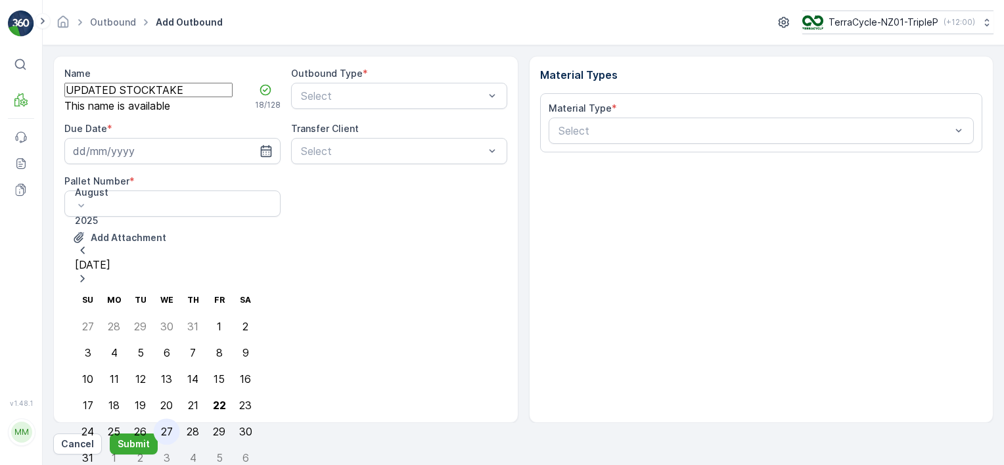
click at [161, 426] on div "27" at bounding box center [167, 432] width 12 height 12
type input "[DATE]"
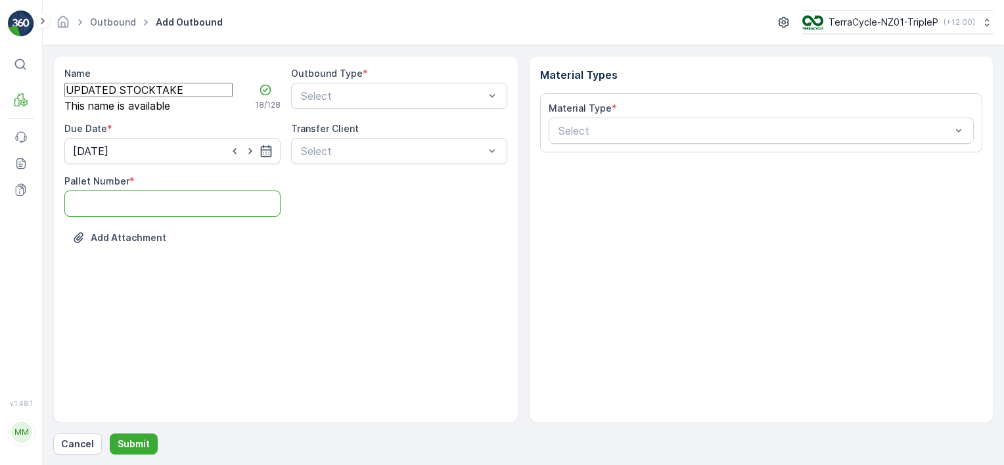
click at [157, 217] on Number "Pallet Number" at bounding box center [172, 204] width 216 height 26
type Number "200"
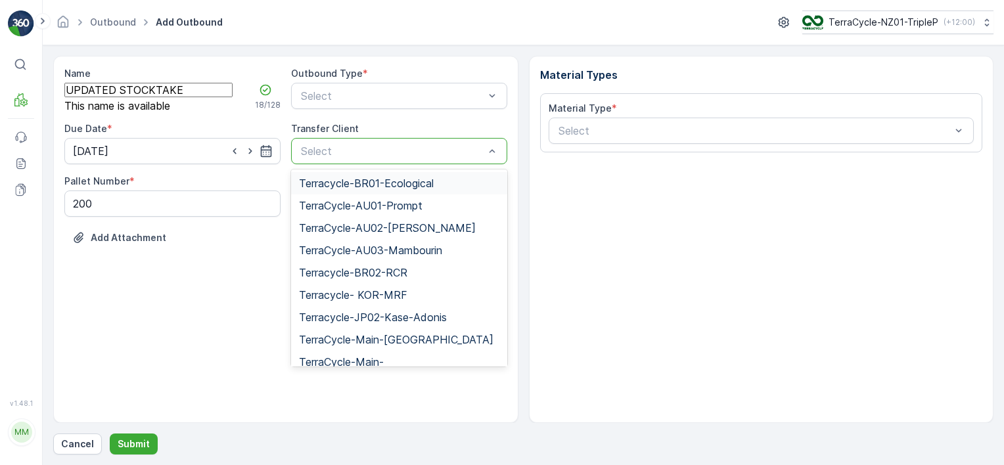
click at [343, 157] on div at bounding box center [393, 151] width 186 height 12
click at [345, 157] on div at bounding box center [393, 151] width 186 height 12
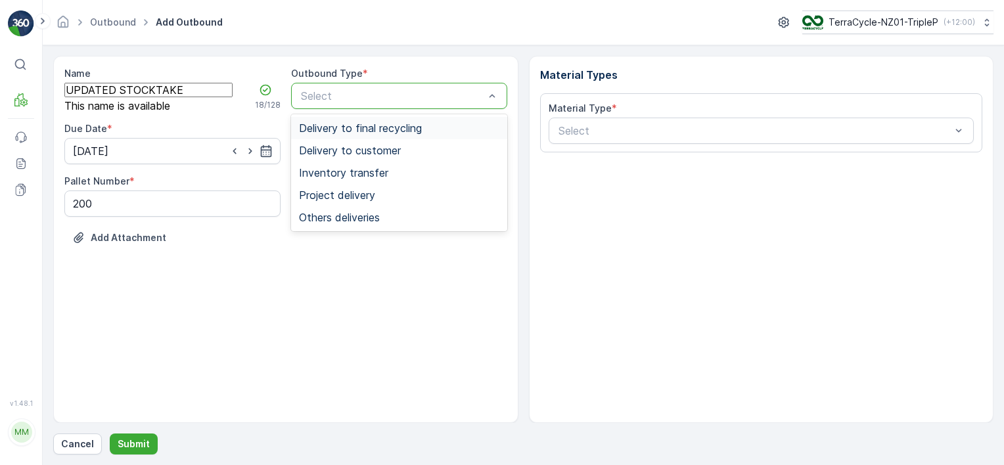
click at [347, 104] on div "Select" at bounding box center [399, 96] width 216 height 26
drag, startPoint x: 359, startPoint y: 130, endPoint x: 371, endPoint y: 129, distance: 11.2
click at [360, 130] on span "Delivery to final recycling" at bounding box center [360, 128] width 123 height 12
click at [416, 94] on div at bounding box center [393, 96] width 186 height 12
click at [384, 194] on div "Project delivery" at bounding box center [399, 195] width 200 height 12
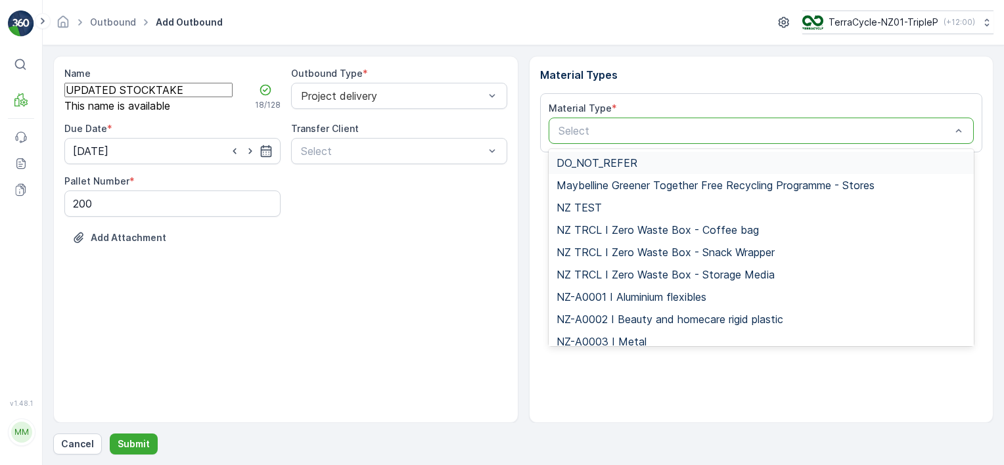
click at [669, 134] on div at bounding box center [755, 131] width 396 height 12
click at [628, 296] on span "NZ-A0001 I Aluminium flexibles" at bounding box center [632, 297] width 150 height 12
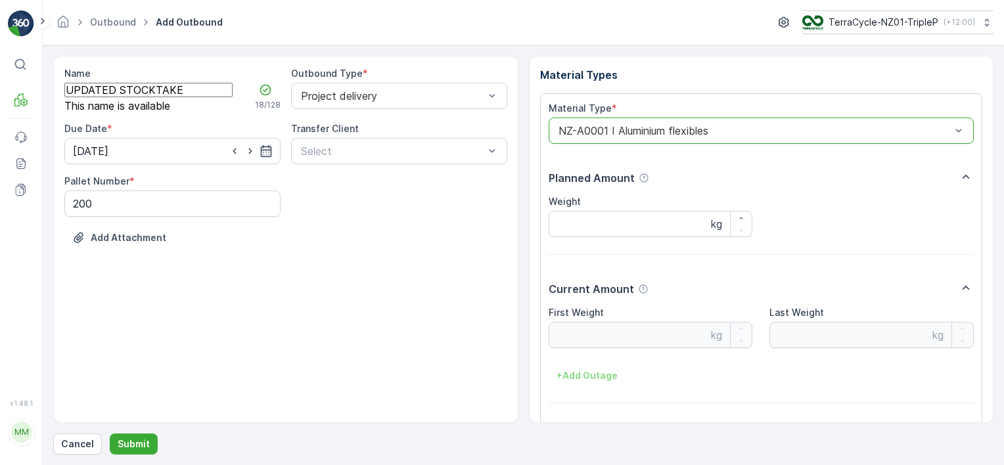
scroll to position [41, 0]
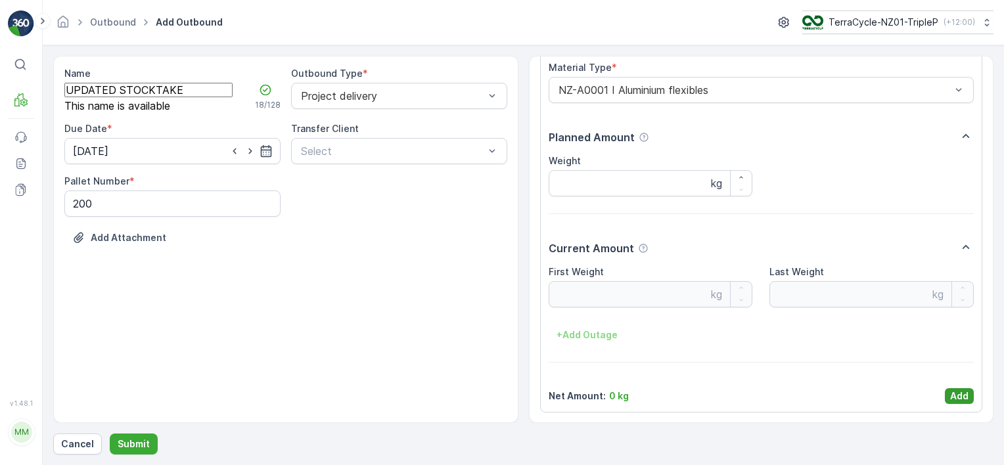
click at [953, 394] on p "Add" at bounding box center [959, 396] width 18 height 13
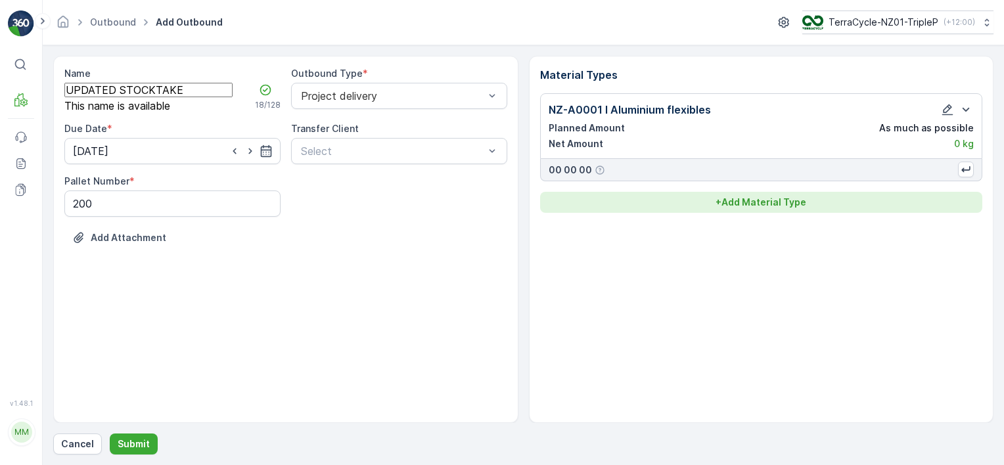
click at [770, 192] on button "+ Add Material Type" at bounding box center [761, 202] width 443 height 21
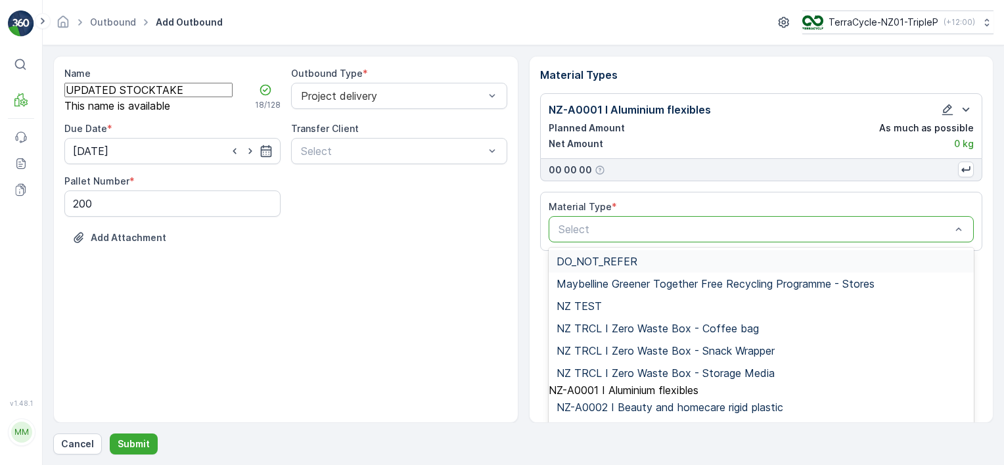
click at [603, 226] on div at bounding box center [755, 229] width 396 height 12
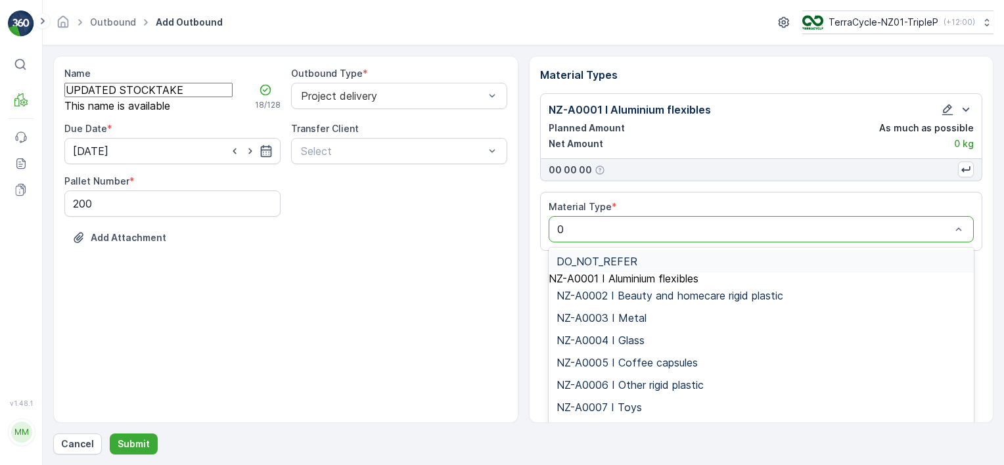
type input "02"
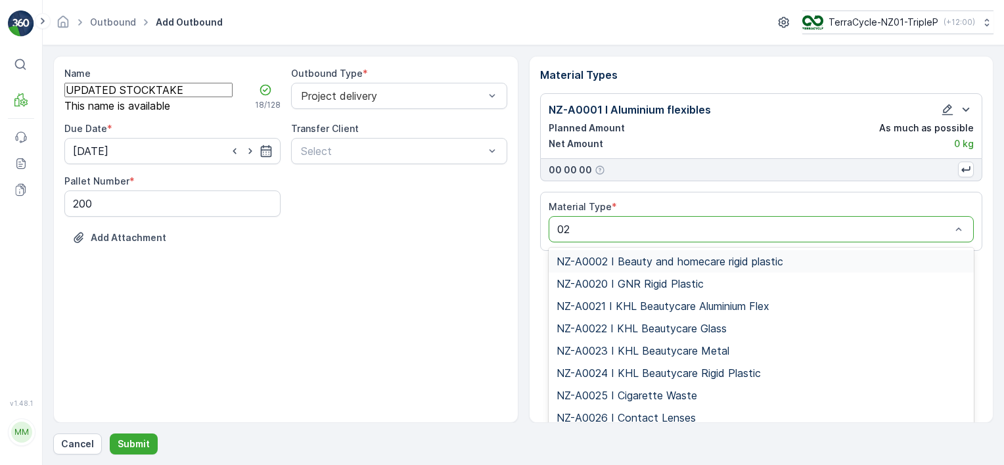
click at [635, 262] on span "NZ-A0002 I Beauty and homecare rigid plastic" at bounding box center [670, 262] width 227 height 12
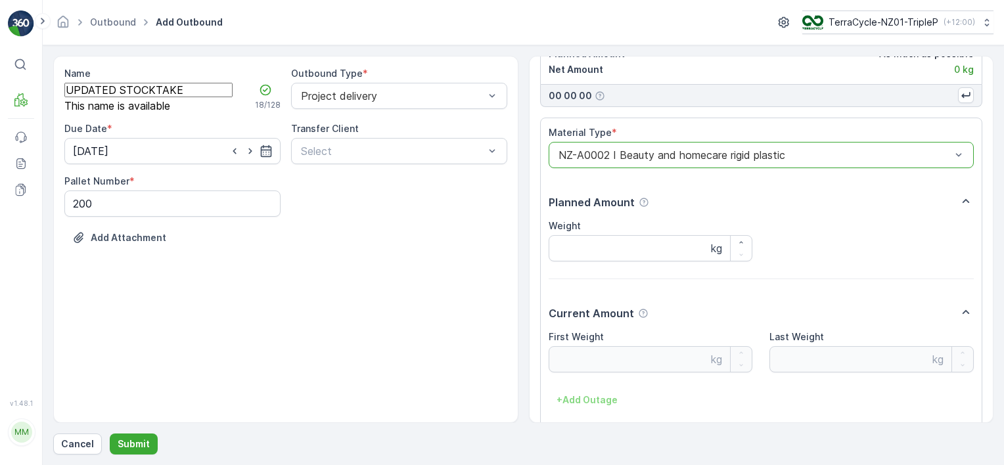
scroll to position [139, 0]
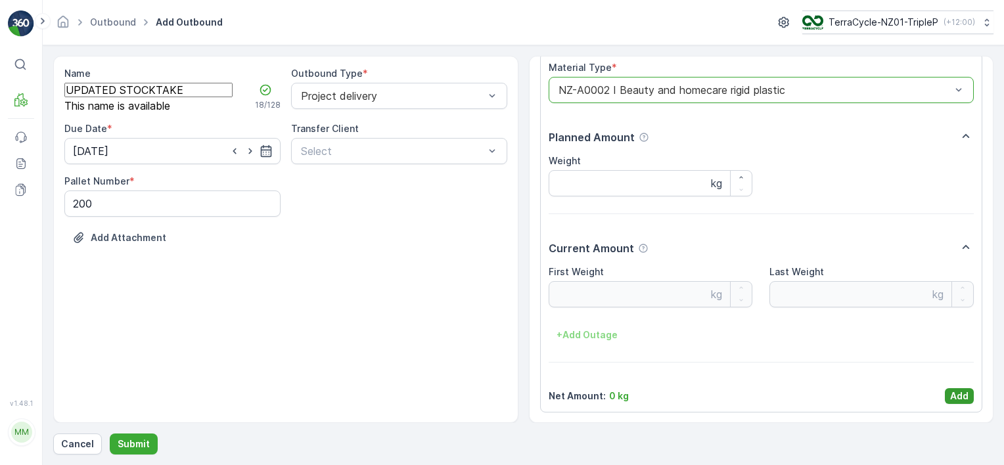
drag, startPoint x: 957, startPoint y: 405, endPoint x: 962, endPoint y: 396, distance: 10.3
click at [958, 405] on div "Material Type * option NZ-A0002 I Beauty and homecare rigid plastic, selected. …" at bounding box center [761, 233] width 443 height 360
click at [962, 393] on p "Add" at bounding box center [959, 396] width 18 height 13
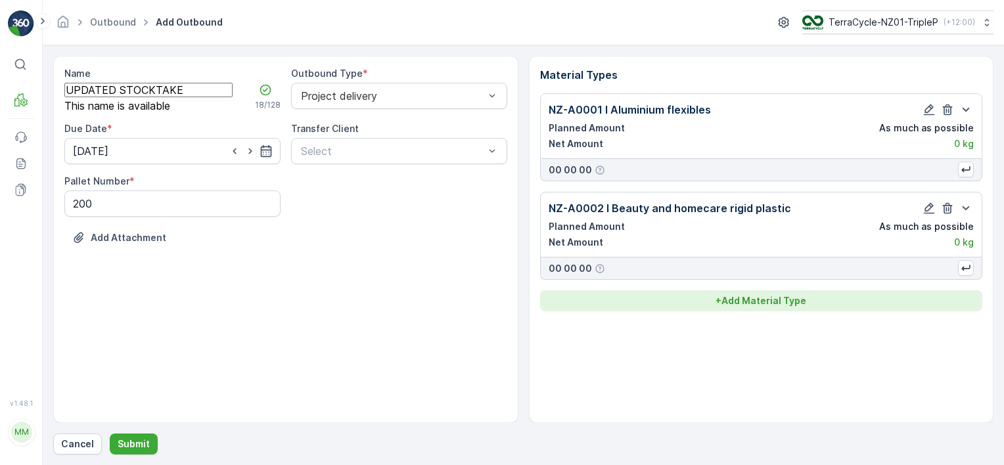
click at [807, 305] on div "+ Add Material Type" at bounding box center [761, 300] width 427 height 13
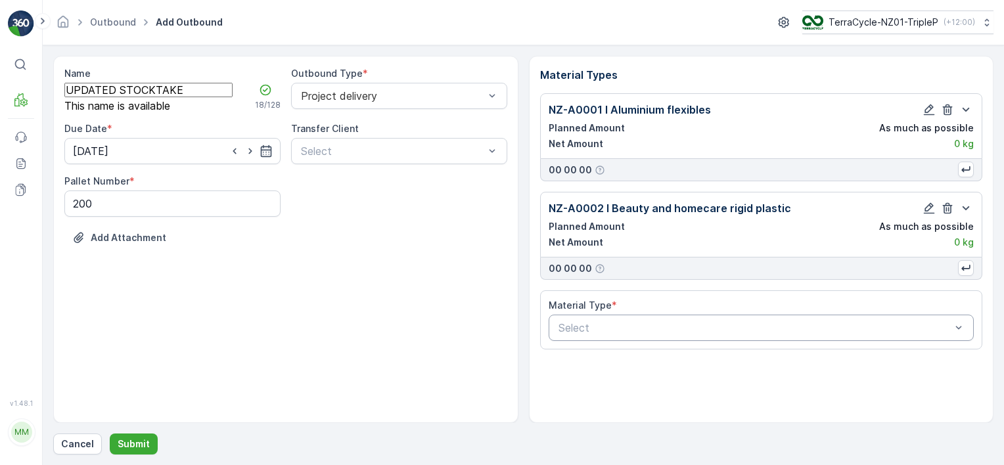
click at [658, 326] on div at bounding box center [755, 328] width 396 height 12
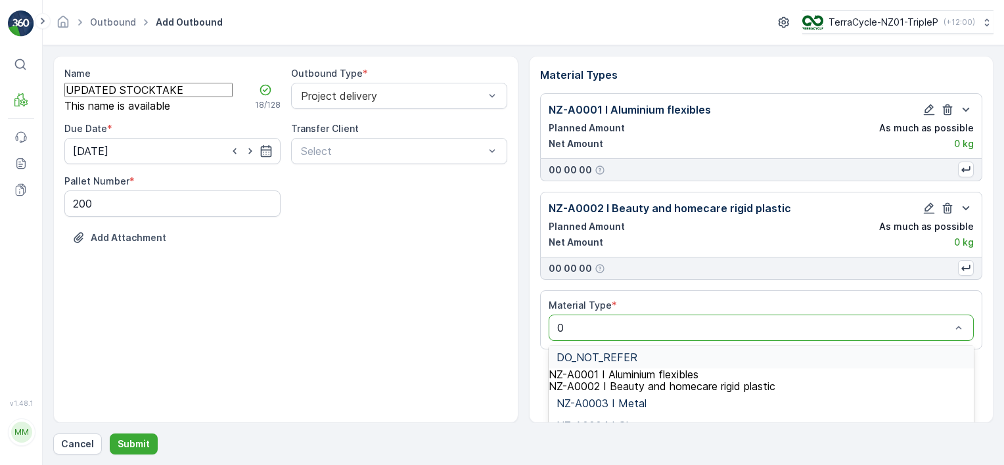
type input "03"
click at [666, 361] on div "NZ-A0003 I Metal" at bounding box center [762, 358] width 410 height 12
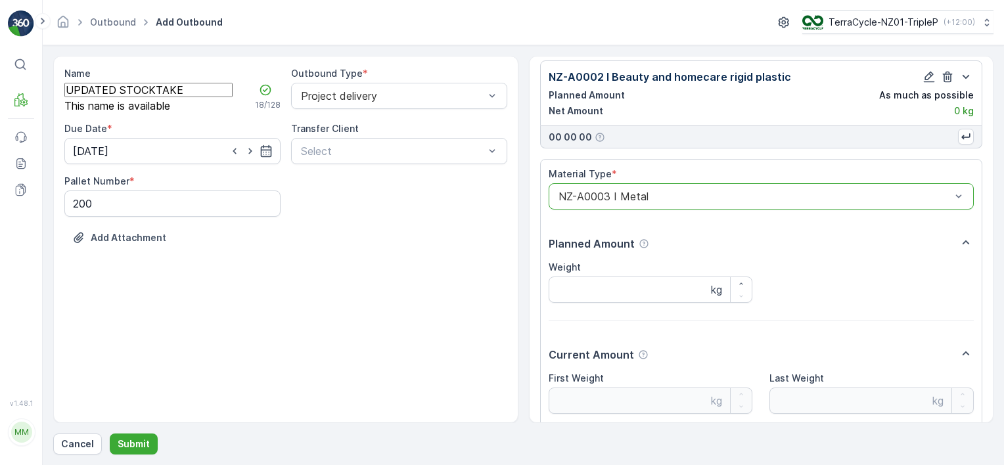
scroll to position [237, 0]
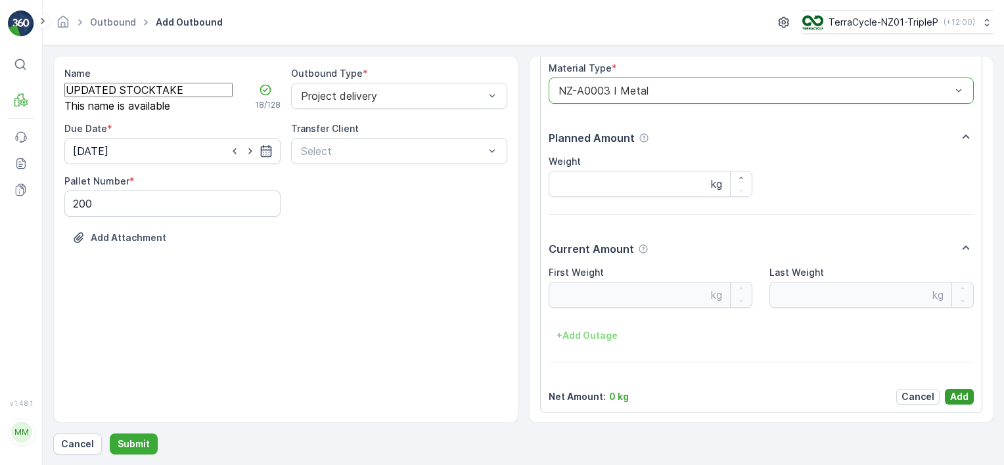
click at [959, 390] on p "Add" at bounding box center [959, 396] width 18 height 13
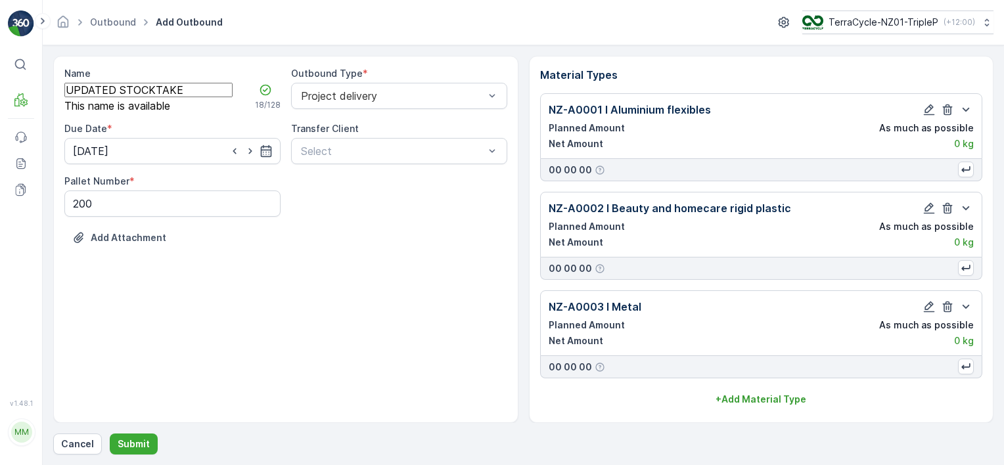
scroll to position [0, 0]
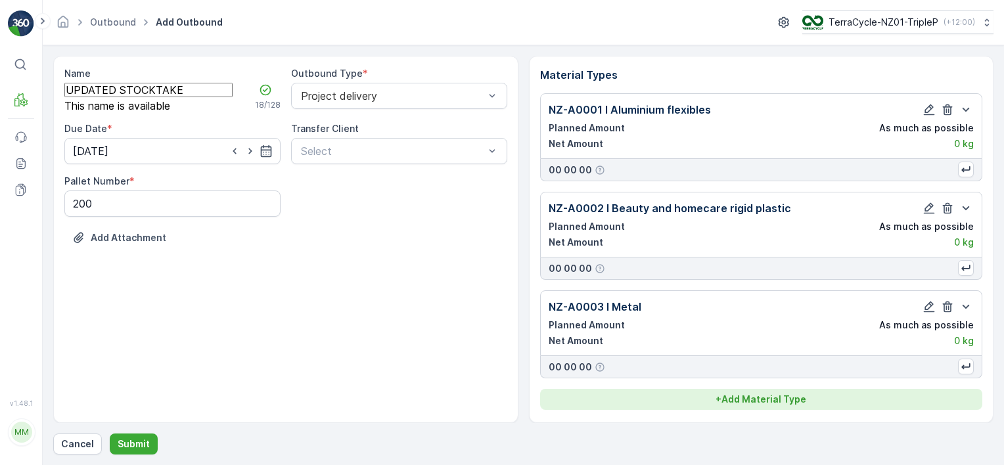
drag, startPoint x: 746, startPoint y: 410, endPoint x: 747, endPoint y: 391, distance: 19.1
click at [744, 403] on div "Material Types NZ-A0001 I Aluminium flexibles Planned Amount As much as possibl…" at bounding box center [761, 239] width 465 height 367
click at [747, 391] on button "+ Add Material Type" at bounding box center [761, 399] width 443 height 21
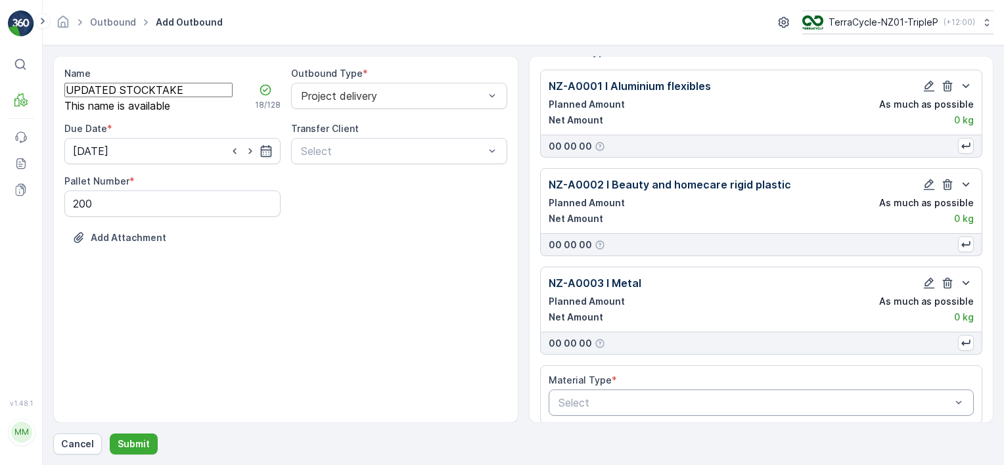
scroll to position [34, 0]
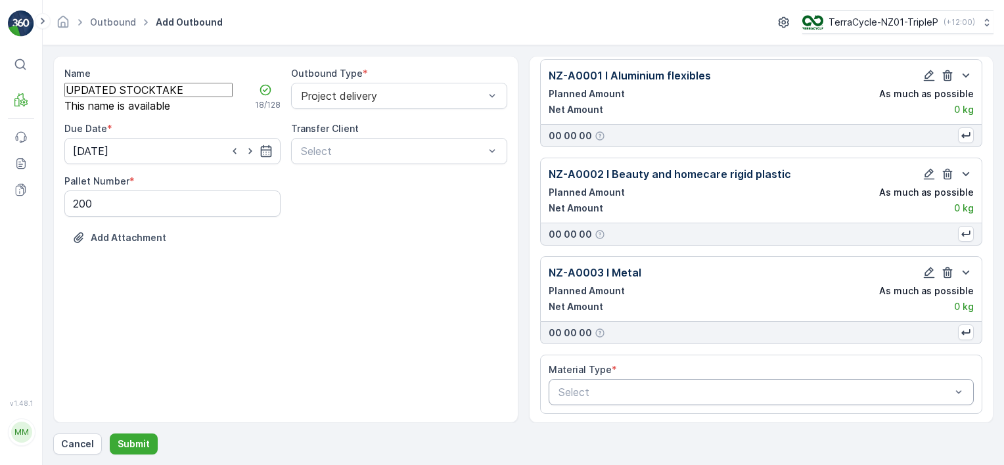
click at [723, 389] on div at bounding box center [755, 392] width 396 height 12
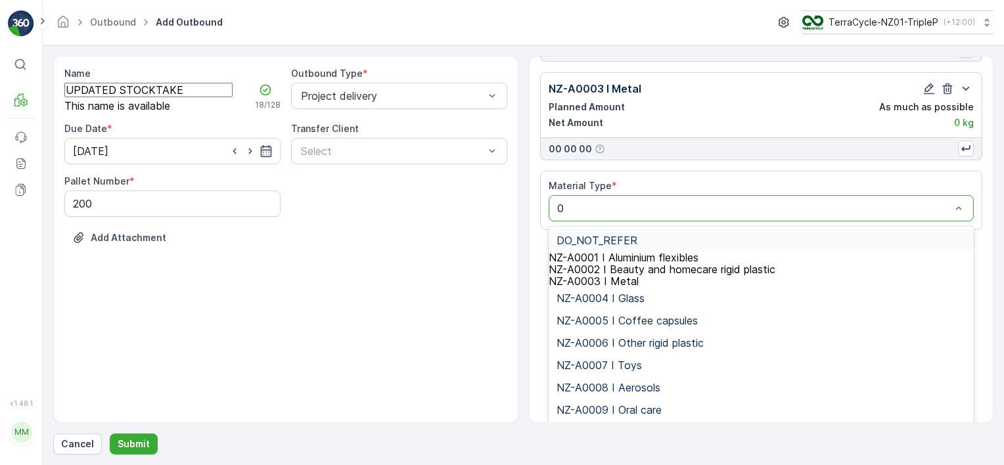
type input "04"
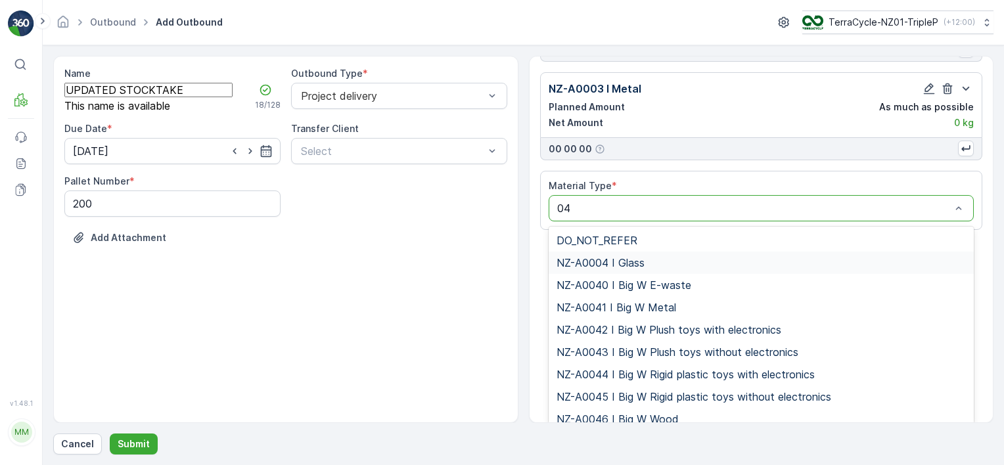
click at [688, 264] on div "NZ-A0004 I Glass" at bounding box center [762, 263] width 410 height 12
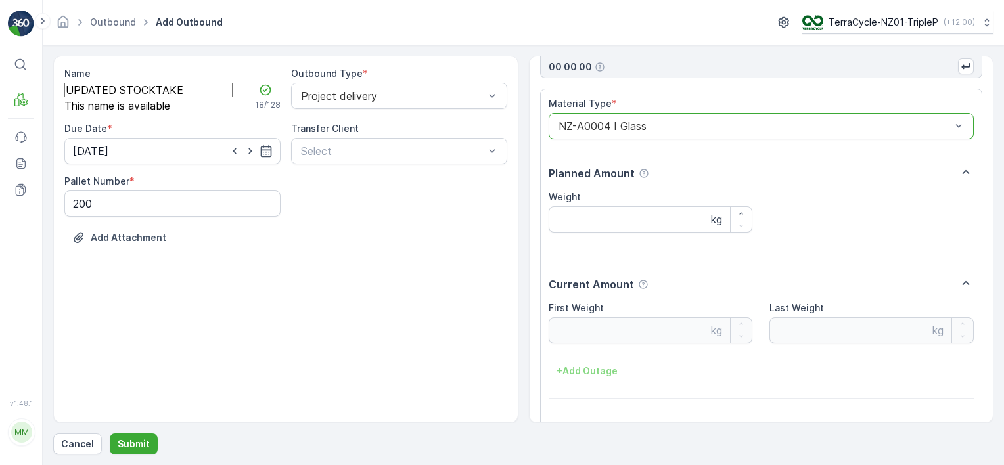
scroll to position [336, 0]
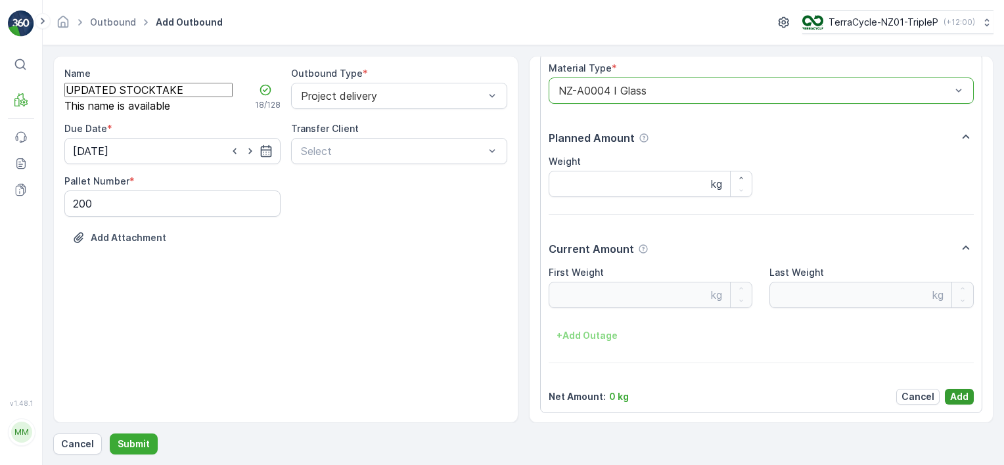
click at [963, 399] on p "Add" at bounding box center [959, 396] width 18 height 13
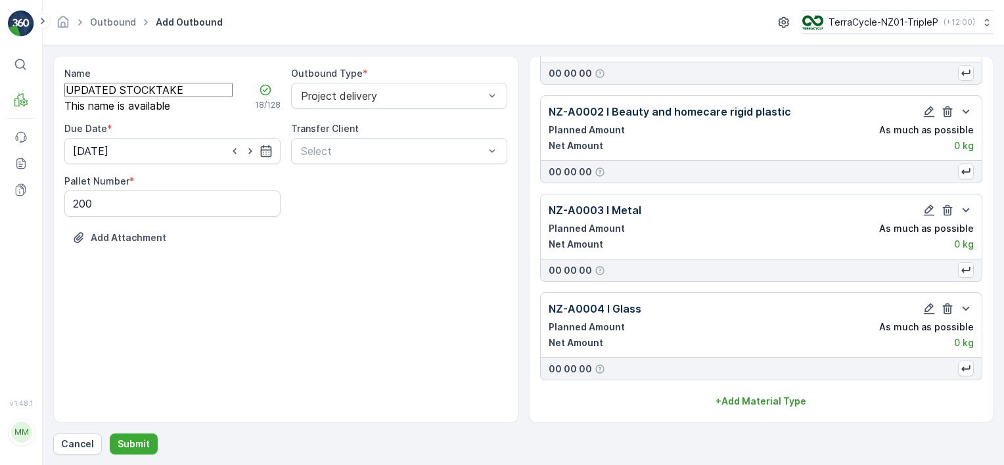
scroll to position [95, 0]
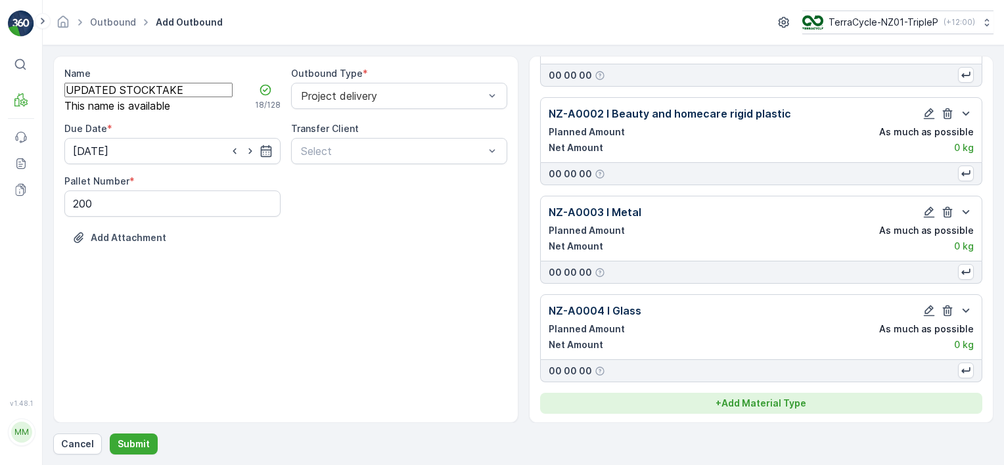
click at [783, 400] on p "+ Add Material Type" at bounding box center [761, 403] width 91 height 13
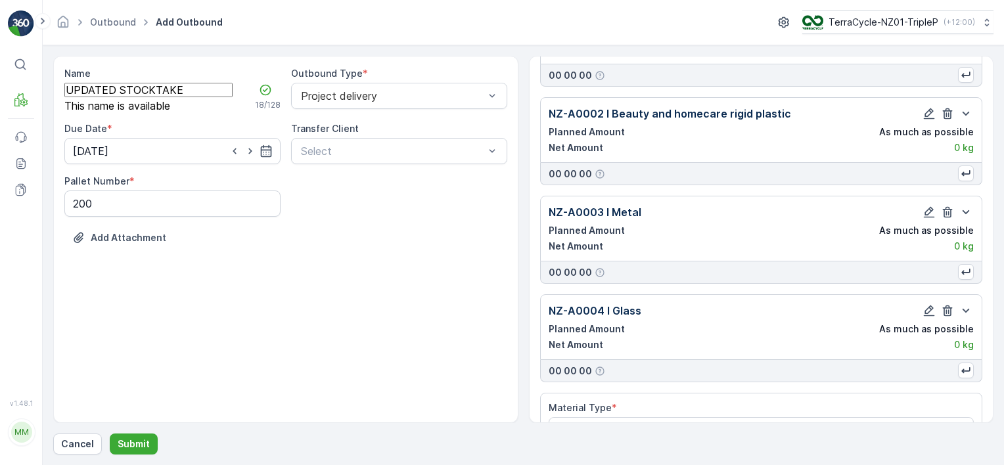
click at [728, 414] on div "Material Type * Select" at bounding box center [762, 423] width 426 height 42
click at [727, 407] on div "Material Type *" at bounding box center [762, 408] width 426 height 13
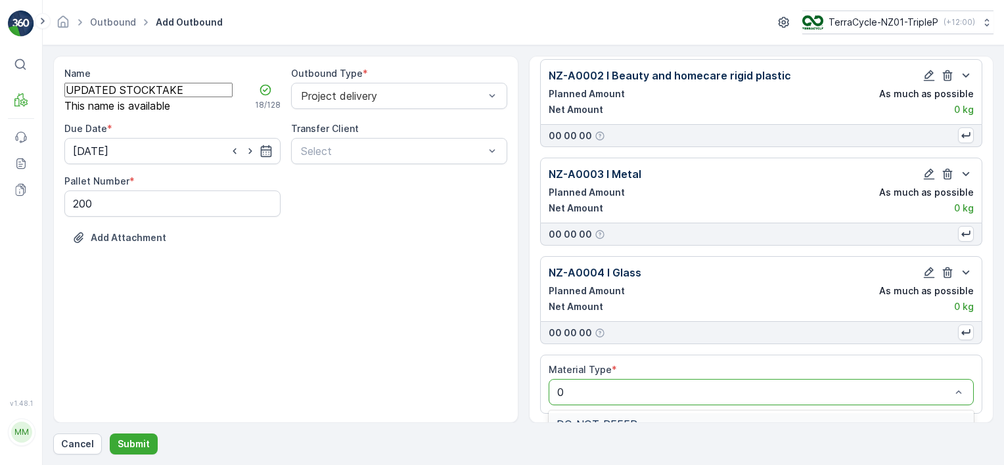
type input "05"
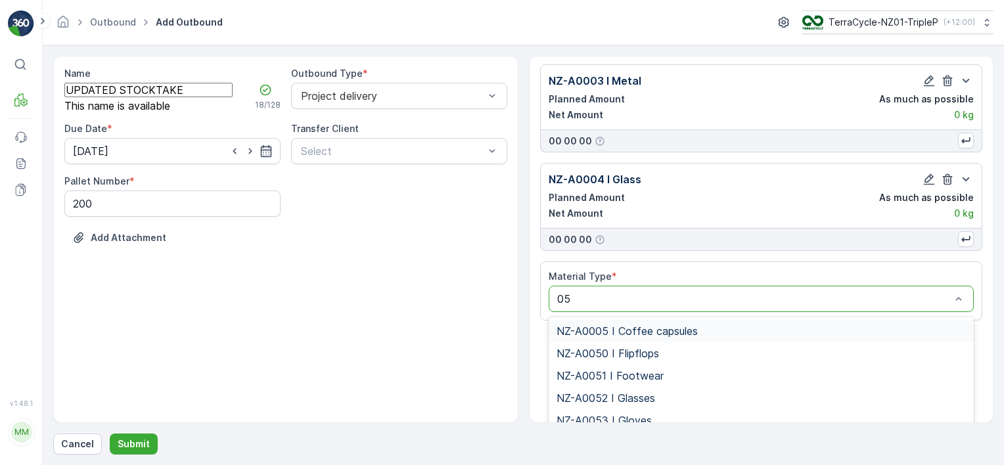
scroll to position [316, 0]
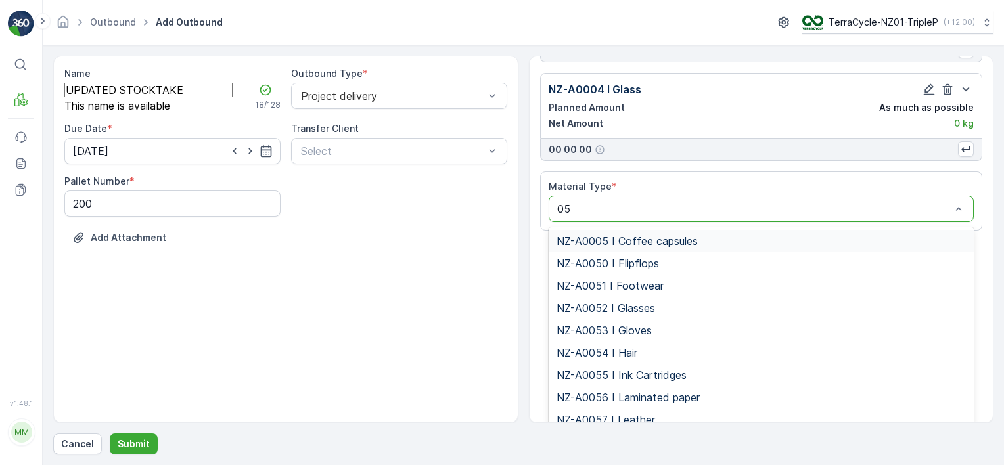
click at [649, 235] on span "NZ-A0005 I Coffee capsules" at bounding box center [627, 241] width 141 height 12
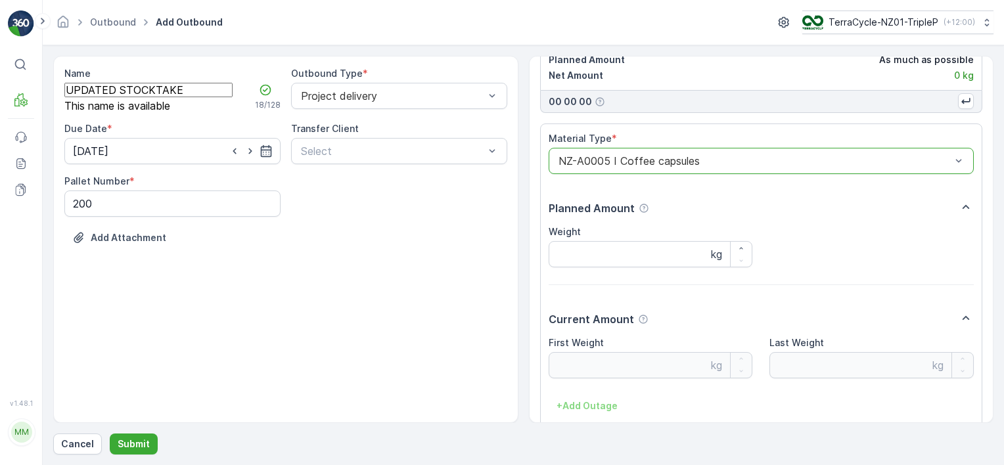
scroll to position [434, 0]
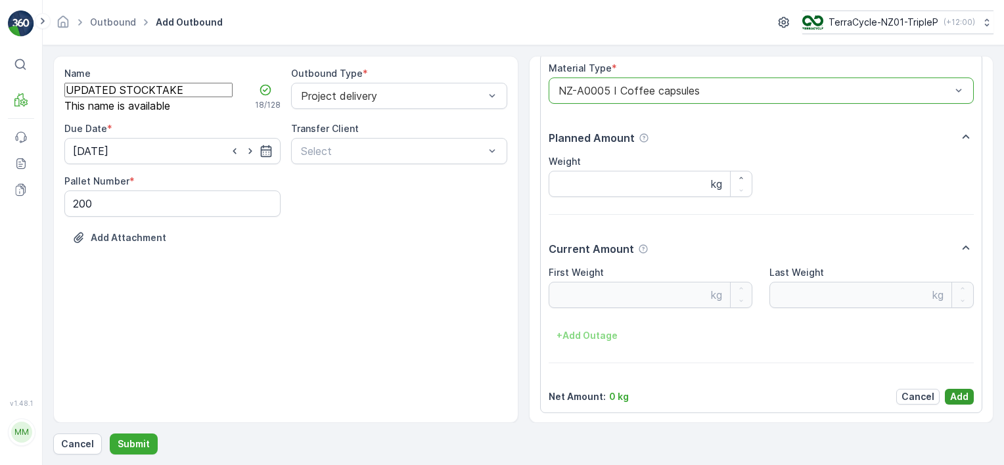
click at [946, 403] on button "Add" at bounding box center [959, 397] width 29 height 16
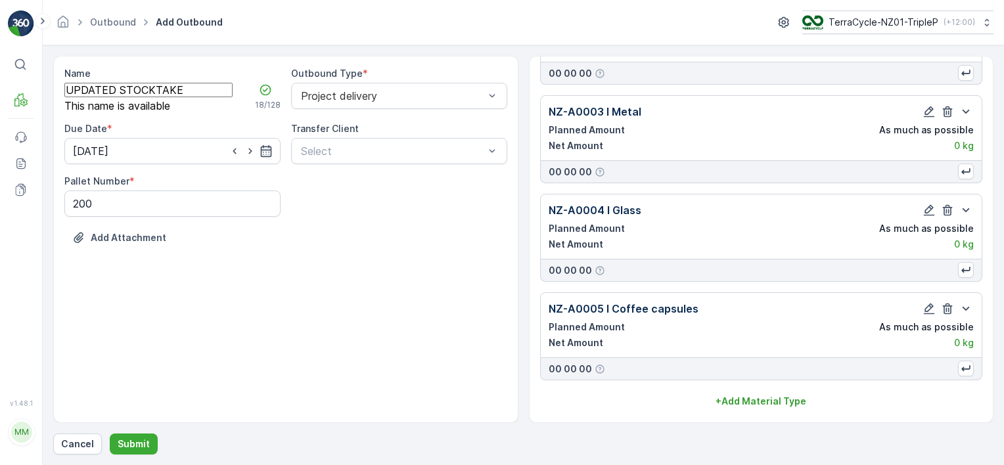
scroll to position [193, 0]
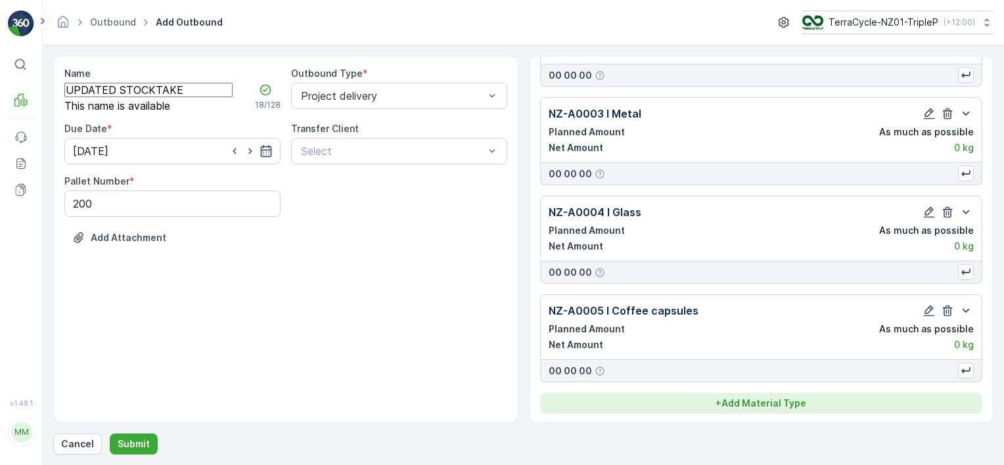
click at [634, 397] on div "+ Add Material Type" at bounding box center [761, 403] width 427 height 13
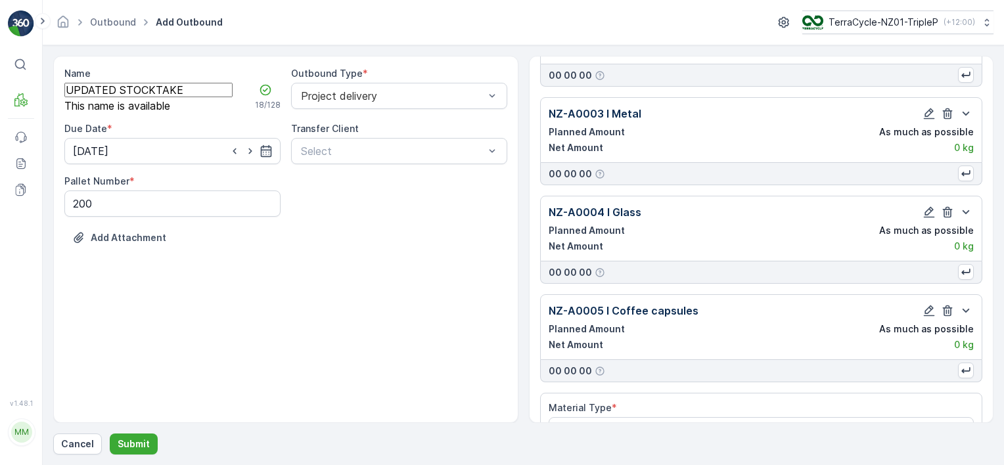
scroll to position [231, 0]
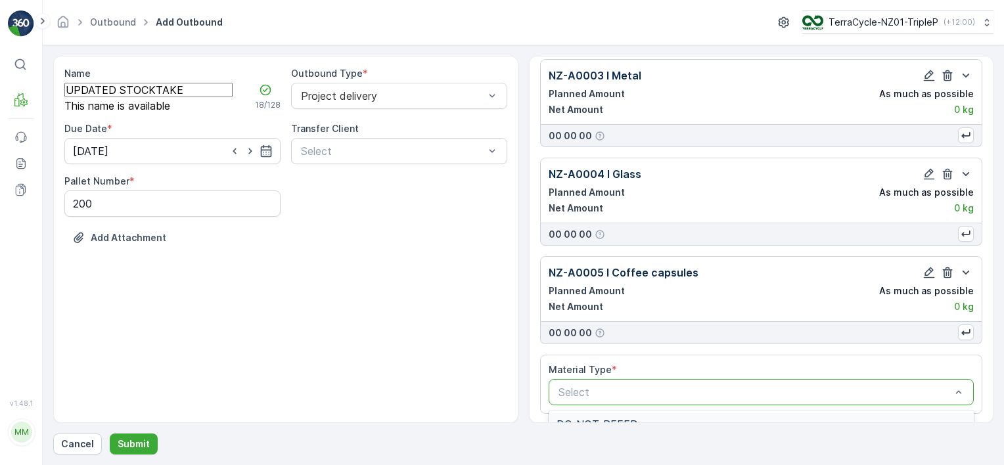
click at [634, 379] on div "Select" at bounding box center [762, 392] width 426 height 26
type input "06"
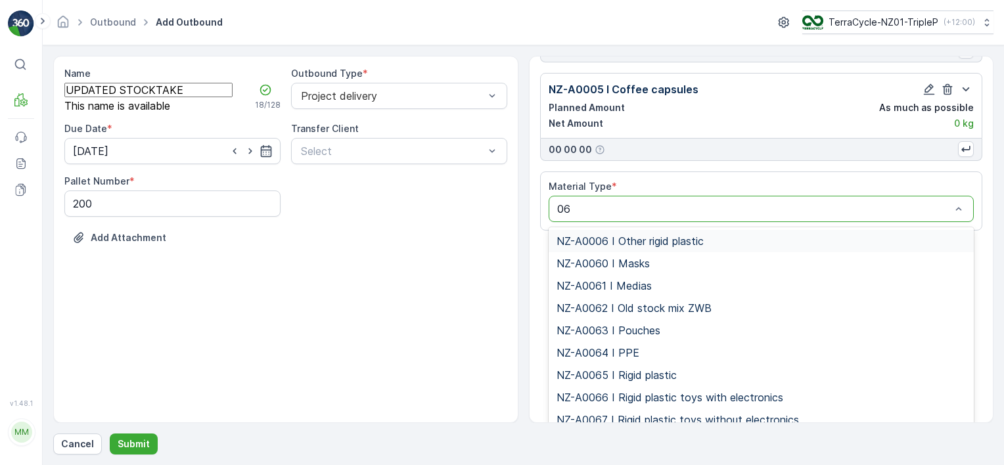
click at [696, 236] on span "NZ-A0006 I Other rigid plastic" at bounding box center [630, 241] width 147 height 12
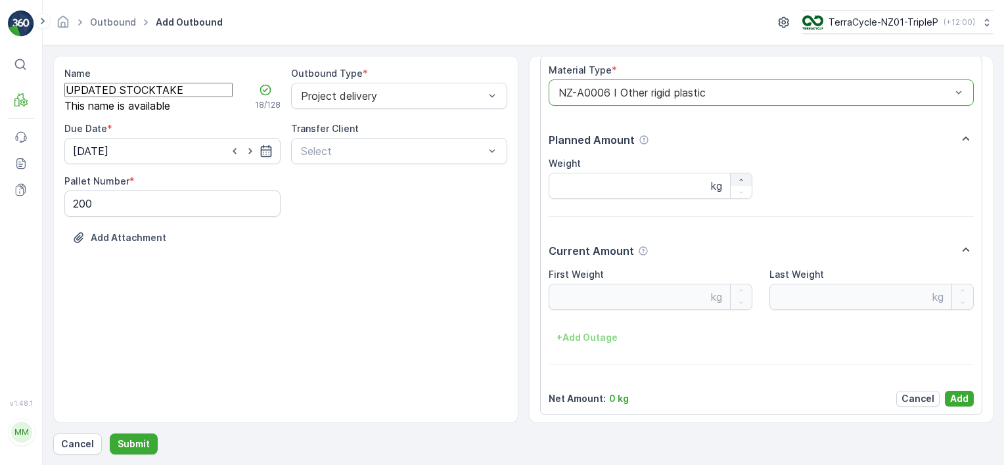
scroll to position [533, 0]
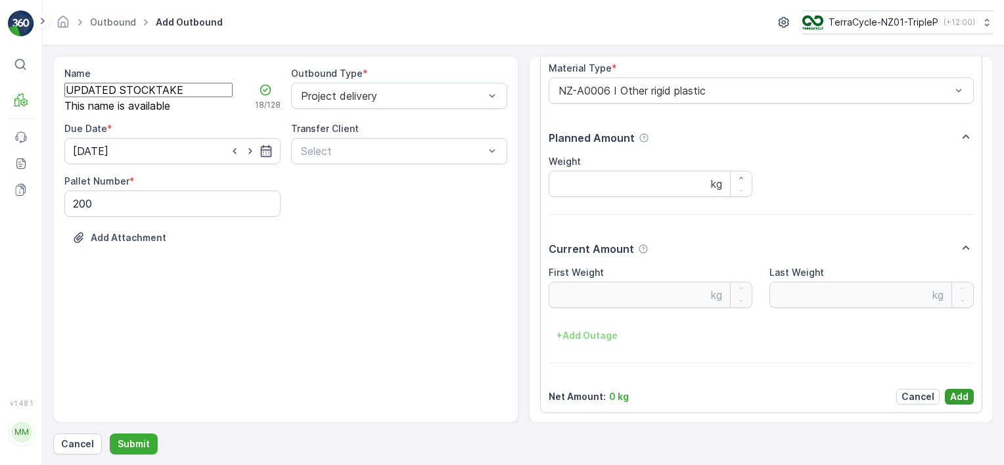
click at [950, 399] on p "Add" at bounding box center [959, 396] width 18 height 13
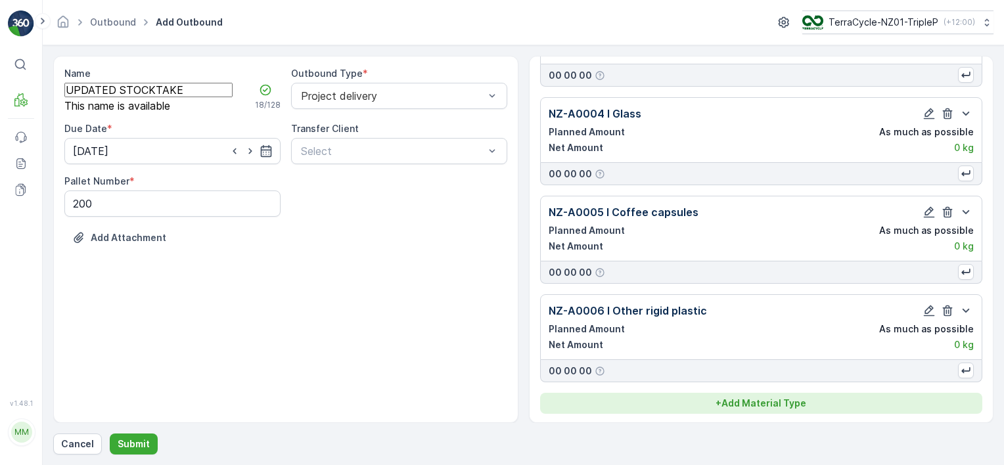
click at [779, 397] on p "+ Add Material Type" at bounding box center [761, 403] width 91 height 13
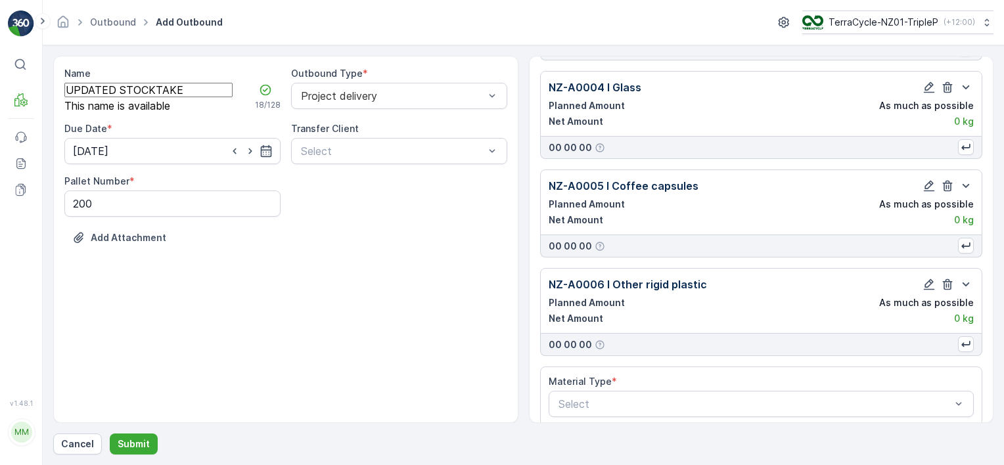
scroll to position [330, 0]
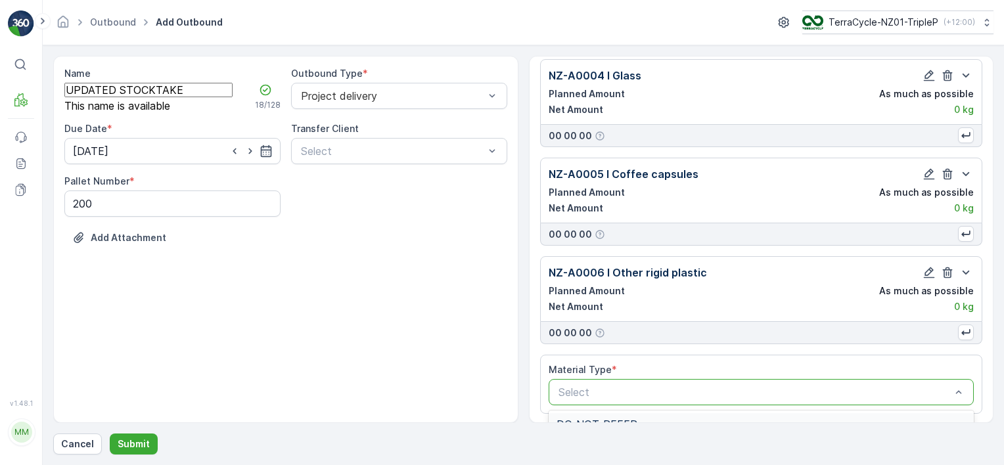
click at [702, 390] on div at bounding box center [755, 392] width 396 height 12
type input "07"
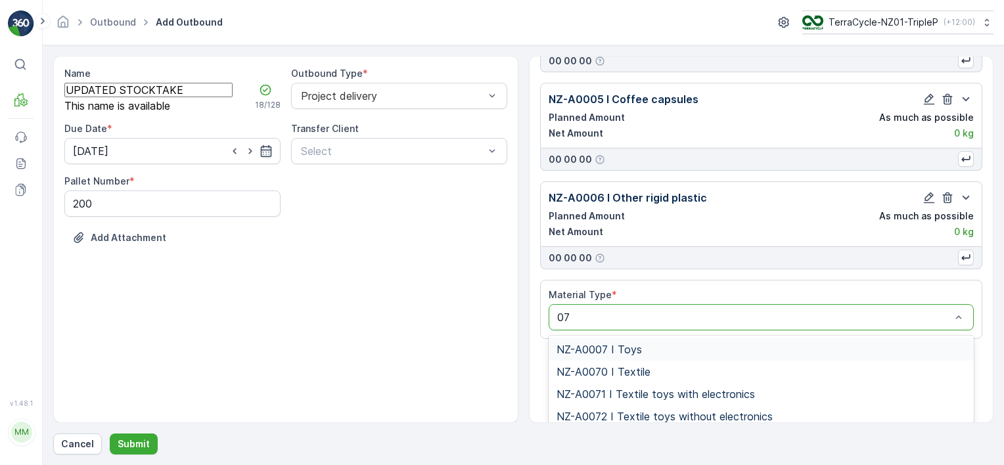
scroll to position [513, 0]
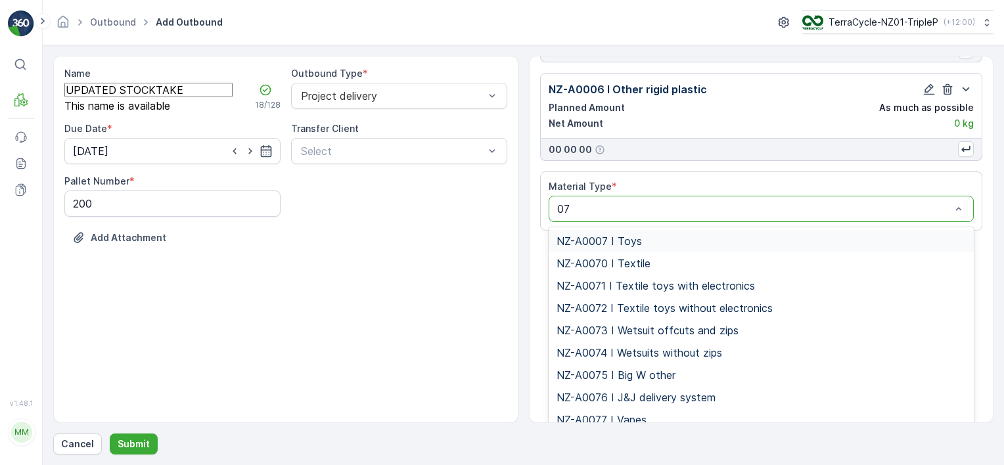
click at [666, 241] on div "NZ-A0007 I Toys" at bounding box center [762, 241] width 410 height 12
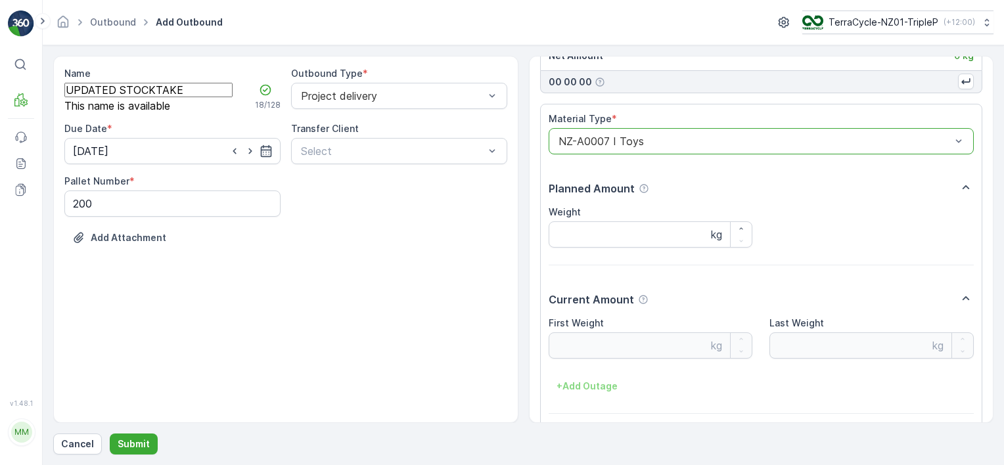
scroll to position [631, 0]
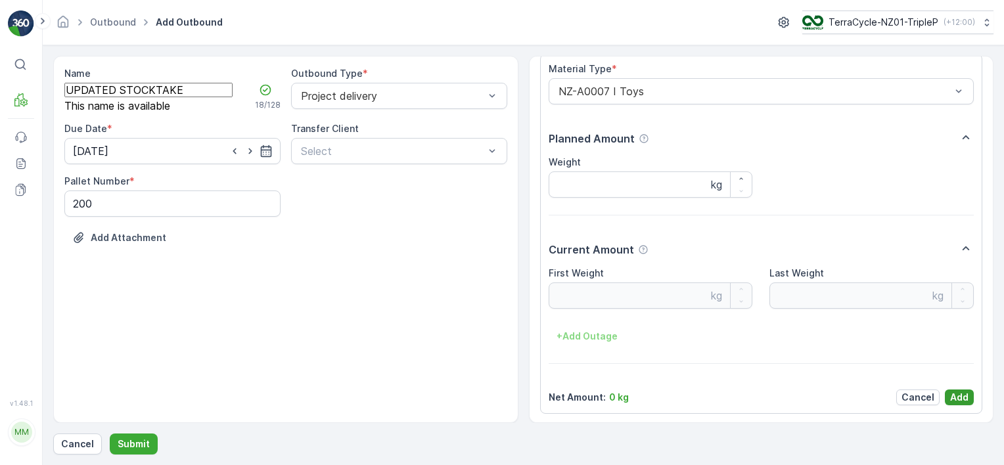
click at [956, 397] on p "Add" at bounding box center [959, 397] width 18 height 13
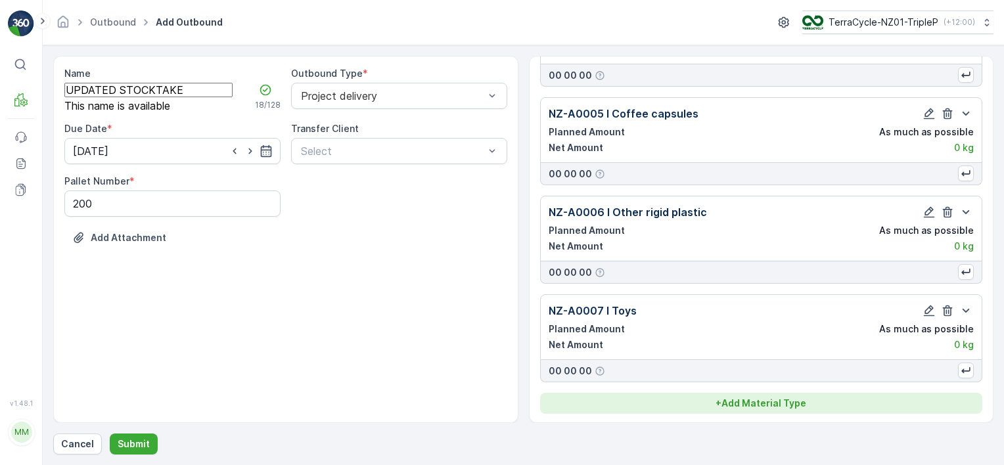
click at [798, 397] on p "+ Add Material Type" at bounding box center [761, 403] width 91 height 13
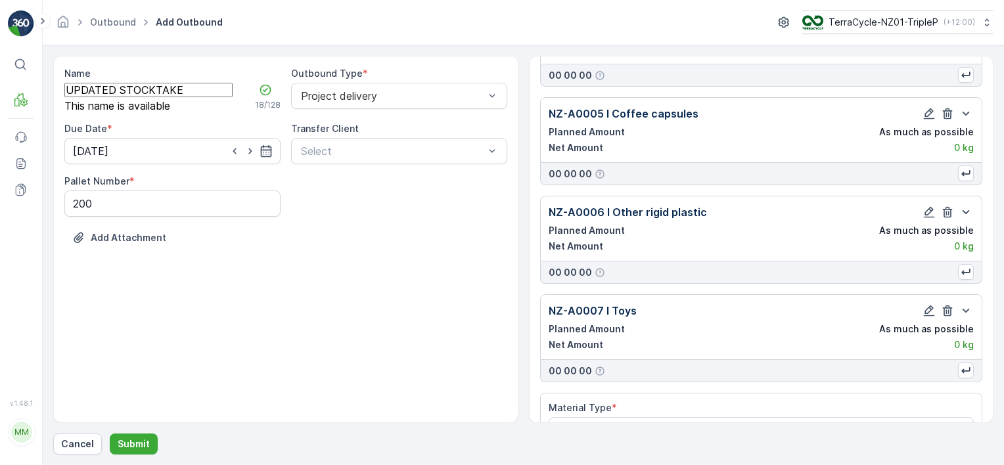
scroll to position [428, 0]
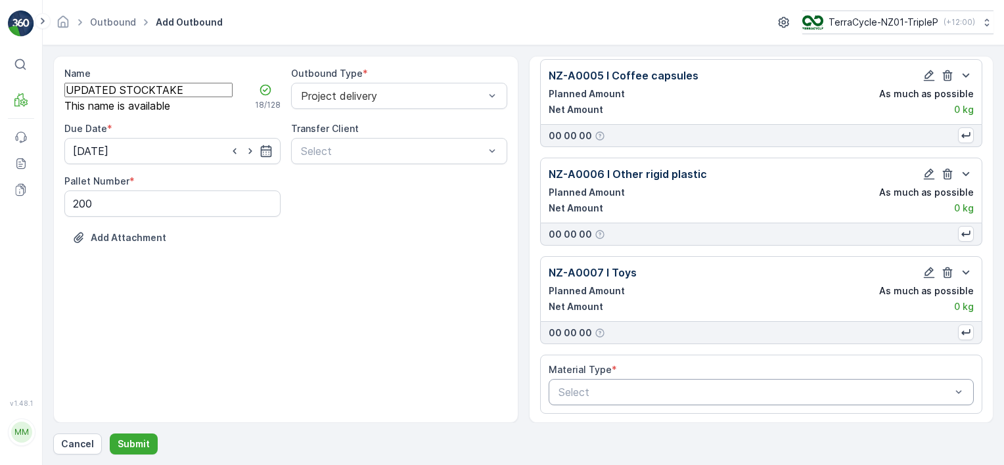
click at [707, 388] on div at bounding box center [755, 392] width 396 height 12
type input "08"
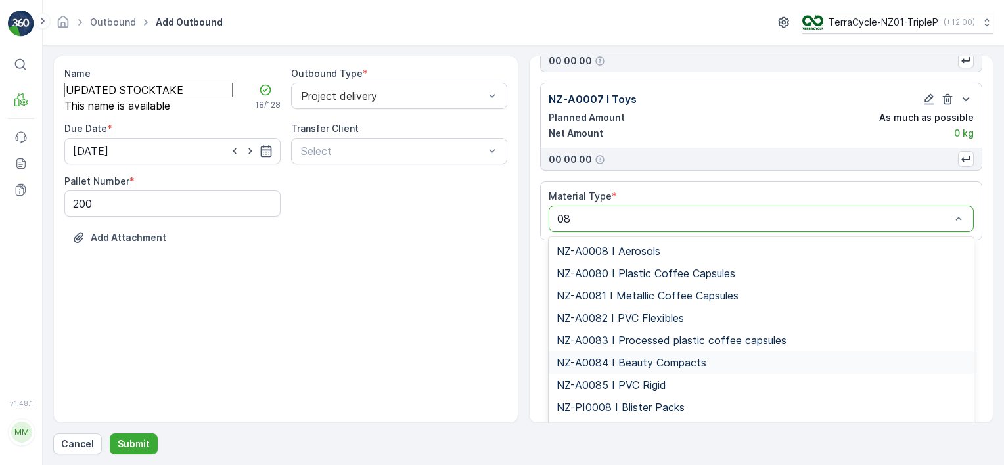
scroll to position [612, 0]
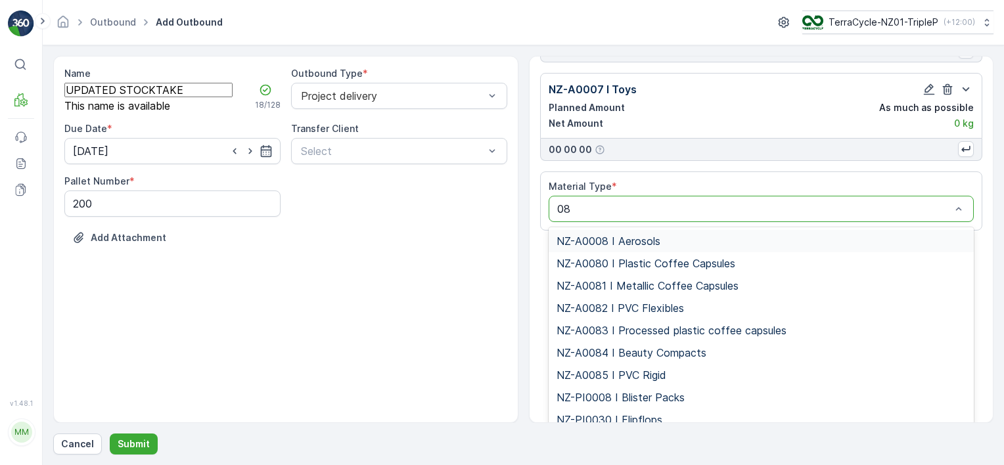
click at [681, 227] on div "NZ-A0008 I Aerosols NZ-A0080 I Plastic Coffee Capsules NZ-A0081 I Metallic Coff…" at bounding box center [762, 325] width 426 height 197
drag, startPoint x: 680, startPoint y: 234, endPoint x: 678, endPoint y: 242, distance: 8.1
click at [680, 235] on div "NZ-A0008 I Aerosols" at bounding box center [762, 241] width 410 height 12
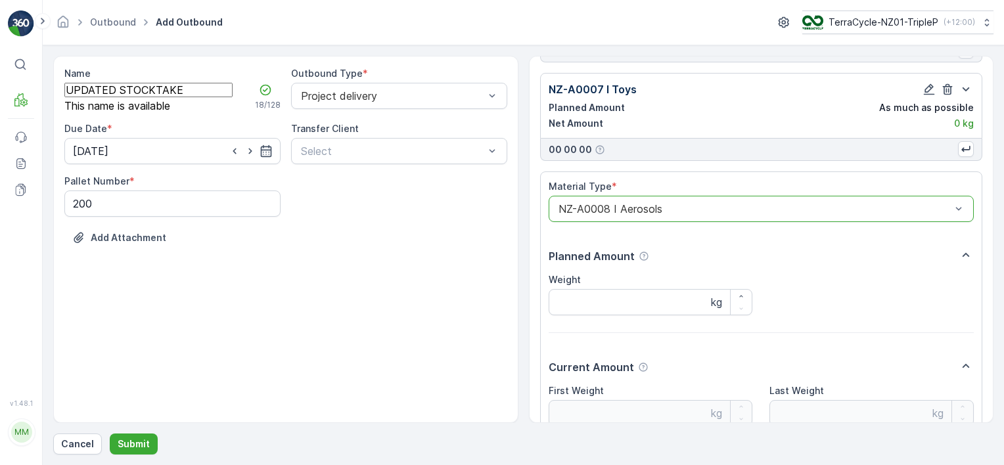
scroll to position [729, 0]
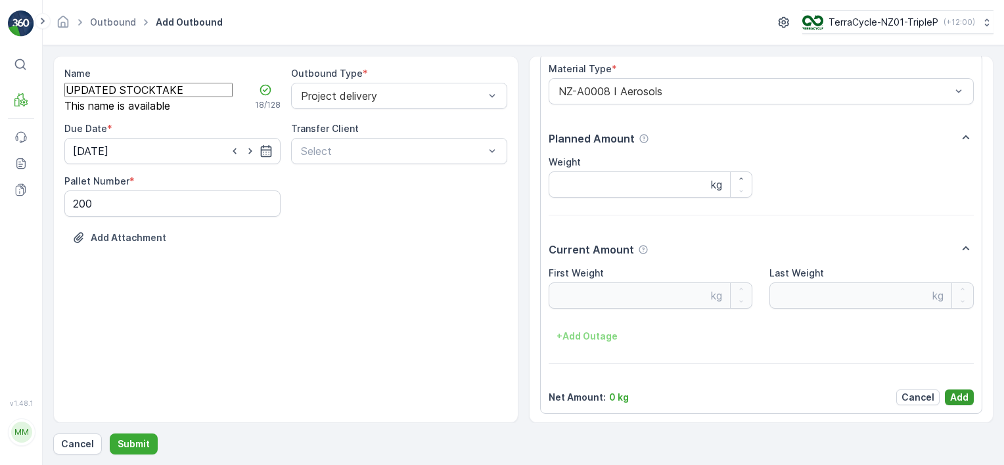
click at [952, 392] on p "Add" at bounding box center [959, 397] width 18 height 13
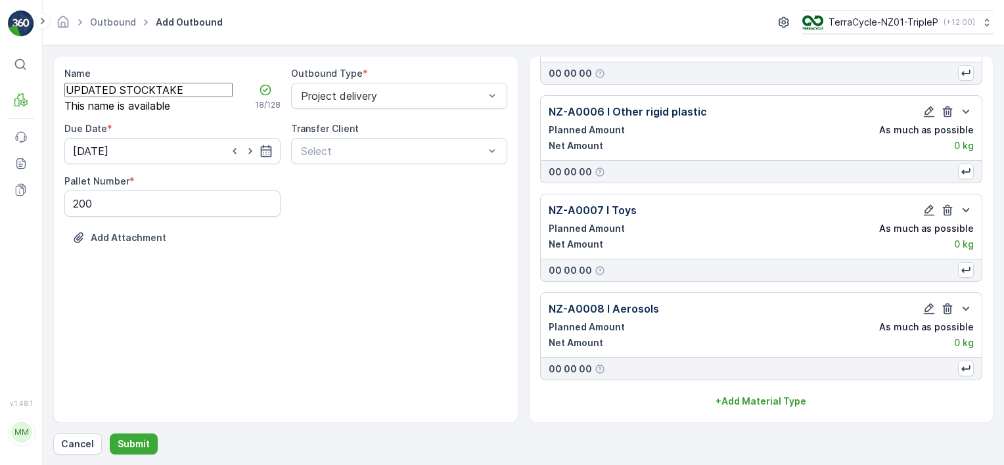
scroll to position [489, 0]
click at [145, 450] on p "Submit" at bounding box center [134, 444] width 32 height 13
